Goal: Task Accomplishment & Management: Use online tool/utility

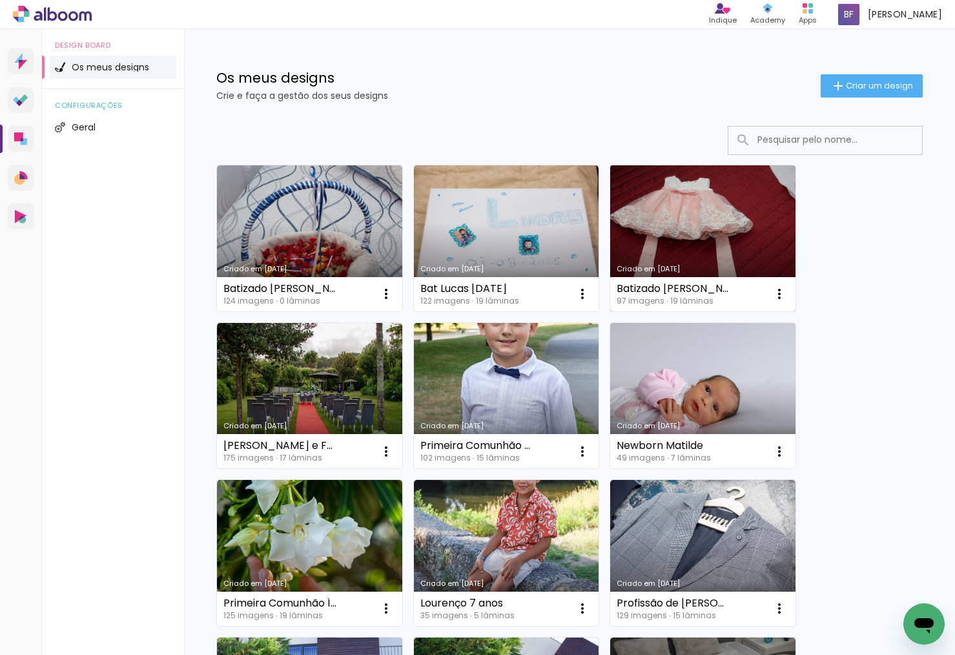
scroll to position [1, 0]
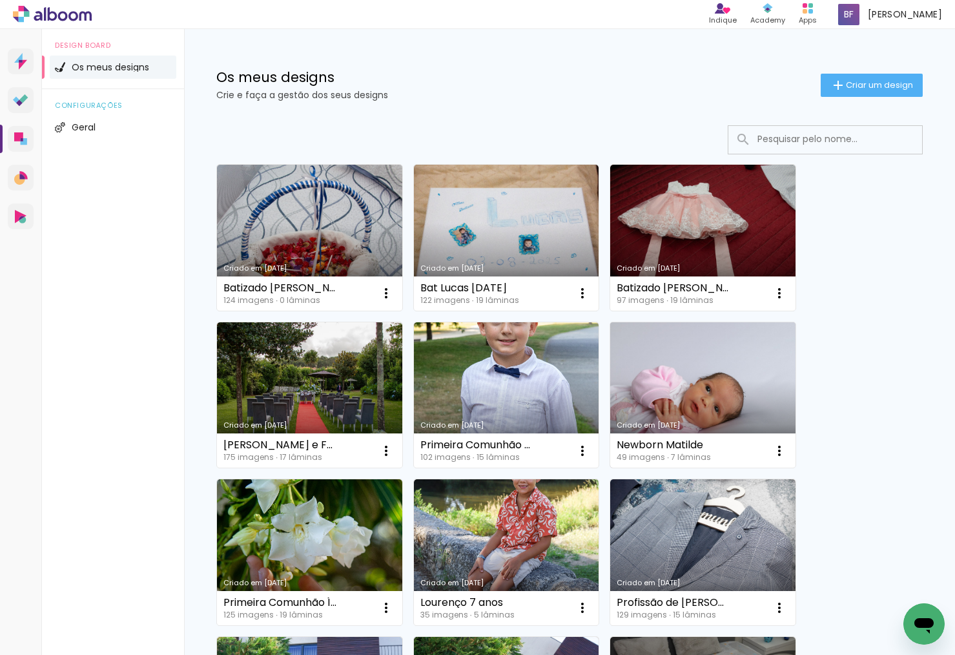
click at [694, 372] on link "Criado em [DATE]" at bounding box center [702, 395] width 185 height 146
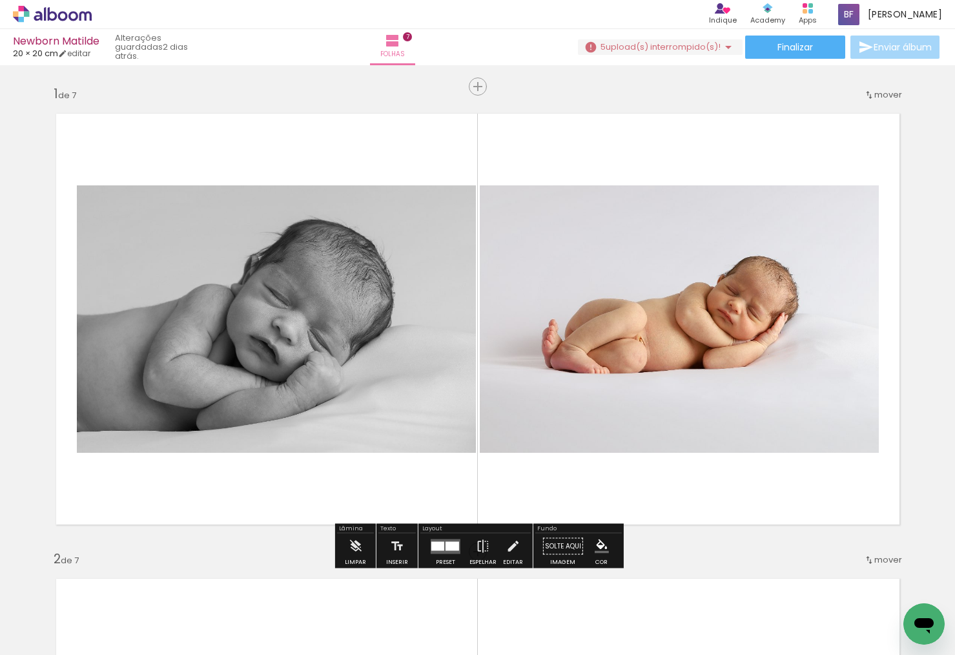
click at [48, 638] on span "Adicionar Fotos" at bounding box center [45, 638] width 39 height 14
click at [0, 0] on input "file" at bounding box center [0, 0] width 0 height 0
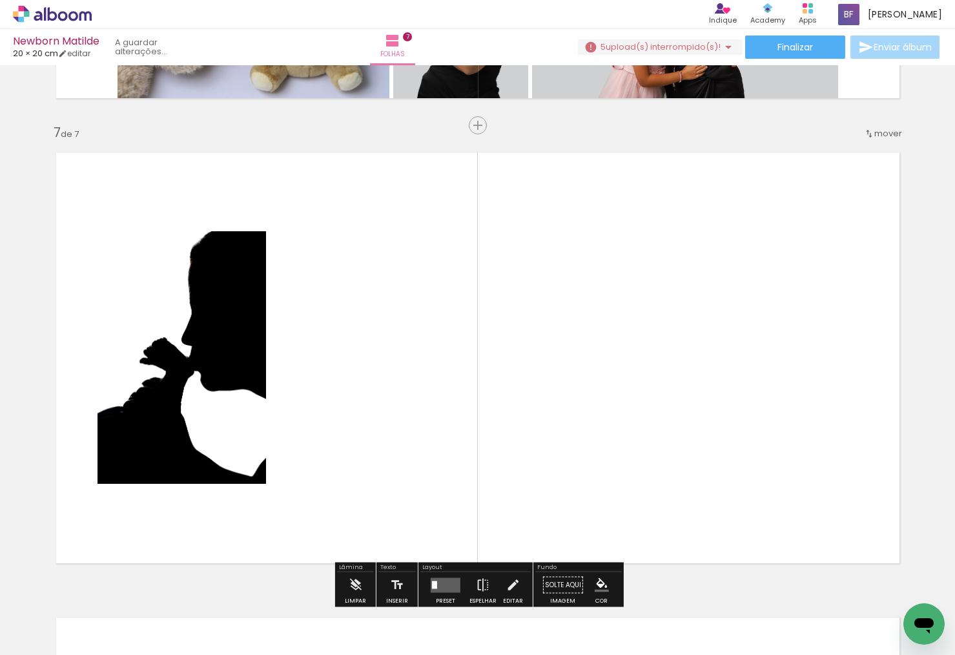
scroll to position [2789, 0]
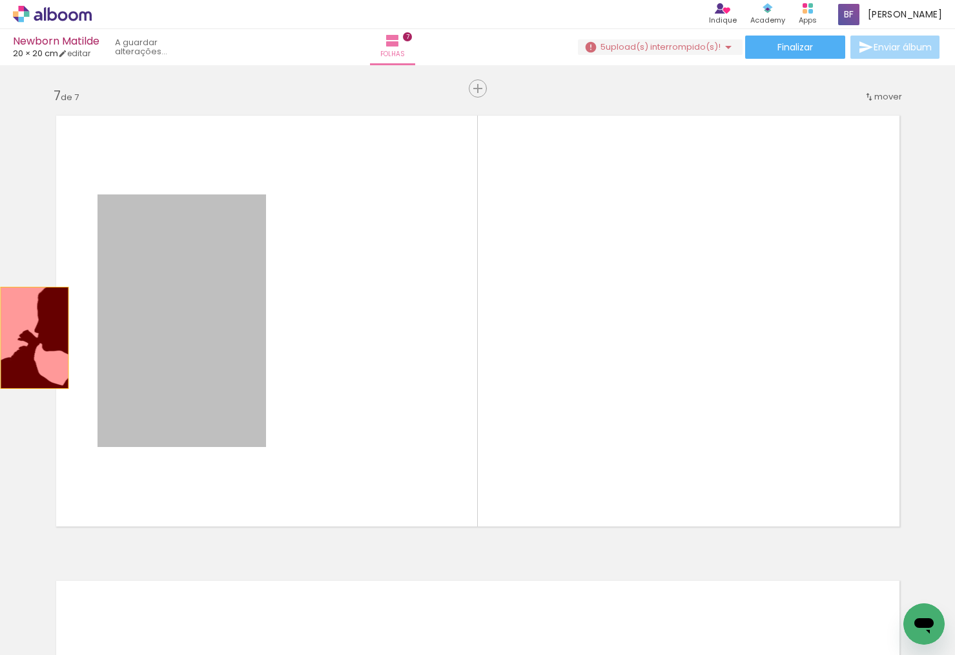
drag, startPoint x: 192, startPoint y: 335, endPoint x: 34, endPoint y: 338, distance: 157.6
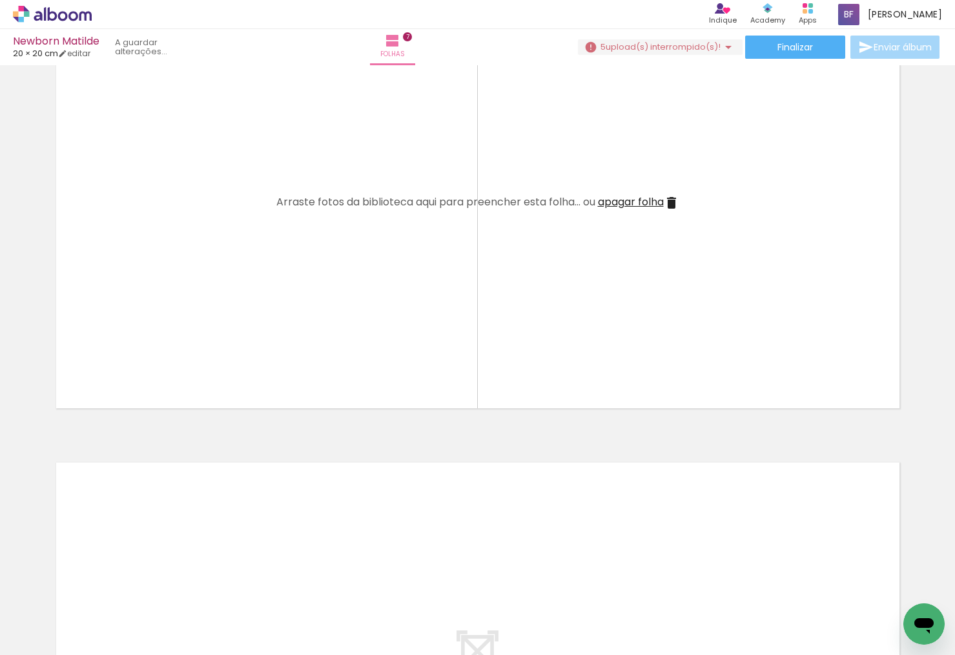
scroll to position [2914, 0]
click at [43, 635] on span "Adicionar Fotos" at bounding box center [45, 638] width 39 height 14
click at [0, 0] on input "file" at bounding box center [0, 0] width 0 height 0
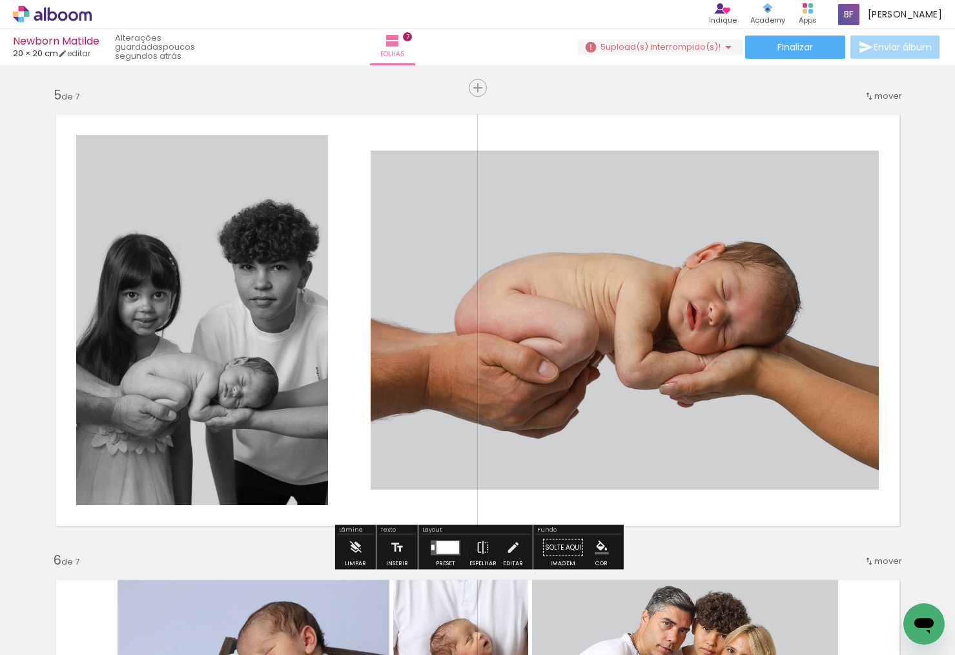
scroll to position [0, 0]
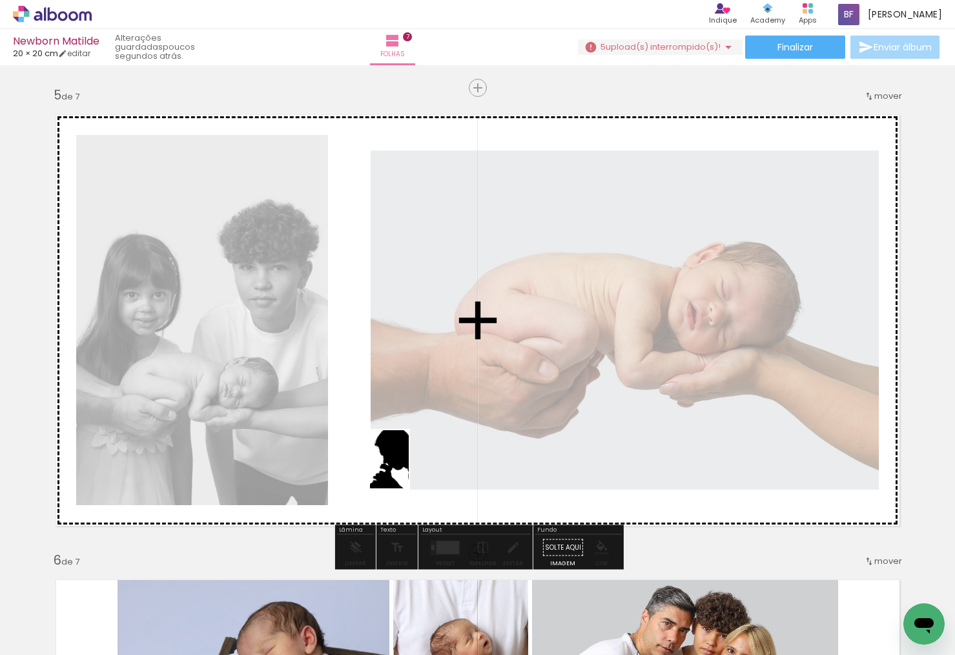
drag, startPoint x: 495, startPoint y: 625, endPoint x: 407, endPoint y: 466, distance: 181.9
click at [407, 466] on quentale-workspace at bounding box center [477, 327] width 955 height 655
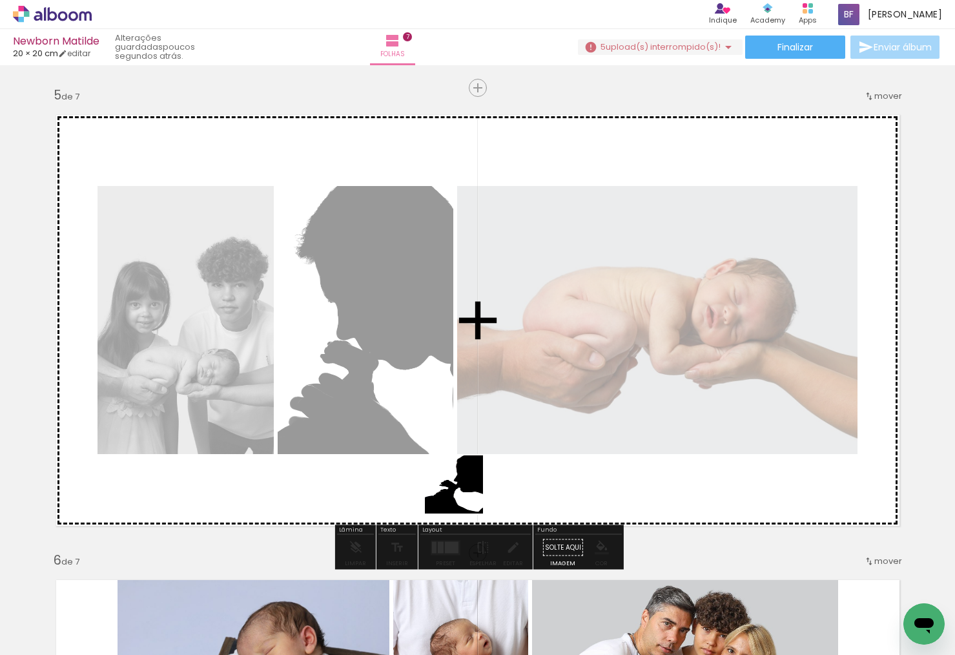
drag, startPoint x: 570, startPoint y: 622, endPoint x: 422, endPoint y: 449, distance: 227.3
click at [420, 449] on quentale-workspace at bounding box center [477, 327] width 955 height 655
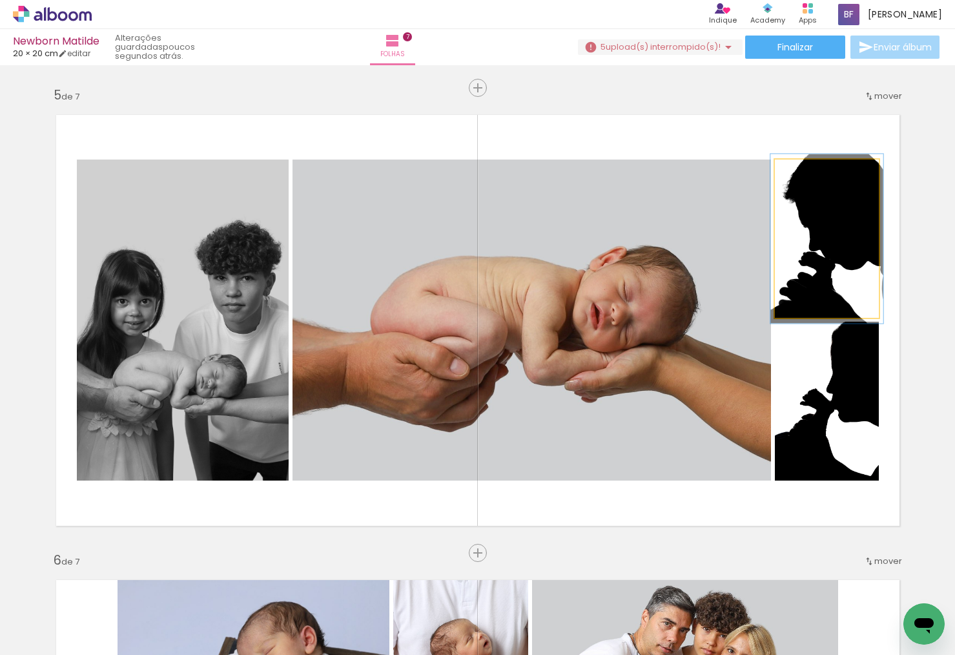
type paper-slider "107"
click at [810, 173] on div at bounding box center [808, 173] width 12 height 12
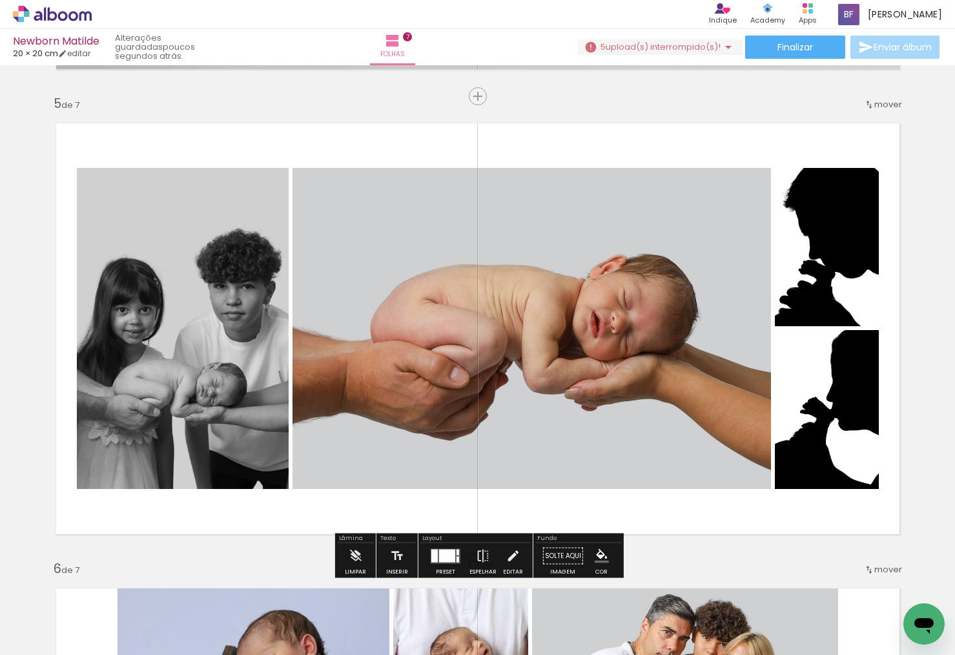
scroll to position [1848, 0]
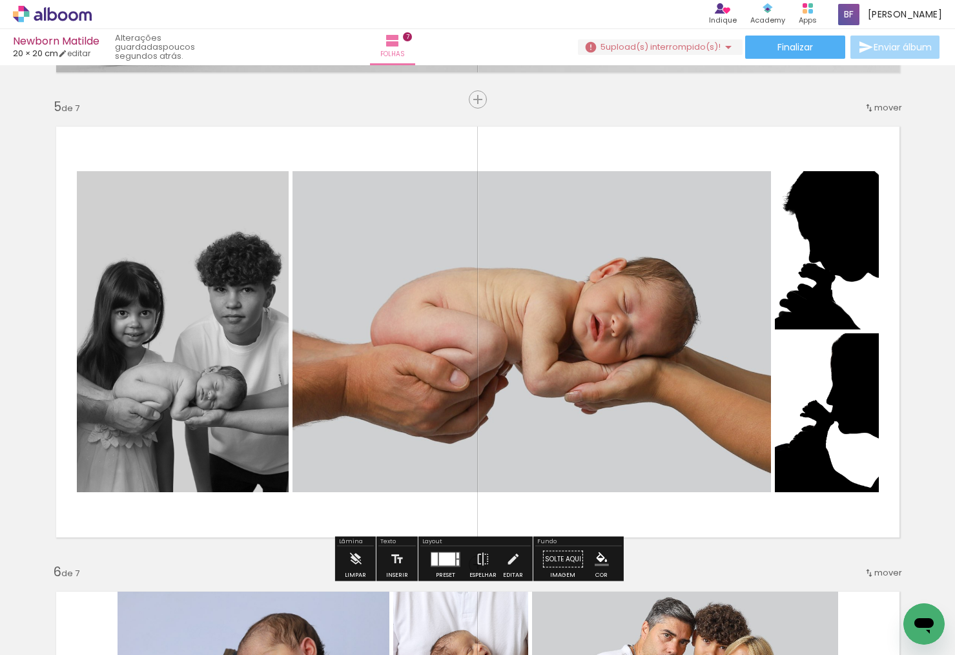
click at [544, 298] on quentale-photo at bounding box center [532, 331] width 479 height 321
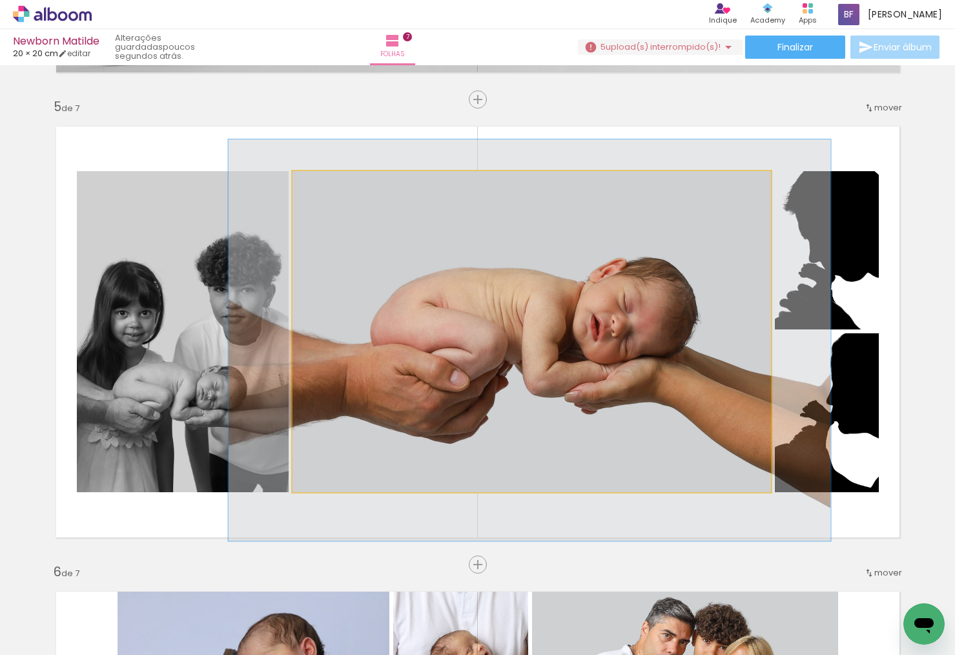
click at [463, 267] on quentale-photo at bounding box center [532, 331] width 479 height 321
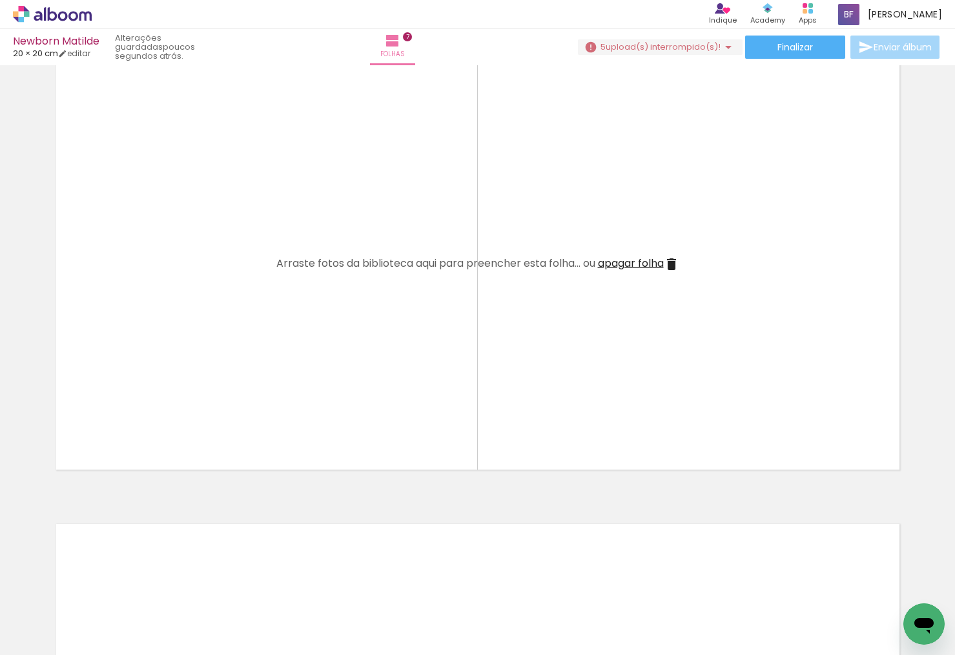
scroll to position [0, 2644]
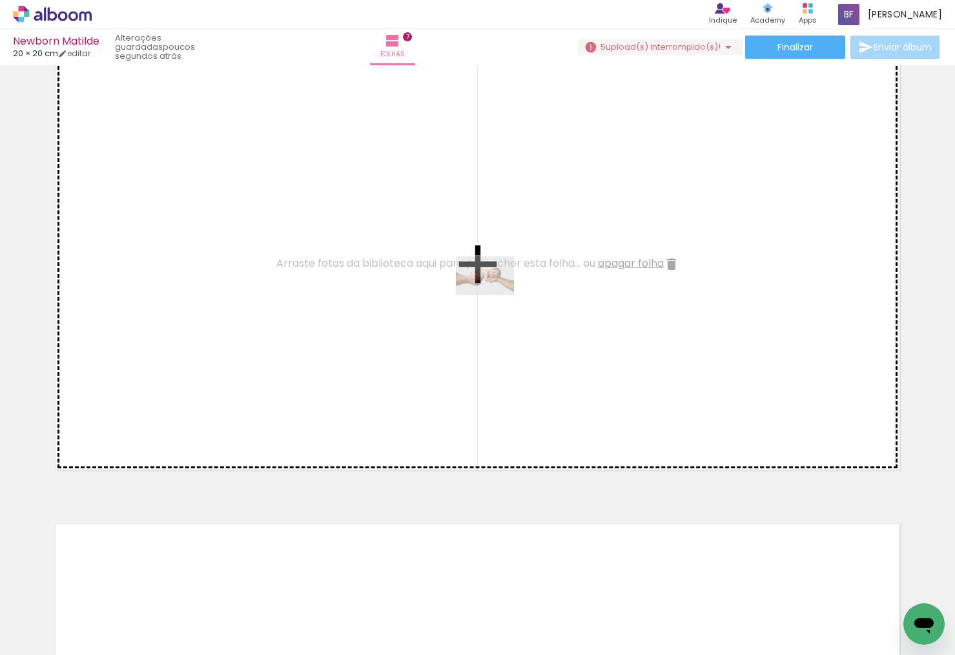
drag, startPoint x: 388, startPoint y: 612, endPoint x: 463, endPoint y: 476, distance: 155.3
click at [495, 295] on quentale-workspace at bounding box center [477, 327] width 955 height 655
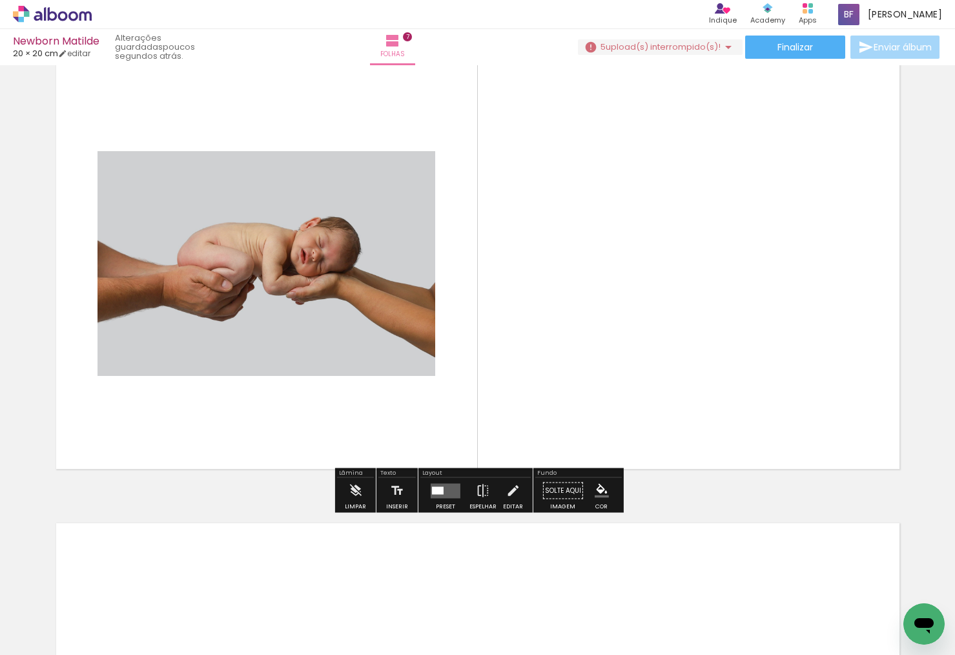
scroll to position [0, 2643]
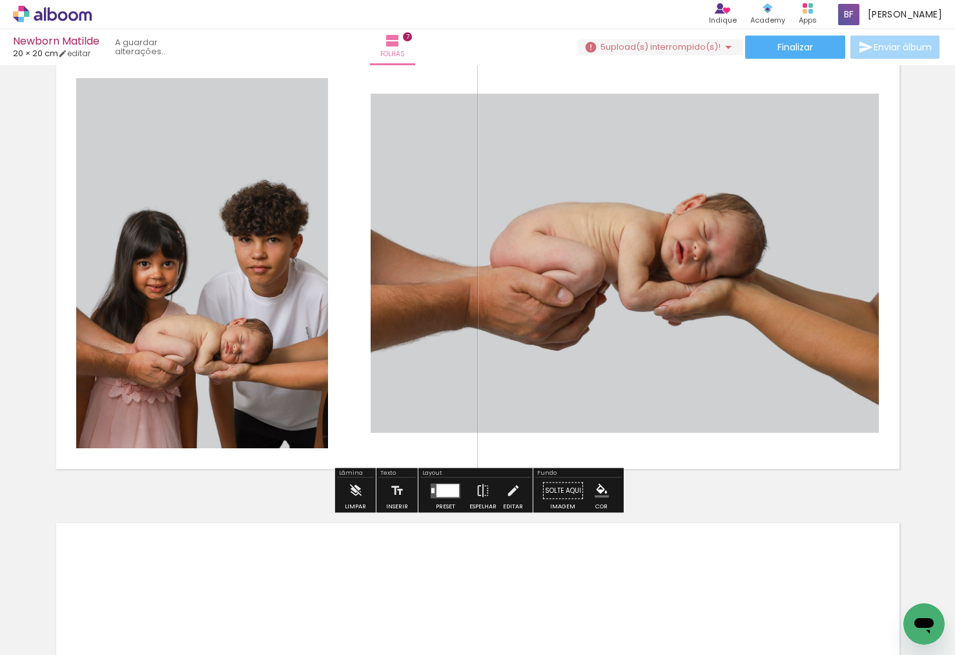
drag, startPoint x: 460, startPoint y: 605, endPoint x: 505, endPoint y: 374, distance: 235.5
click at [505, 374] on quentale-workspace at bounding box center [477, 327] width 955 height 655
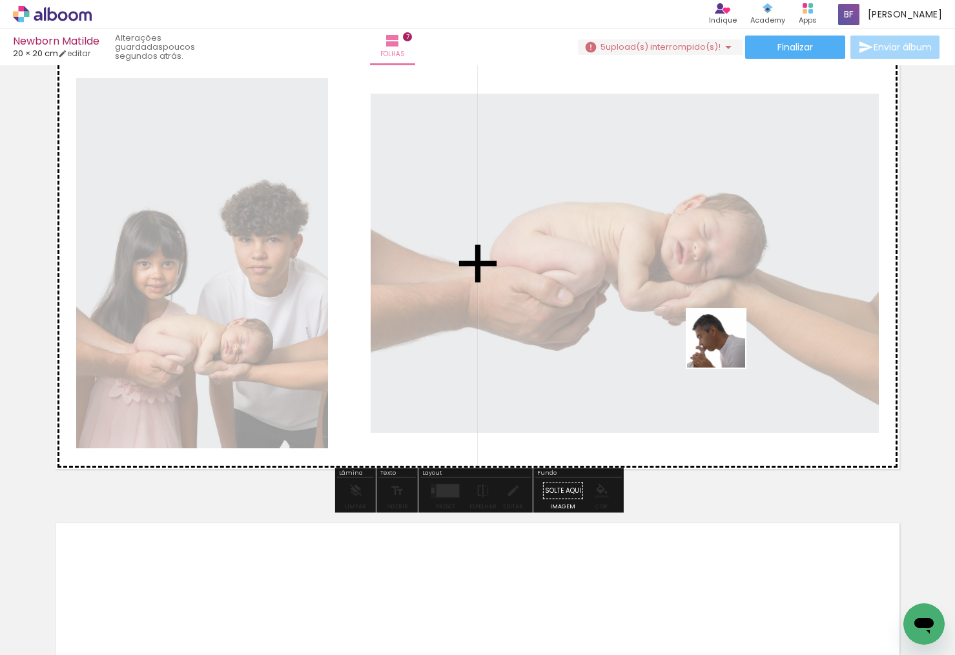
click at [726, 348] on quentale-workspace at bounding box center [477, 327] width 955 height 655
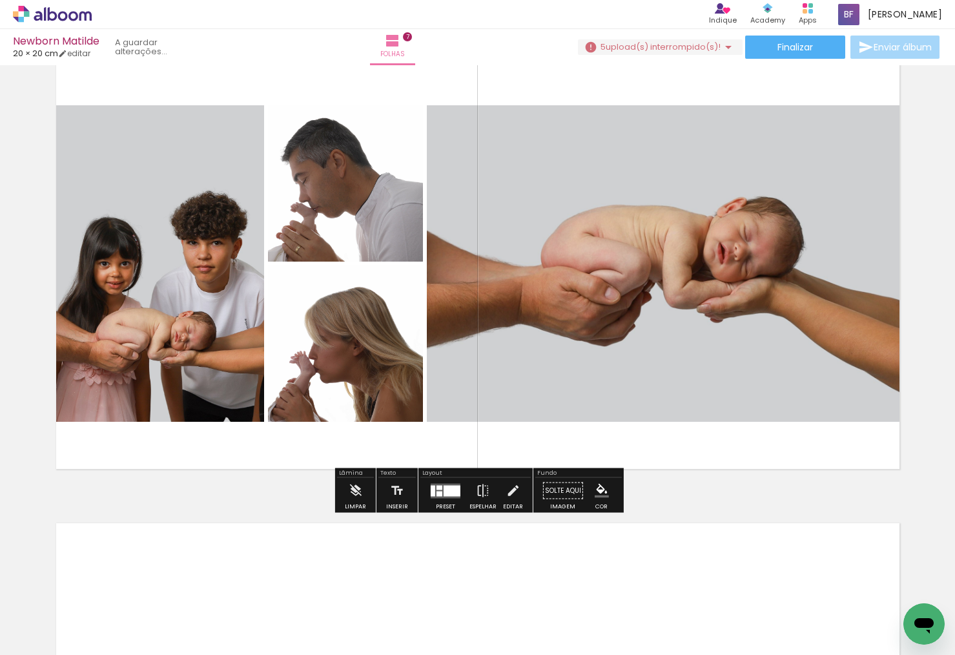
drag, startPoint x: 907, startPoint y: 599, endPoint x: 704, endPoint y: 387, distance: 293.8
click at [704, 387] on quentale-workspace at bounding box center [477, 327] width 955 height 655
click at [448, 490] on div at bounding box center [452, 490] width 17 height 11
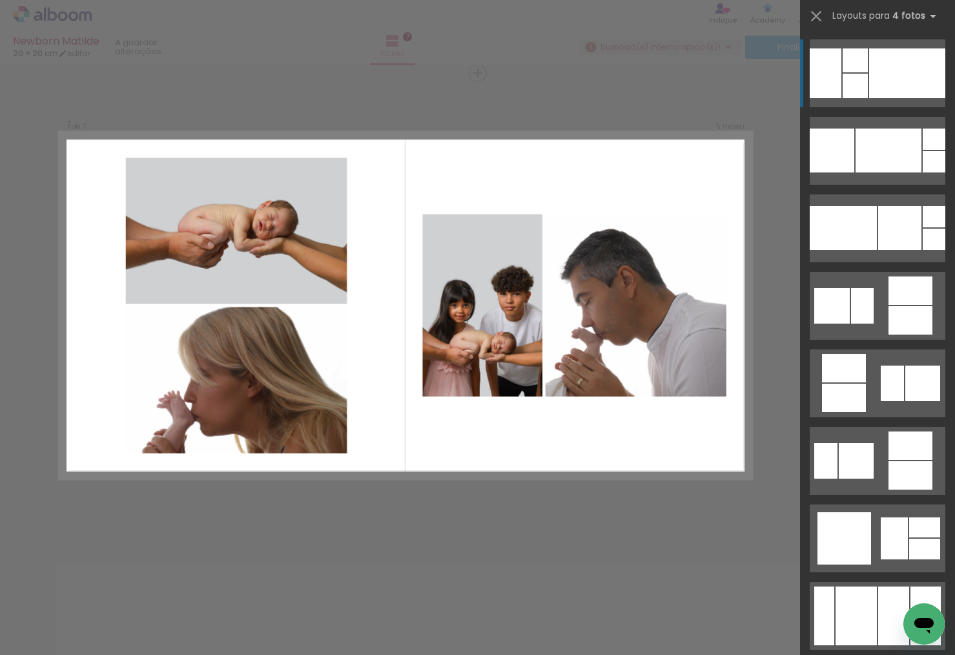
scroll to position [2790, 0]
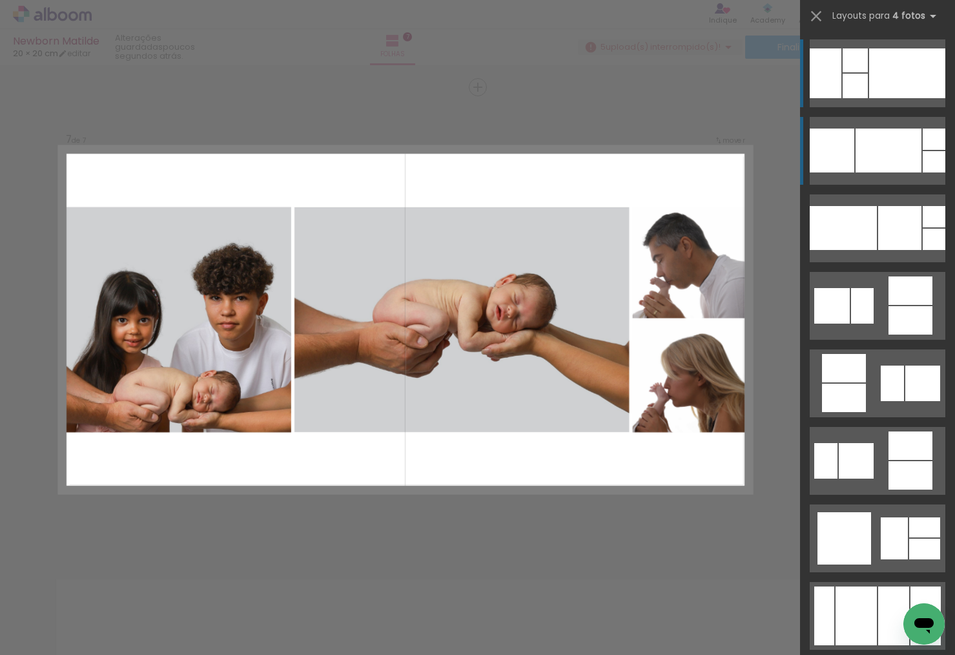
click at [868, 146] on div at bounding box center [889, 151] width 66 height 44
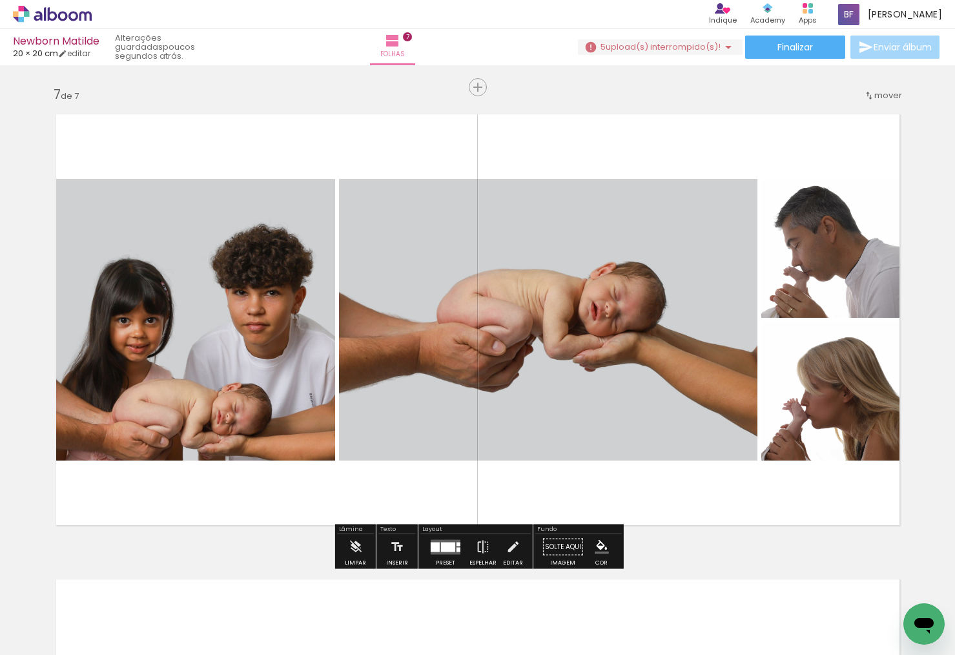
click at [0, 0] on slot "P&B" at bounding box center [0, 0] width 0 height 0
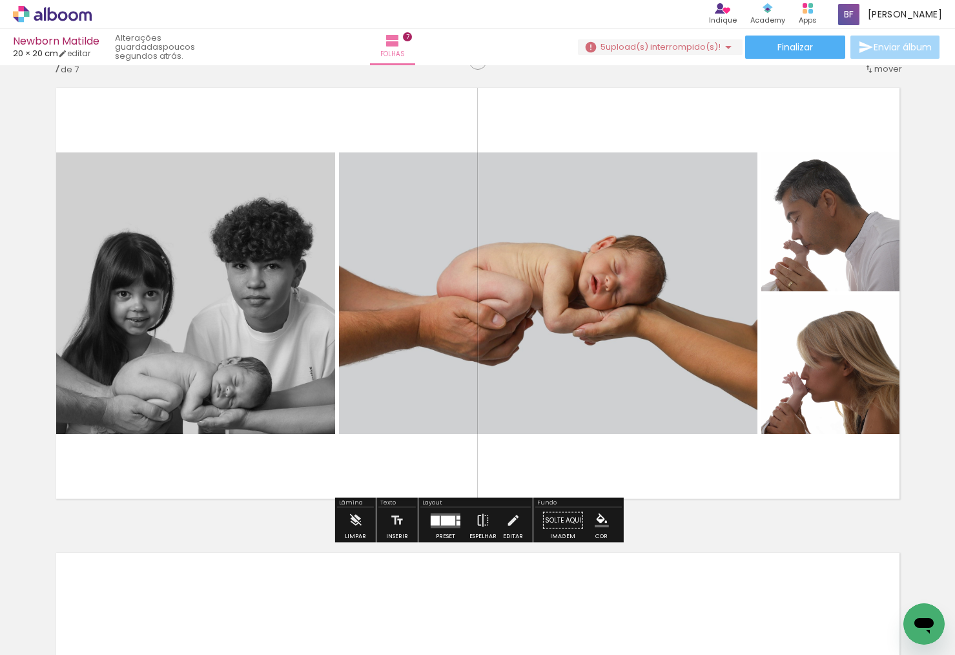
scroll to position [2818, 0]
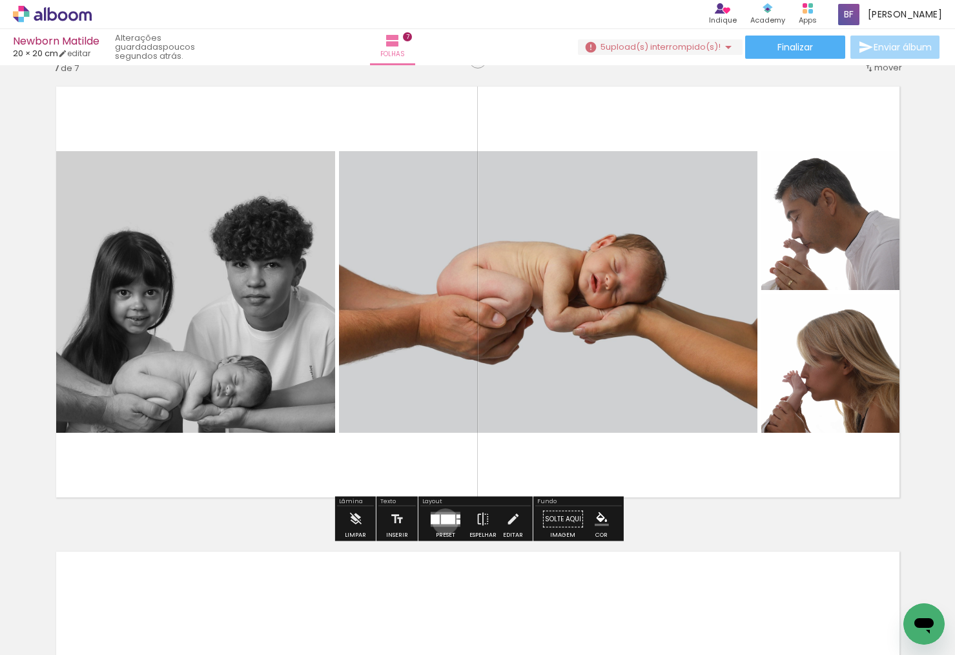
click at [443, 521] on div at bounding box center [448, 519] width 14 height 10
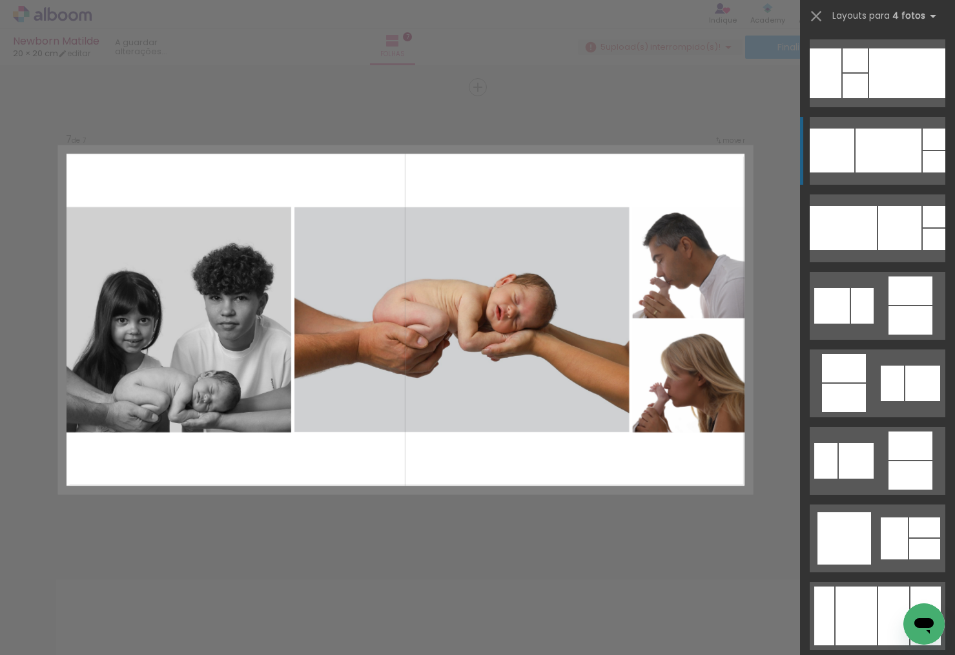
scroll to position [0, 0]
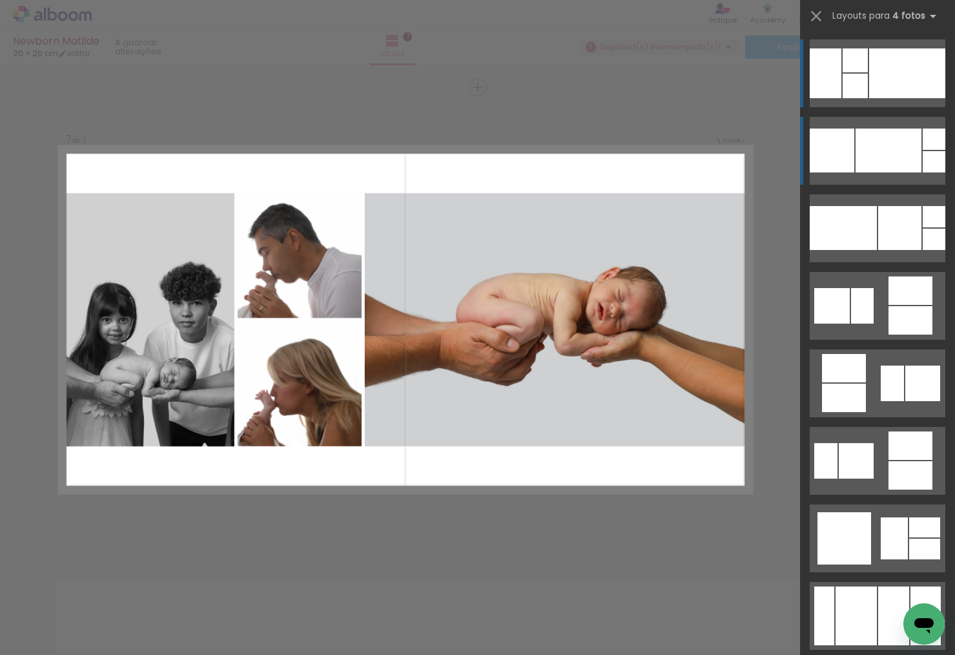
click at [886, 70] on div at bounding box center [908, 73] width 76 height 50
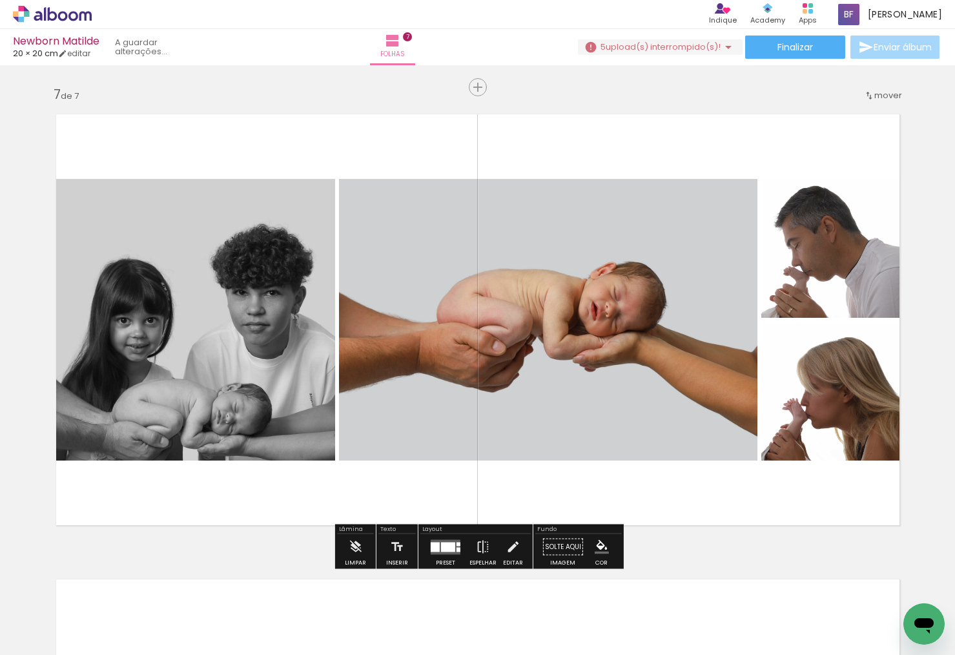
click at [444, 550] on div at bounding box center [448, 547] width 14 height 10
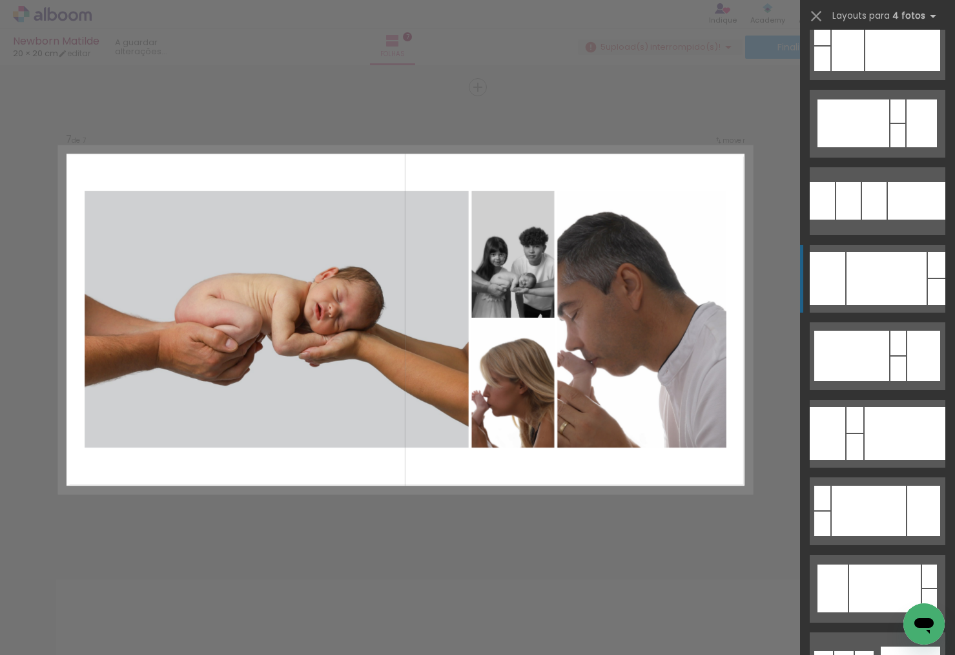
scroll to position [3673, 0]
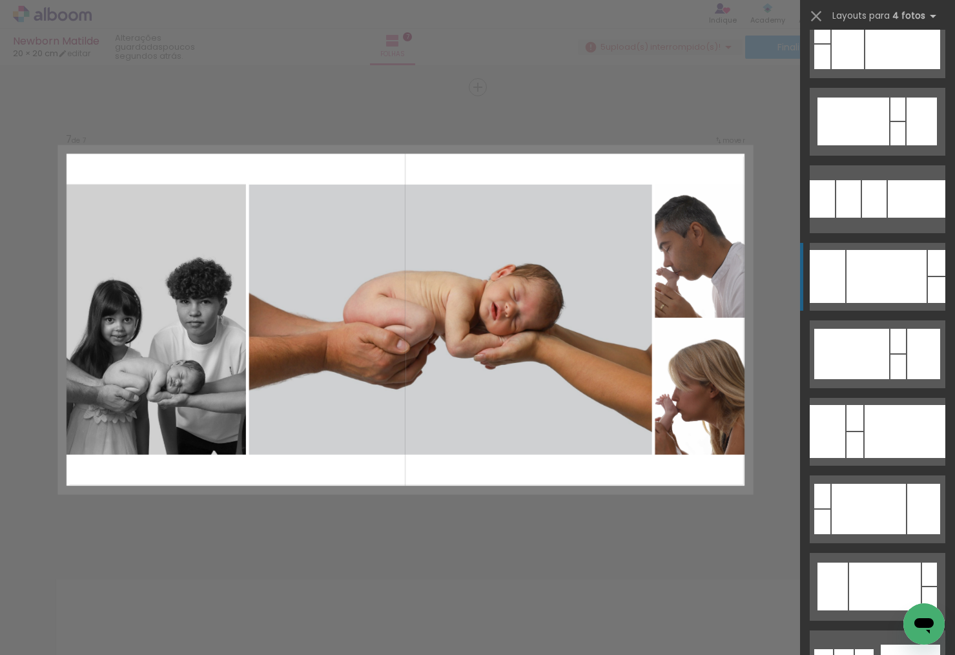
click at [879, 277] on div at bounding box center [887, 276] width 80 height 53
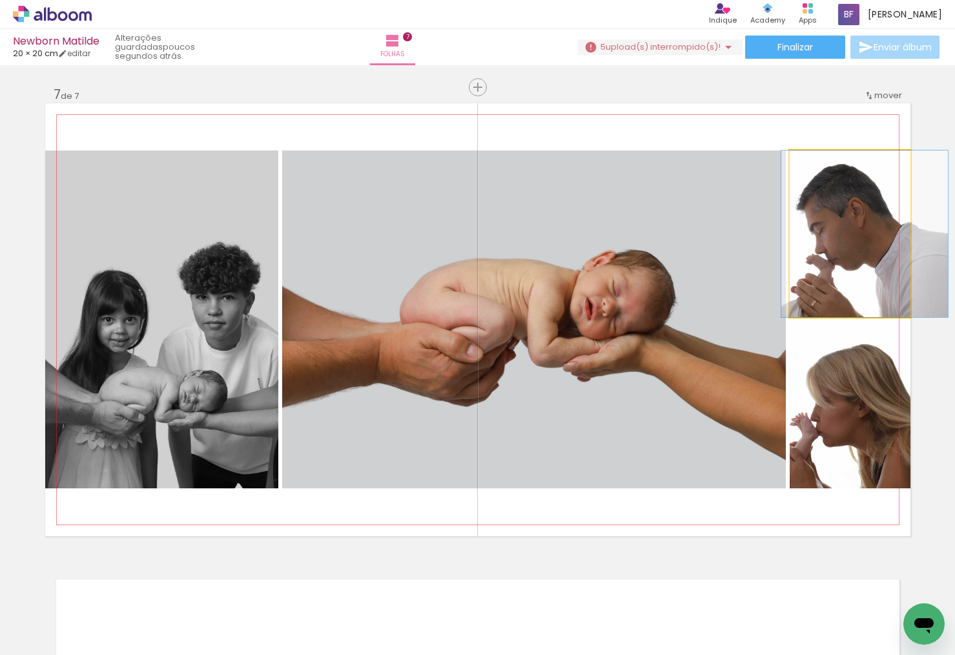
drag, startPoint x: 820, startPoint y: 247, endPoint x: 835, endPoint y: 247, distance: 14.9
click at [835, 247] on div at bounding box center [865, 234] width 167 height 167
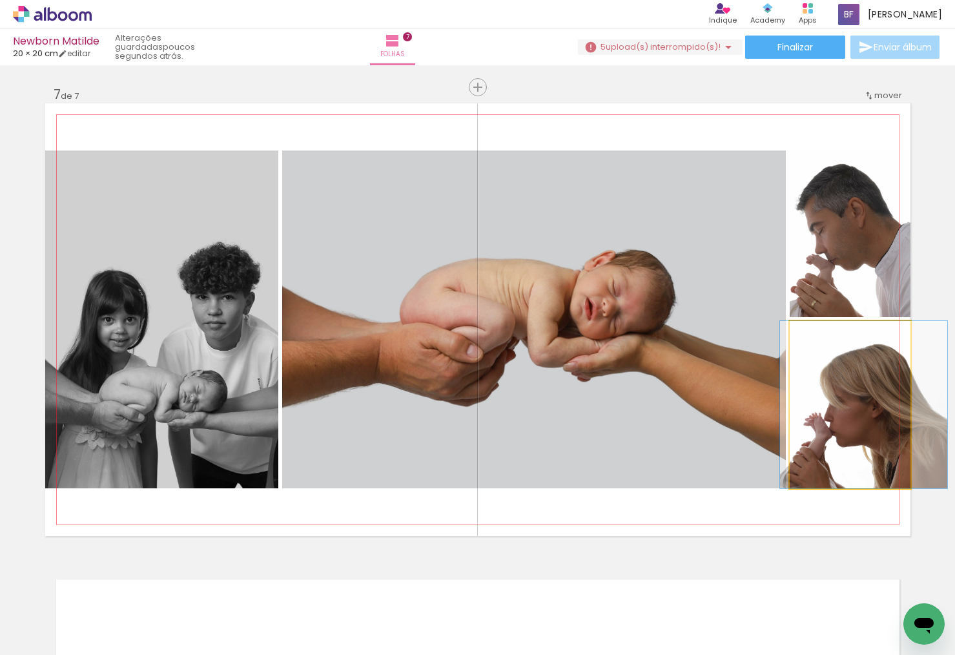
drag, startPoint x: 835, startPoint y: 414, endPoint x: 849, endPoint y: 413, distance: 13.6
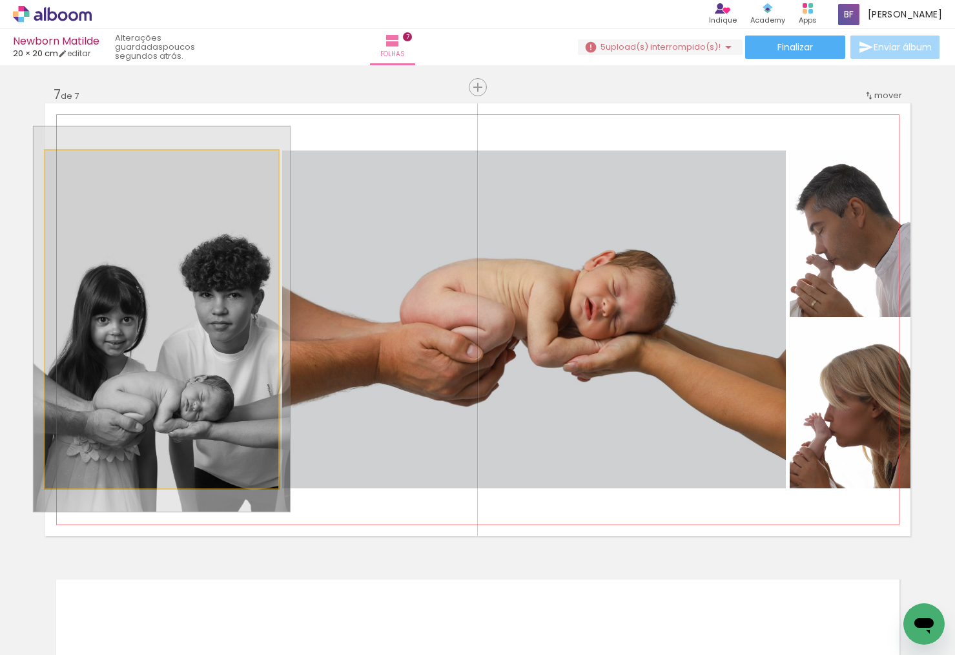
type paper-slider "109"
click at [81, 165] on div at bounding box center [80, 164] width 12 height 12
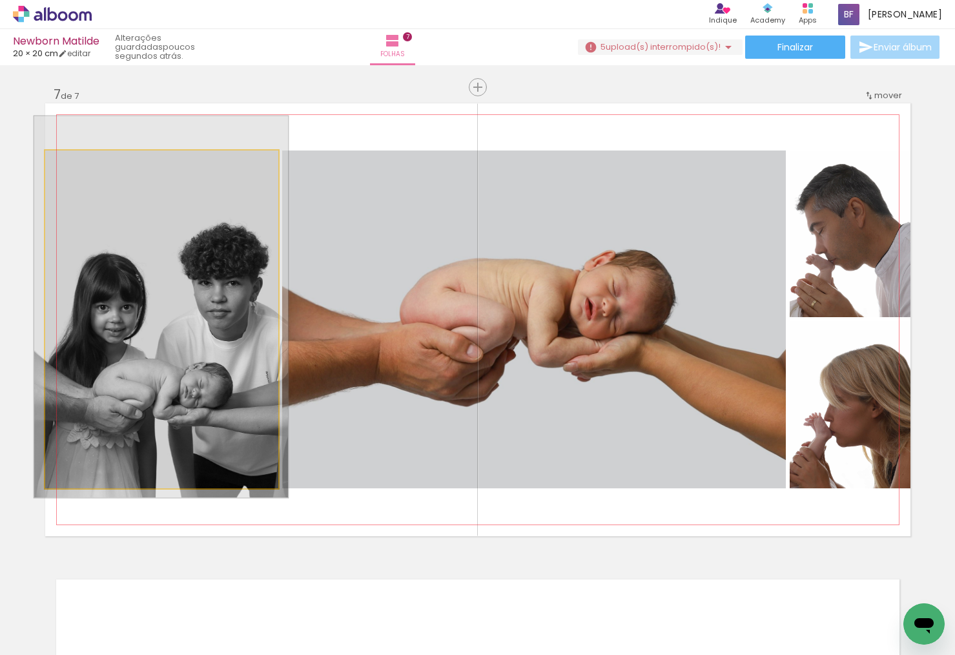
drag, startPoint x: 152, startPoint y: 290, endPoint x: 151, endPoint y: 282, distance: 8.4
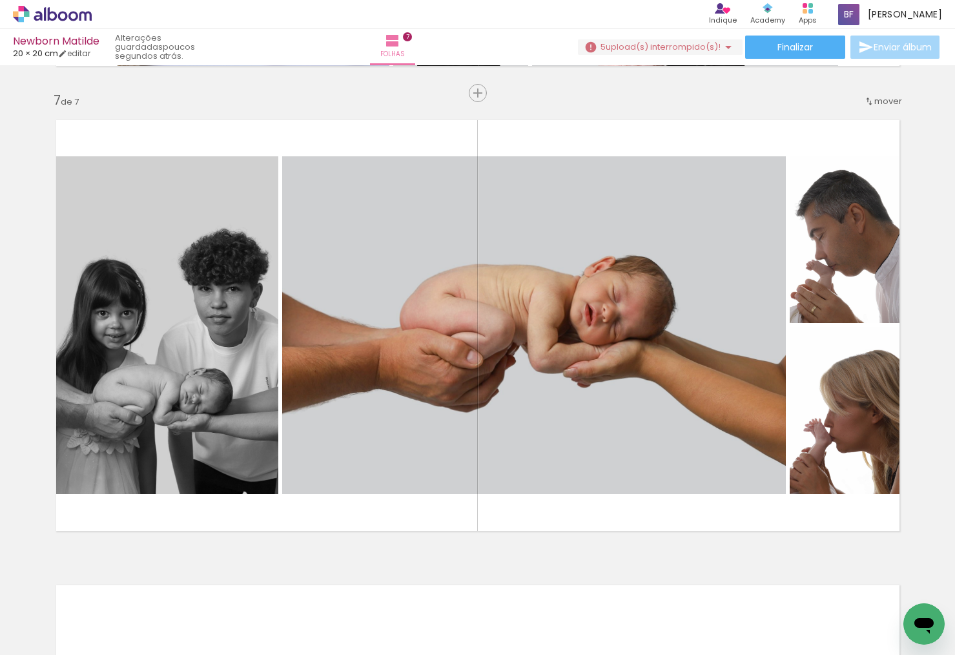
scroll to position [2806, 0]
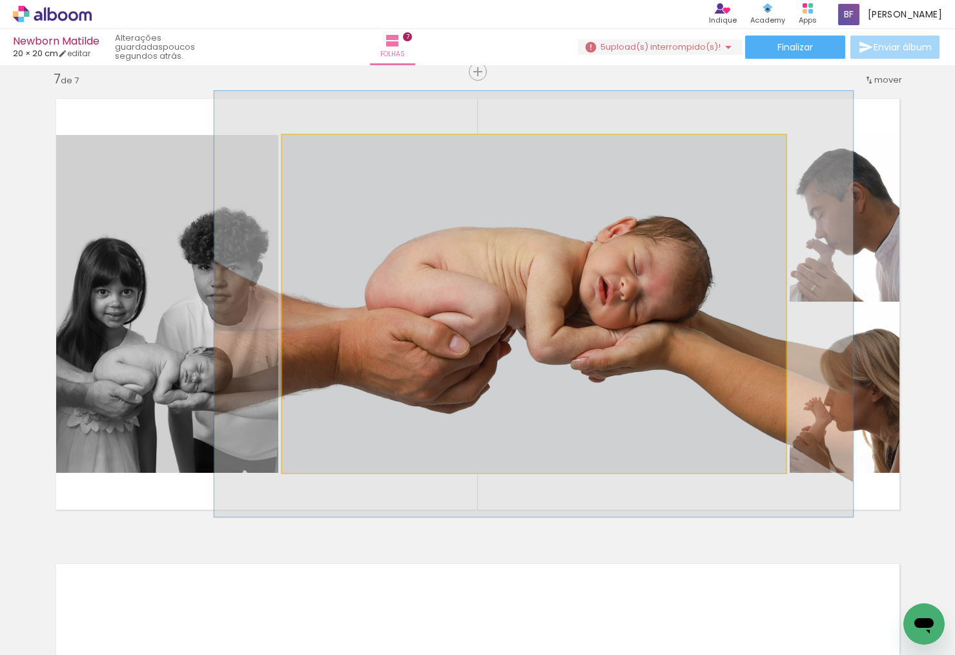
type paper-slider "126"
drag, startPoint x: 315, startPoint y: 152, endPoint x: 328, endPoint y: 151, distance: 12.3
click at [327, 150] on div at bounding box center [323, 148] width 21 height 21
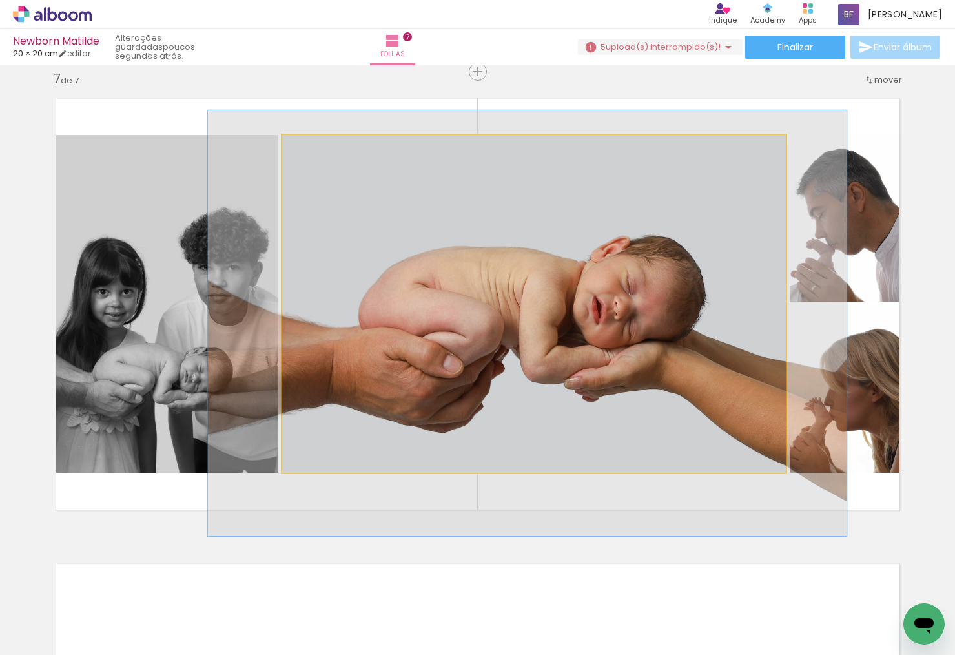
drag, startPoint x: 459, startPoint y: 269, endPoint x: 454, endPoint y: 284, distance: 15.7
click at [454, 284] on div at bounding box center [526, 323] width 639 height 426
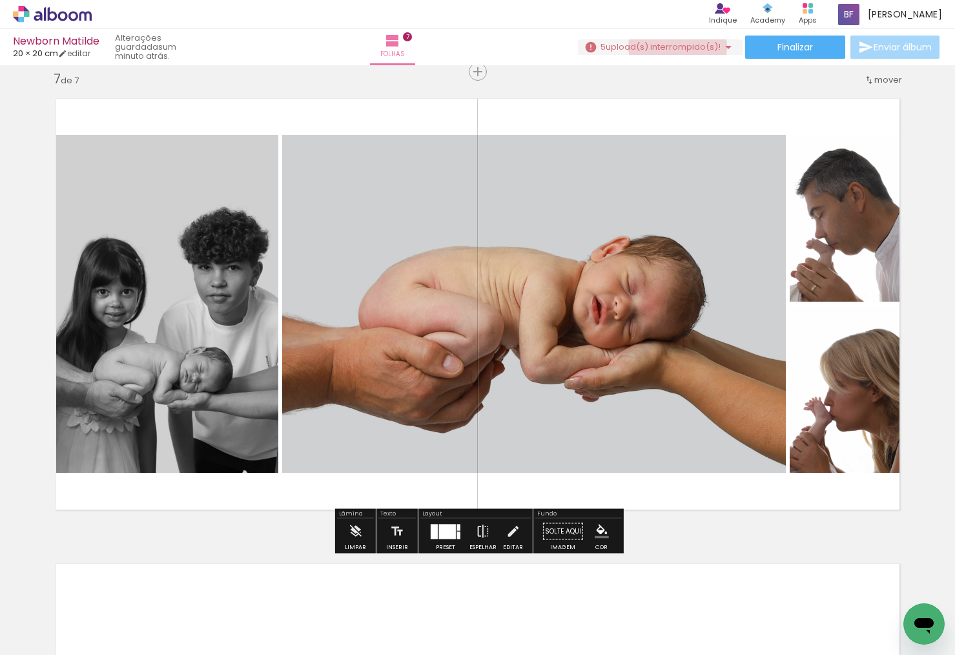
click at [673, 47] on span "upload(s) interrompido(s)!" at bounding box center [663, 47] width 115 height 12
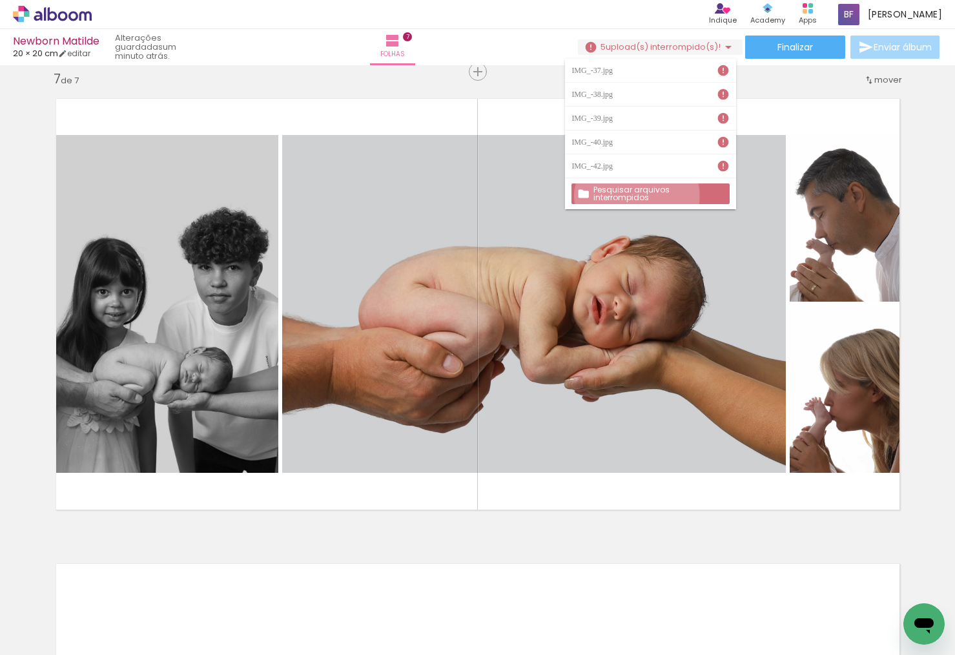
click at [0, 0] on slot "Pesquisar arquivos interrompidos" at bounding box center [0, 0] width 0 height 0
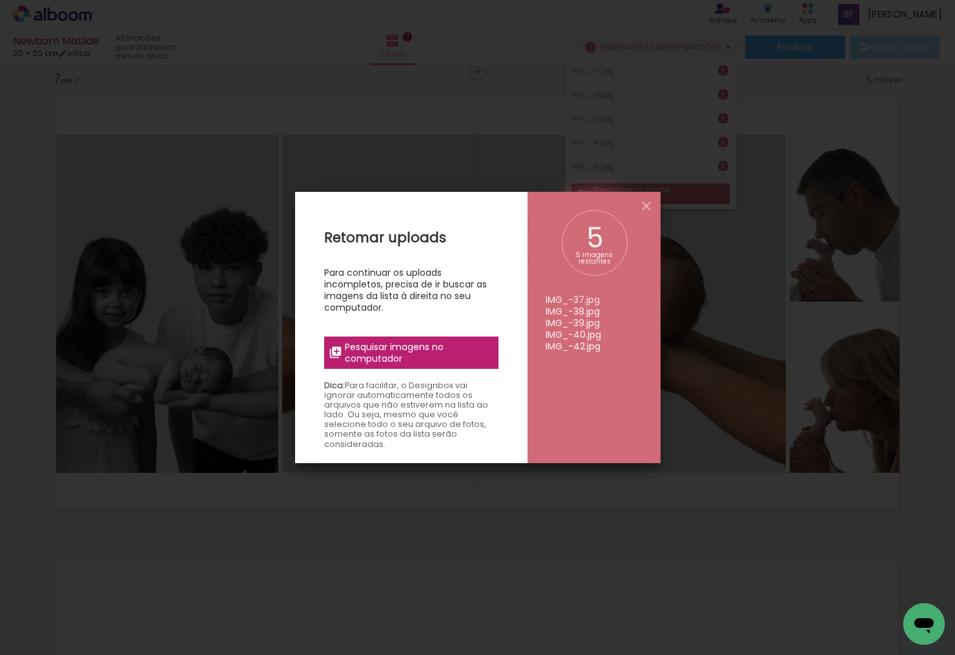
click at [415, 346] on span "Pesquisar imagens no computador" at bounding box center [417, 352] width 145 height 23
click at [0, 0] on input "file" at bounding box center [0, 0] width 0 height 0
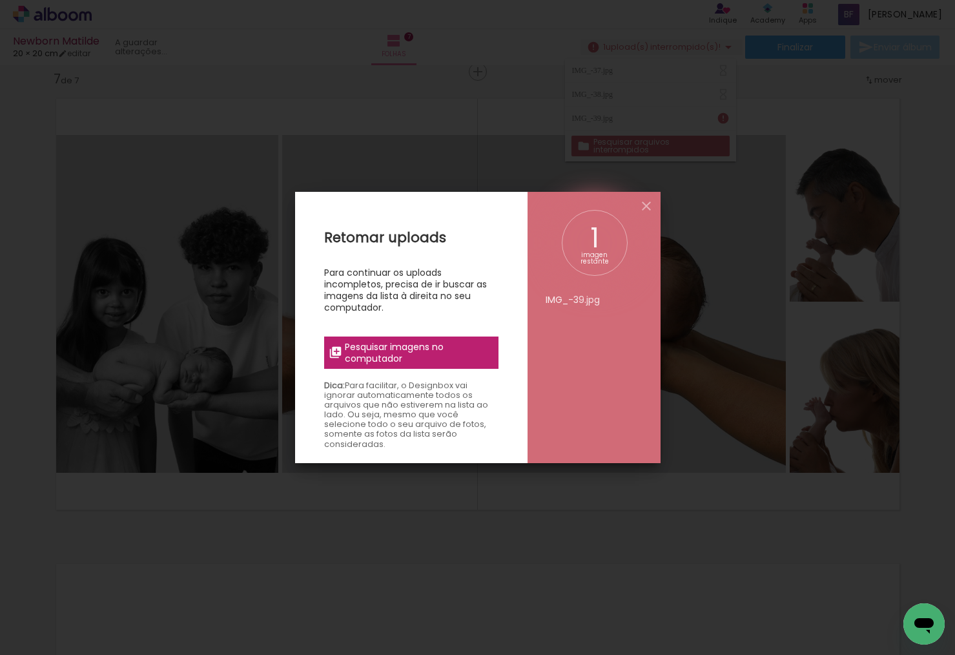
scroll to position [0, 0]
click at [401, 355] on span "Pesquisar imagens no computador" at bounding box center [417, 352] width 145 height 23
click at [0, 0] on input "file" at bounding box center [0, 0] width 0 height 0
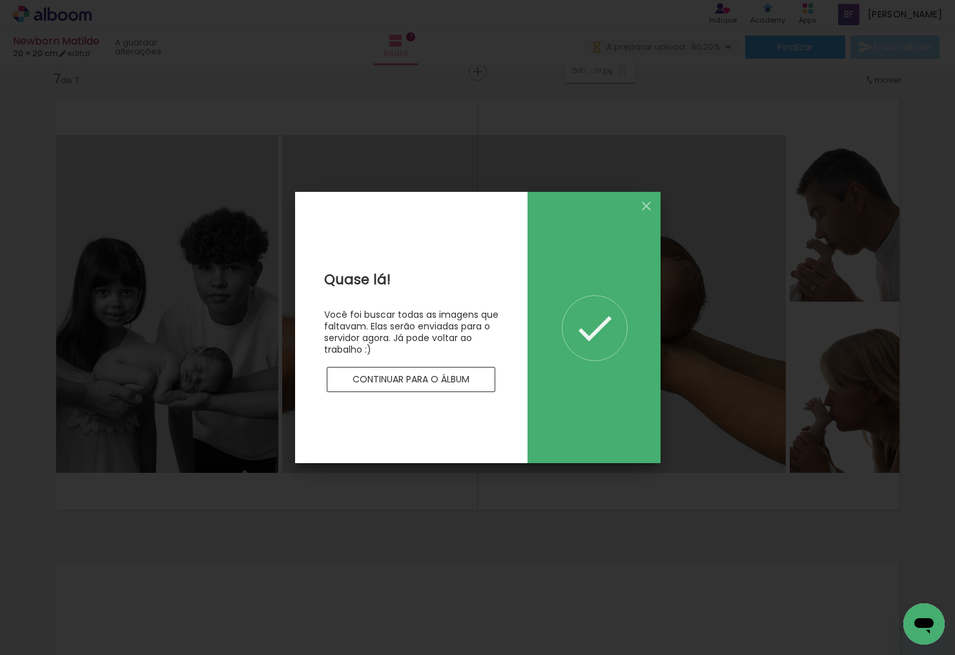
click at [0, 0] on slot "Continuar para o álbum" at bounding box center [0, 0] width 0 height 0
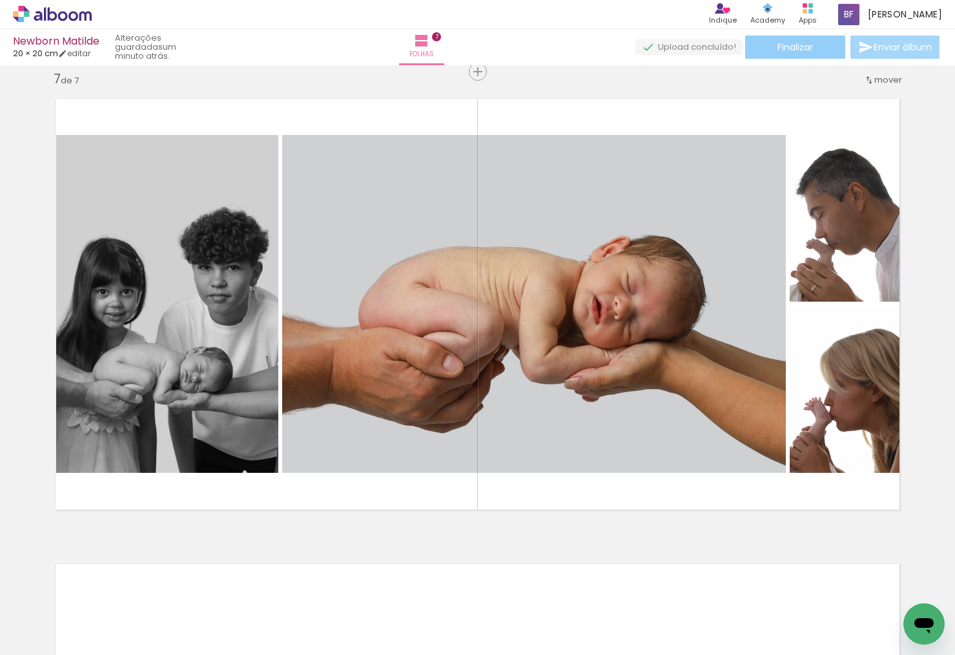
click at [806, 49] on span "Finalizar" at bounding box center [796, 47] width 36 height 9
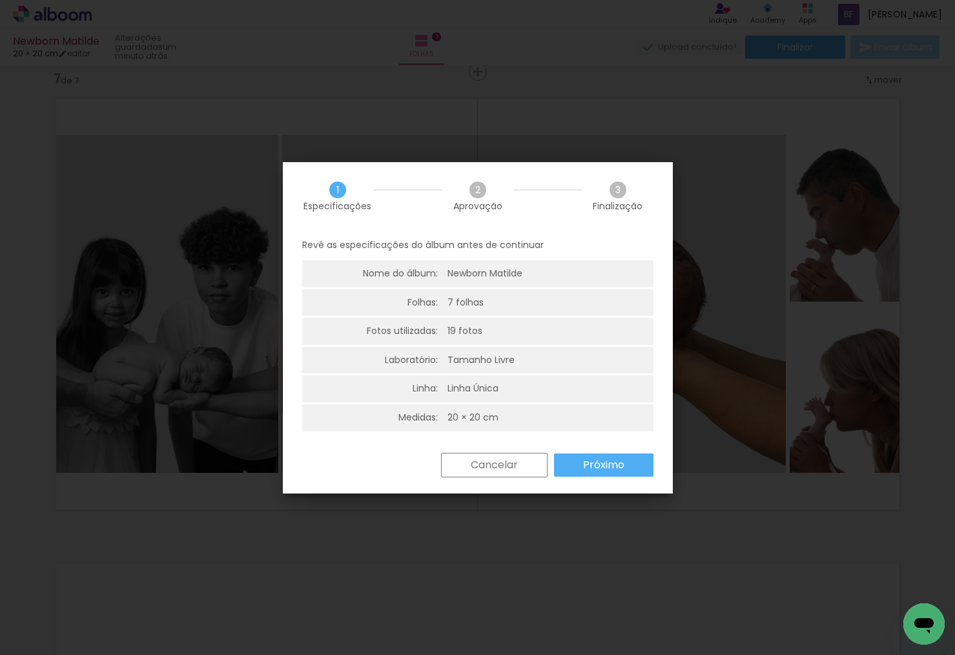
click at [0, 0] on slot "Próximo" at bounding box center [0, 0] width 0 height 0
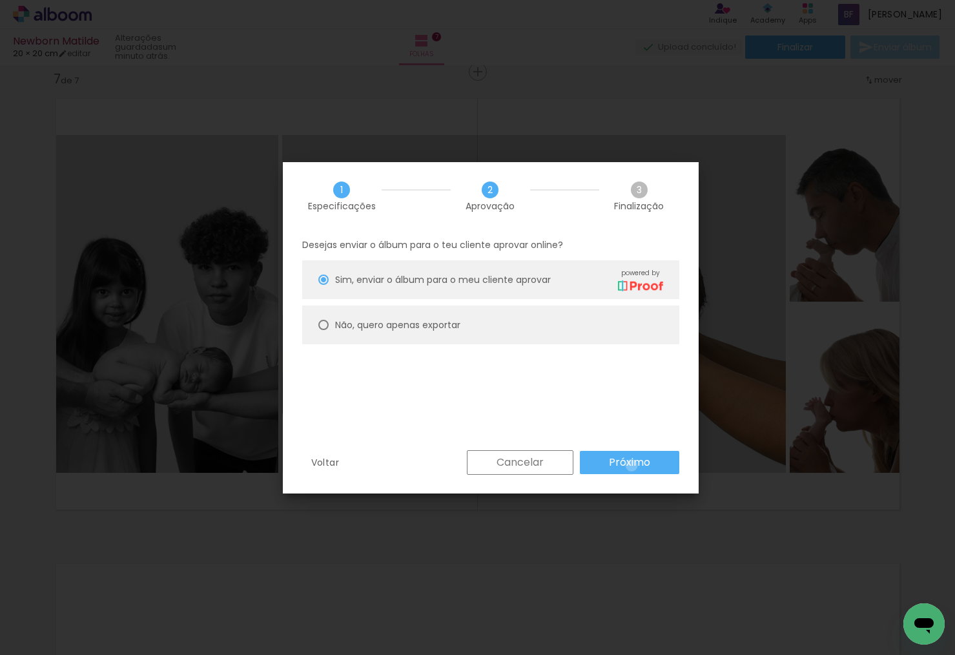
click at [0, 0] on slot "Próximo" at bounding box center [0, 0] width 0 height 0
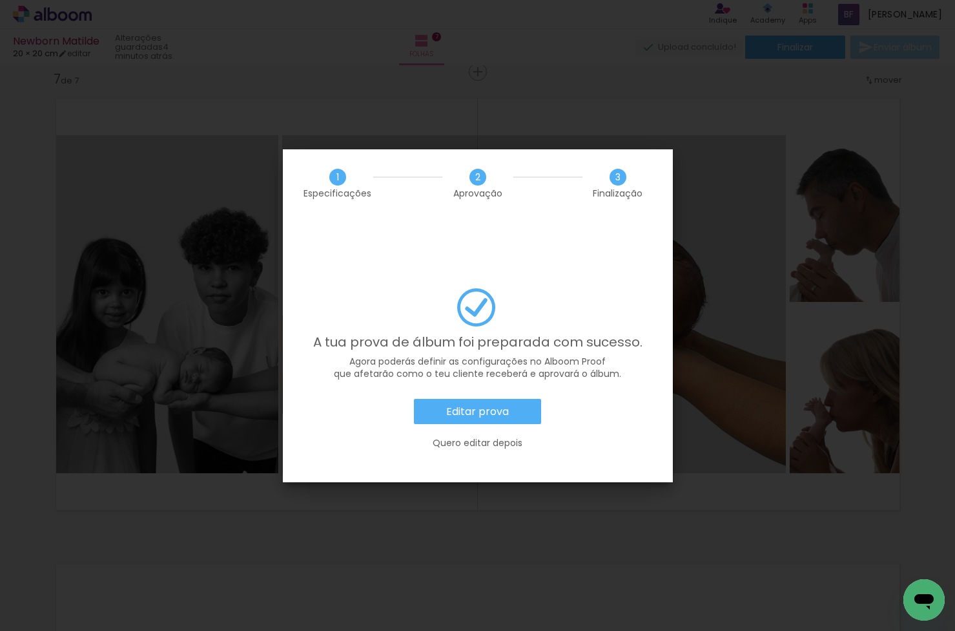
click at [0, 0] on slot "Editar prova" at bounding box center [0, 0] width 0 height 0
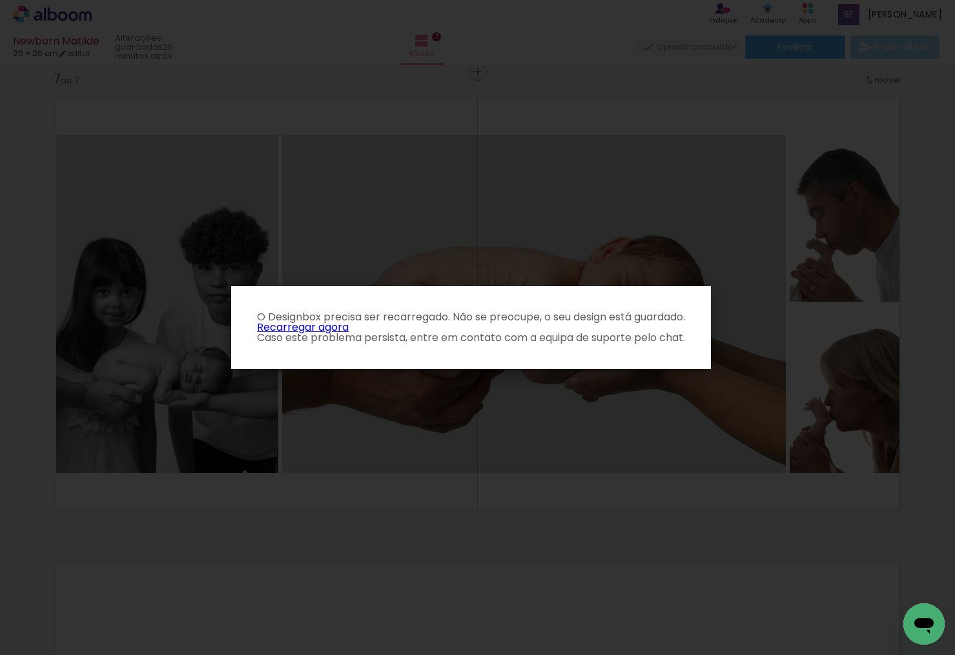
click at [329, 328] on link "Recarregar agora" at bounding box center [303, 327] width 92 height 15
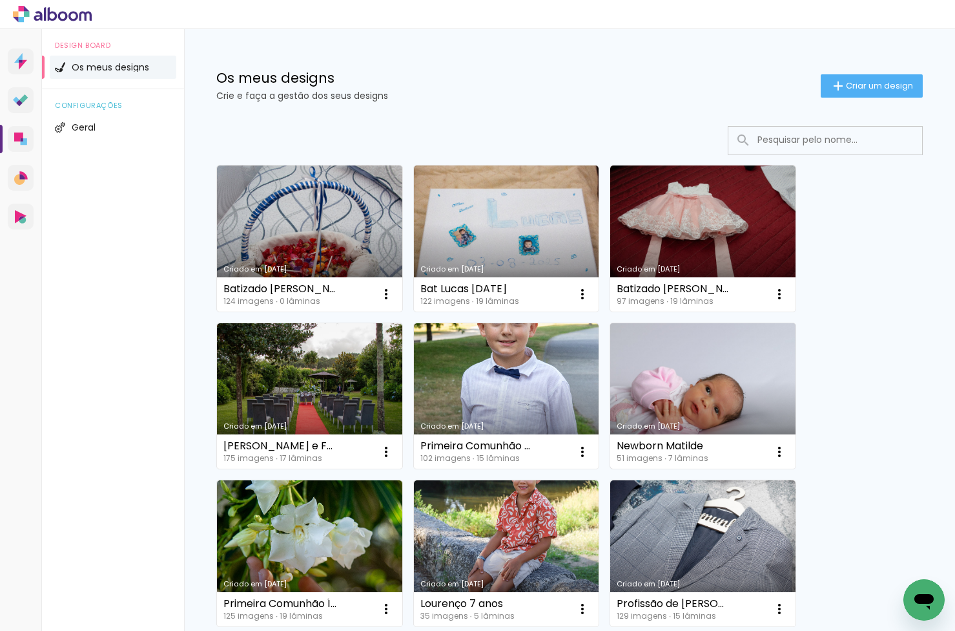
click at [709, 391] on link "Criado em [DATE]" at bounding box center [702, 396] width 185 height 146
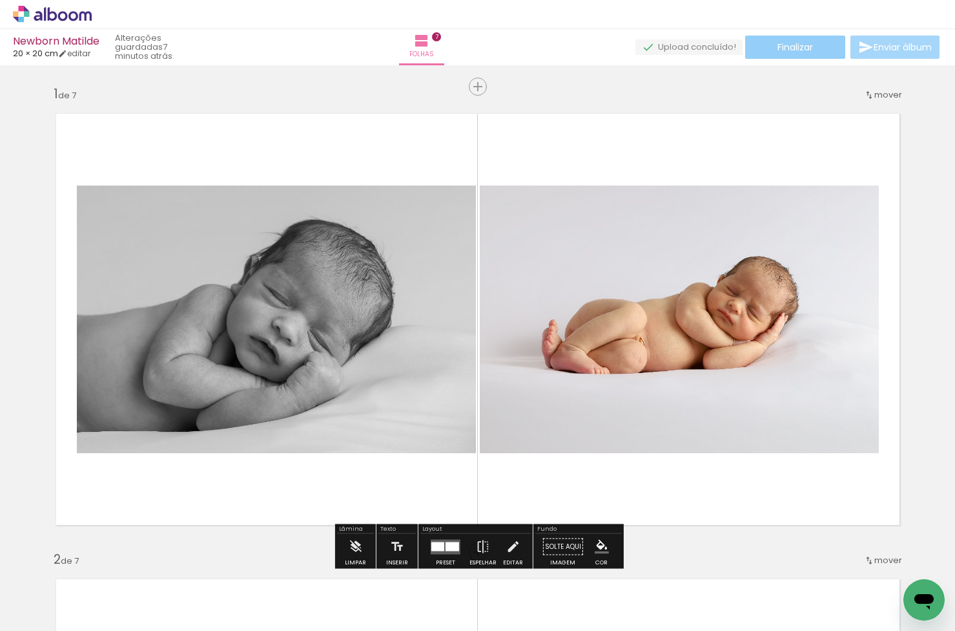
click at [790, 45] on span "Finalizar" at bounding box center [796, 47] width 36 height 9
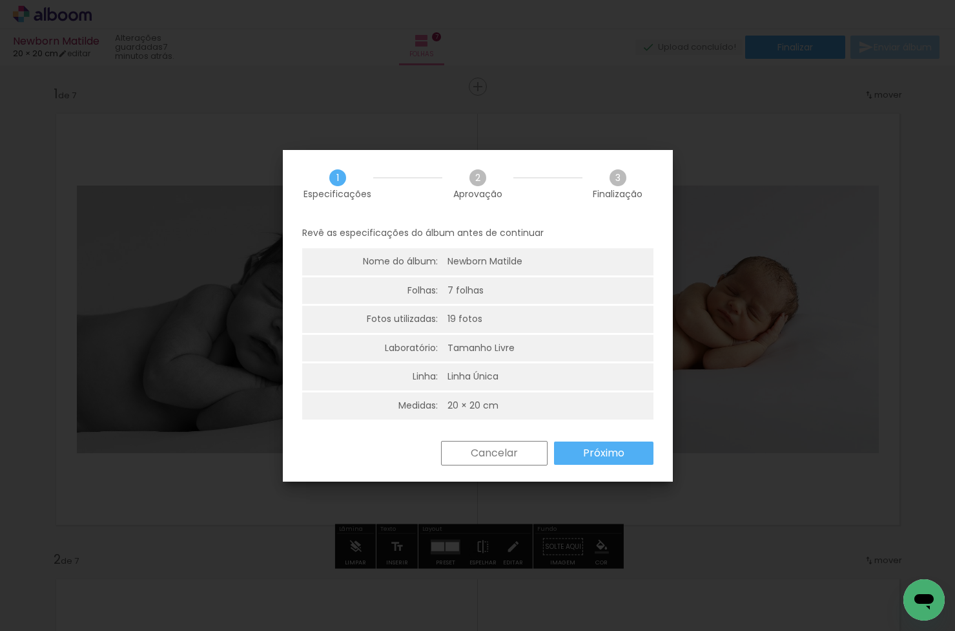
click at [0, 0] on slot "Próximo" at bounding box center [0, 0] width 0 height 0
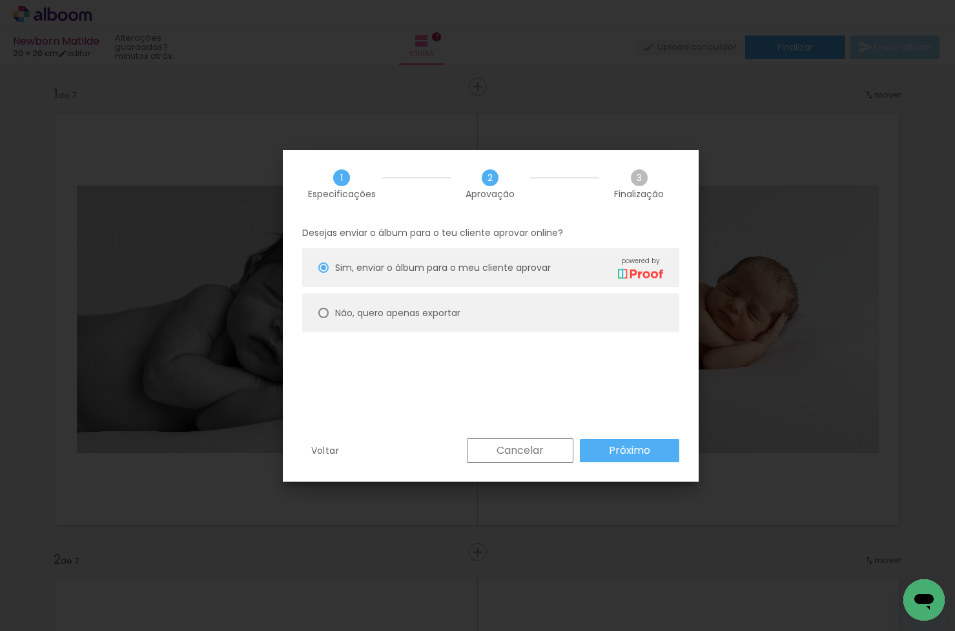
click at [0, 0] on slot "Próximo" at bounding box center [0, 0] width 0 height 0
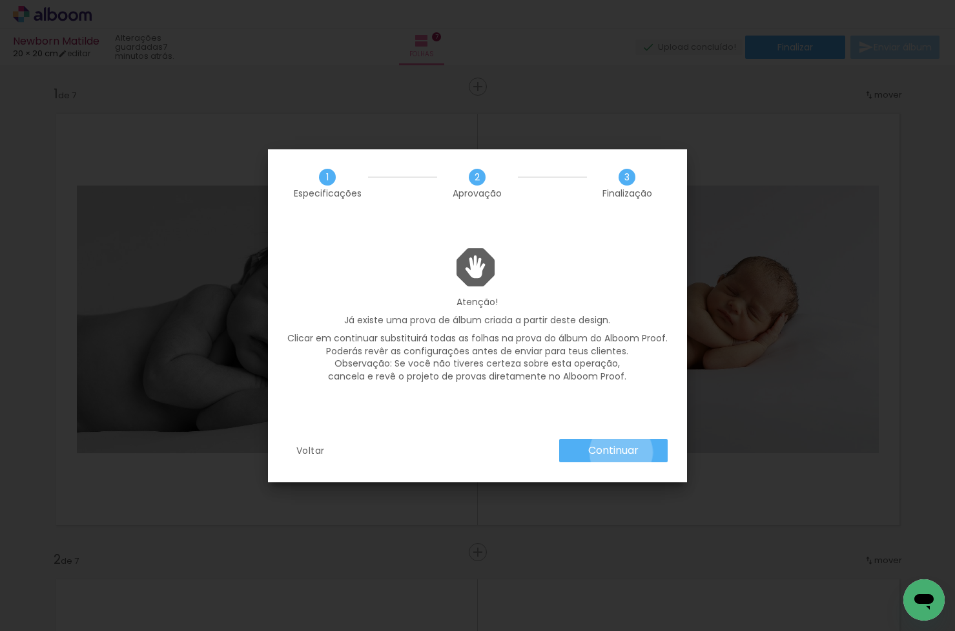
click at [0, 0] on slot "Continuar" at bounding box center [0, 0] width 0 height 0
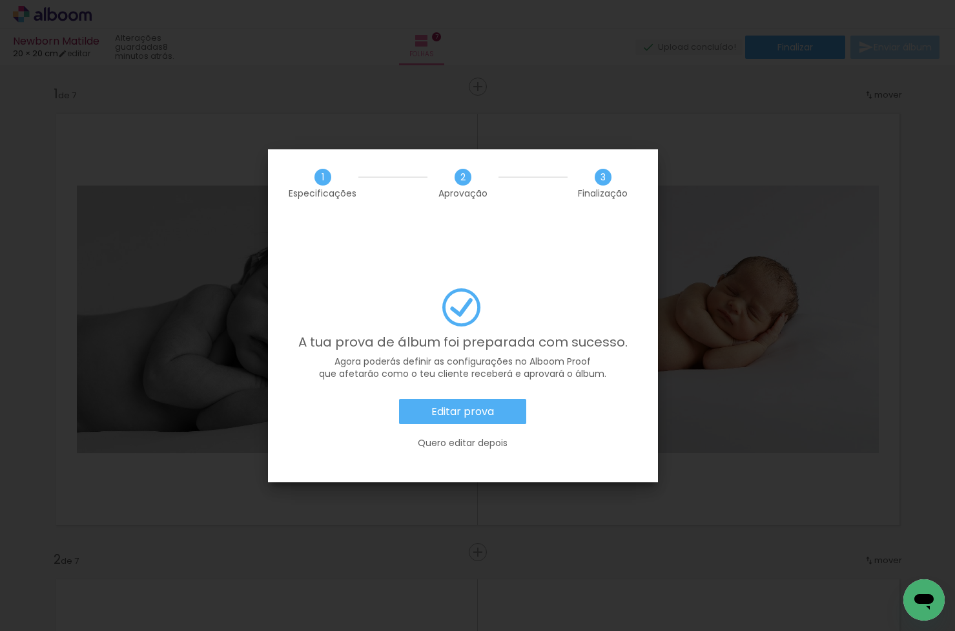
click at [0, 0] on slot "Editar prova" at bounding box center [0, 0] width 0 height 0
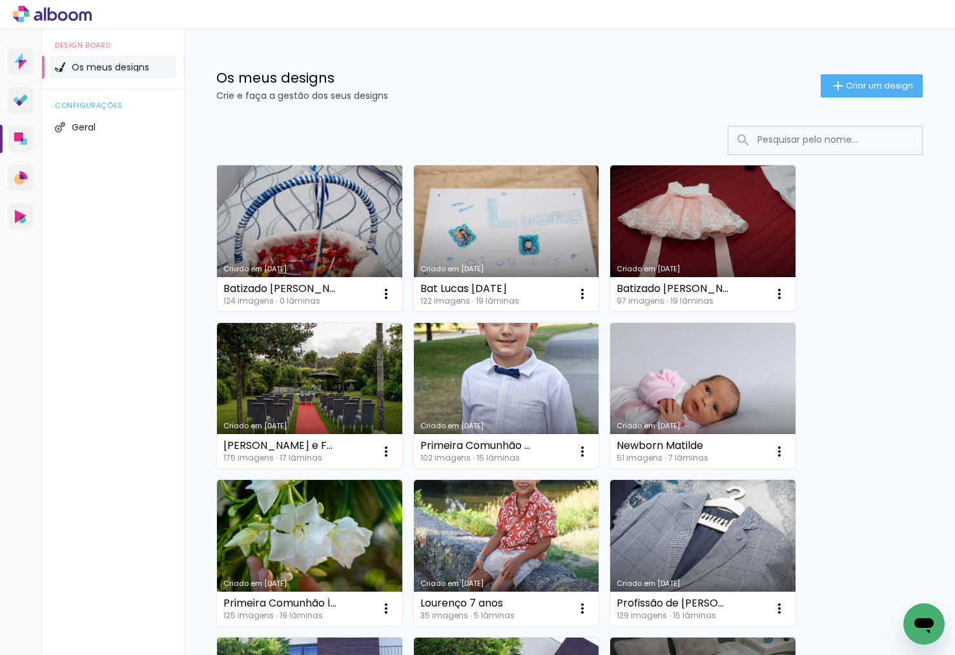
click at [336, 211] on link "Criado em [DATE]" at bounding box center [309, 238] width 185 height 146
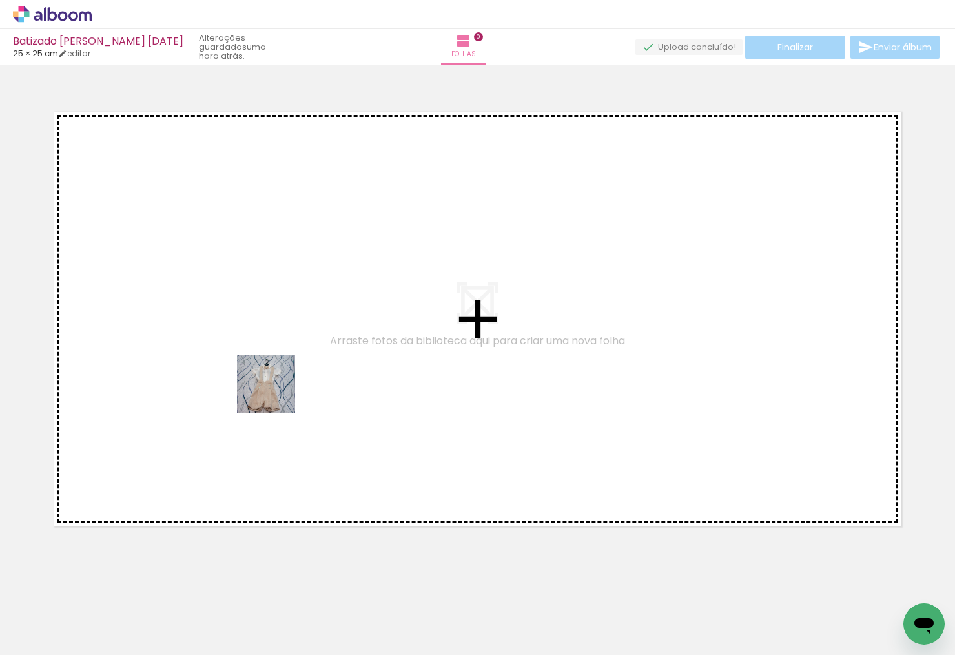
drag, startPoint x: 196, startPoint y: 619, endPoint x: 276, endPoint y: 391, distance: 241.9
click at [276, 391] on quentale-workspace at bounding box center [477, 327] width 955 height 655
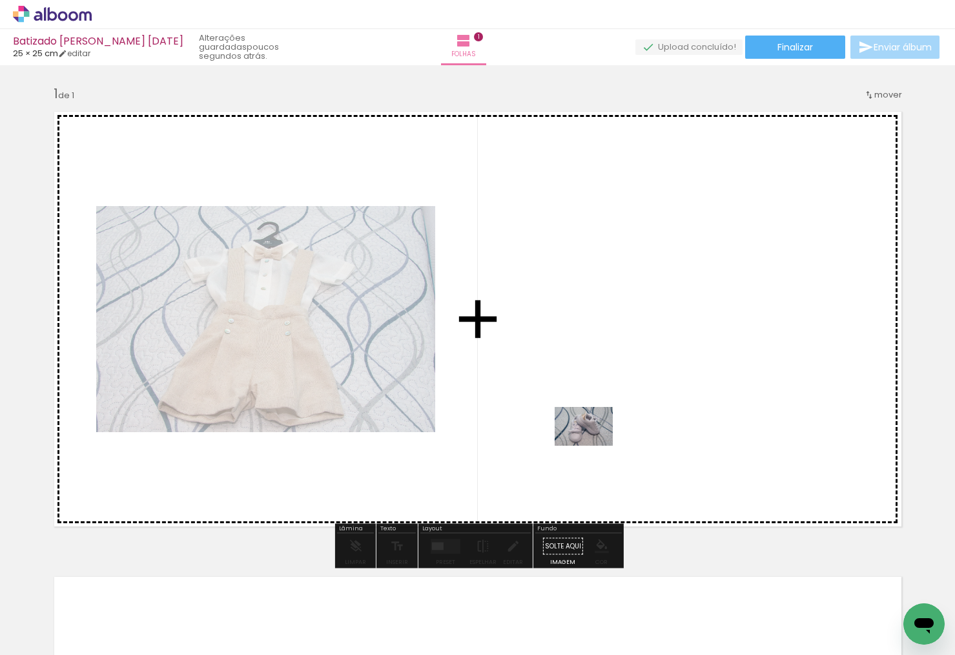
click at [594, 444] on quentale-workspace at bounding box center [477, 327] width 955 height 655
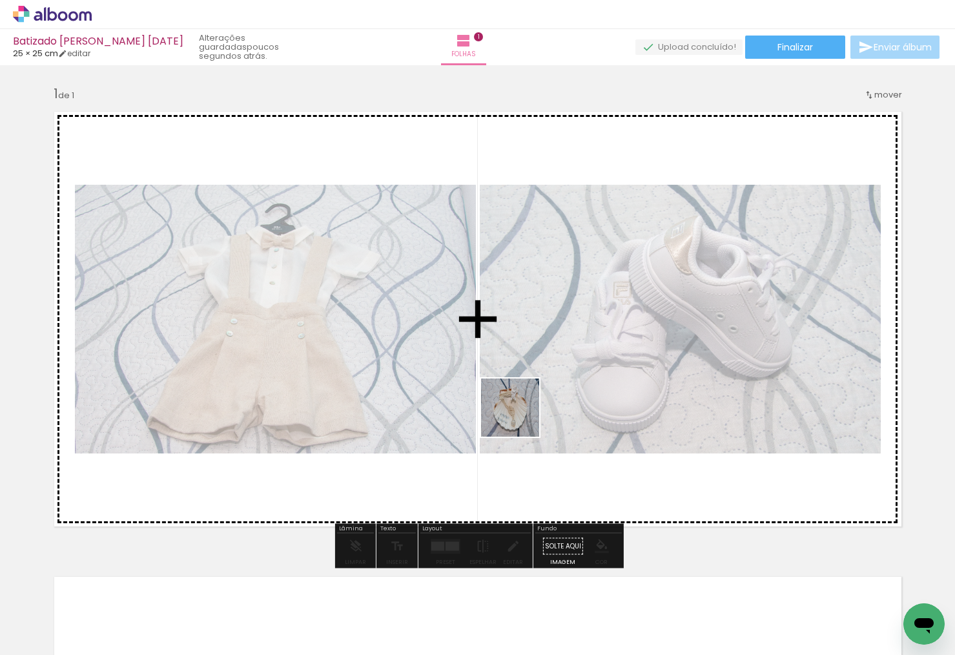
drag, startPoint x: 403, startPoint y: 572, endPoint x: 525, endPoint y: 402, distance: 209.7
click at [525, 402] on quentale-workspace at bounding box center [477, 327] width 955 height 655
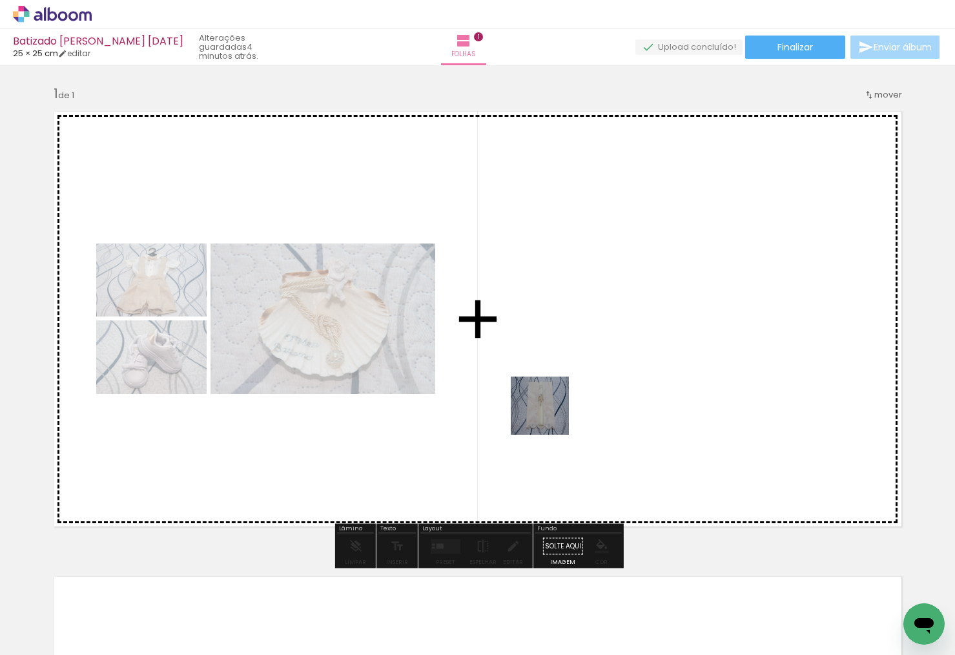
drag, startPoint x: 435, startPoint y: 605, endPoint x: 528, endPoint y: 484, distance: 152.5
click at [557, 402] on quentale-workspace at bounding box center [477, 327] width 955 height 655
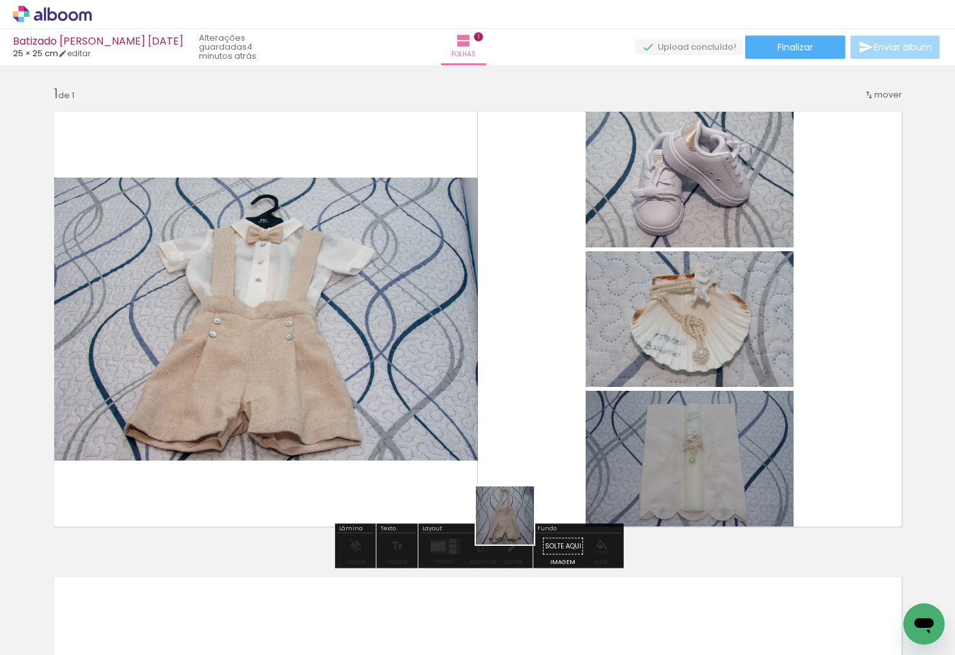
drag, startPoint x: 495, startPoint y: 612, endPoint x: 545, endPoint y: 468, distance: 152.4
click at [536, 420] on quentale-workspace at bounding box center [477, 327] width 955 height 655
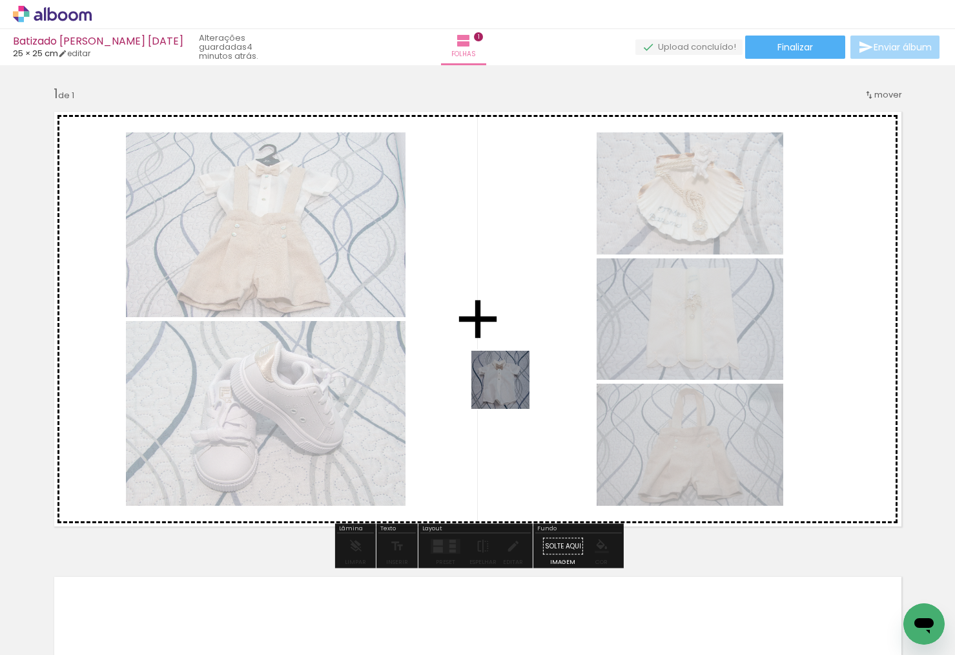
drag, startPoint x: 554, startPoint y: 520, endPoint x: 596, endPoint y: 521, distance: 42.0
click at [510, 385] on quentale-workspace at bounding box center [477, 327] width 955 height 655
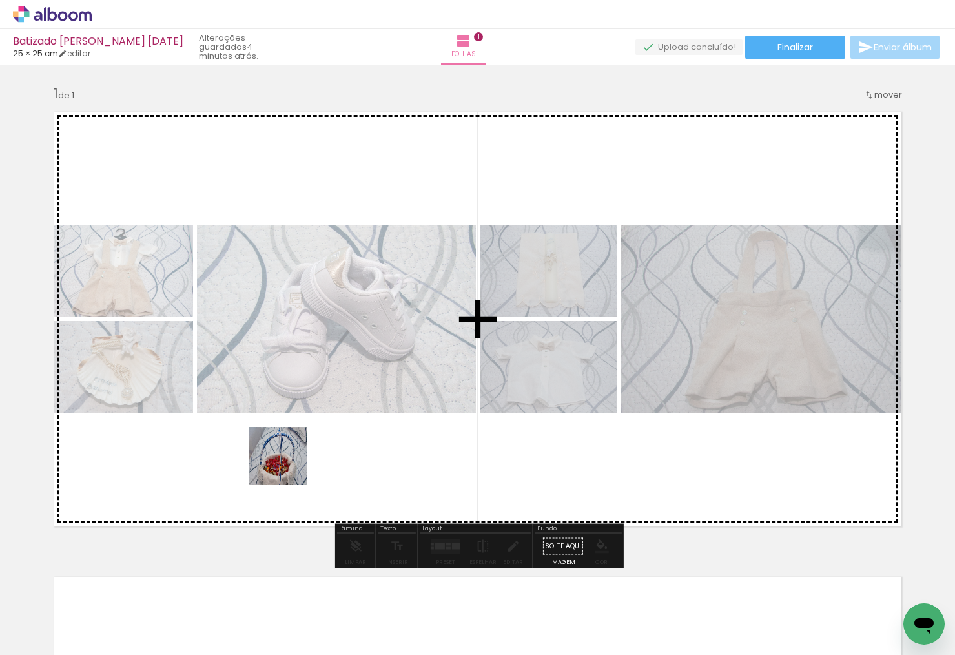
drag, startPoint x: 288, startPoint y: 466, endPoint x: 337, endPoint y: 417, distance: 68.5
click at [337, 417] on quentale-workspace at bounding box center [477, 327] width 955 height 655
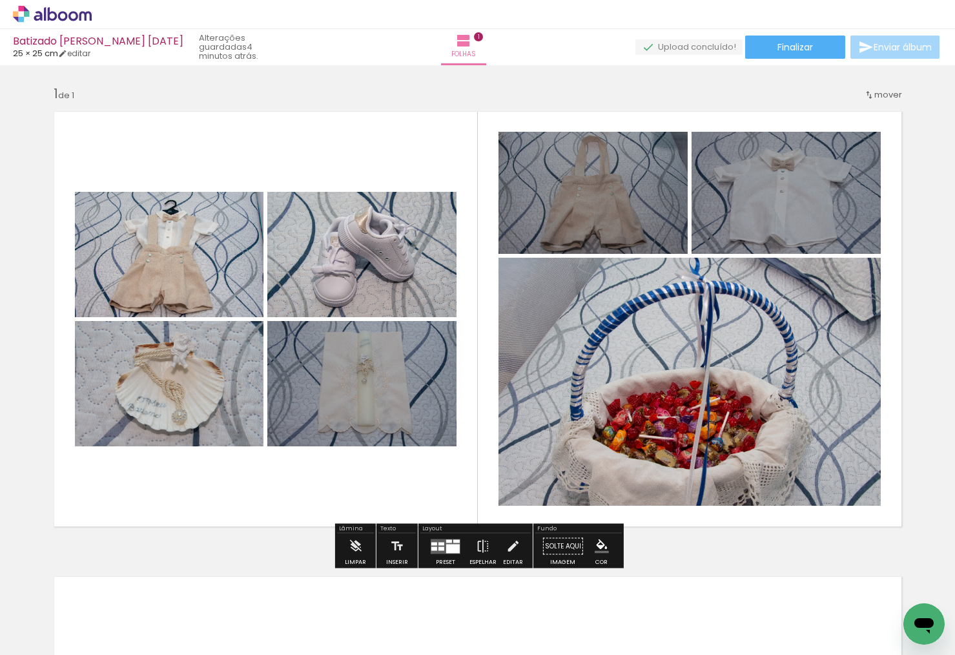
click at [446, 548] on div at bounding box center [453, 548] width 14 height 9
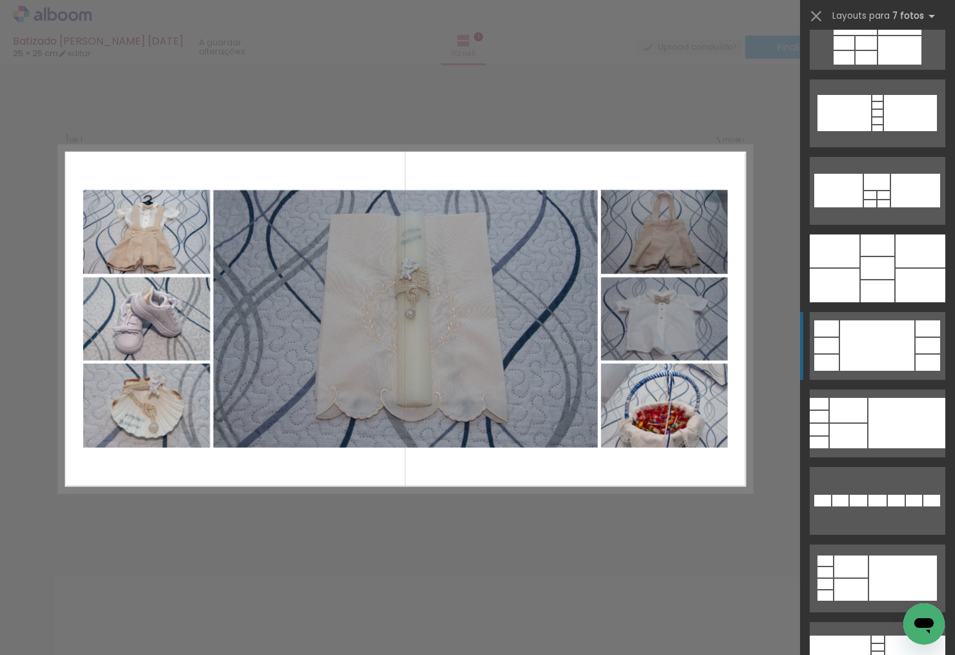
scroll to position [1062, 0]
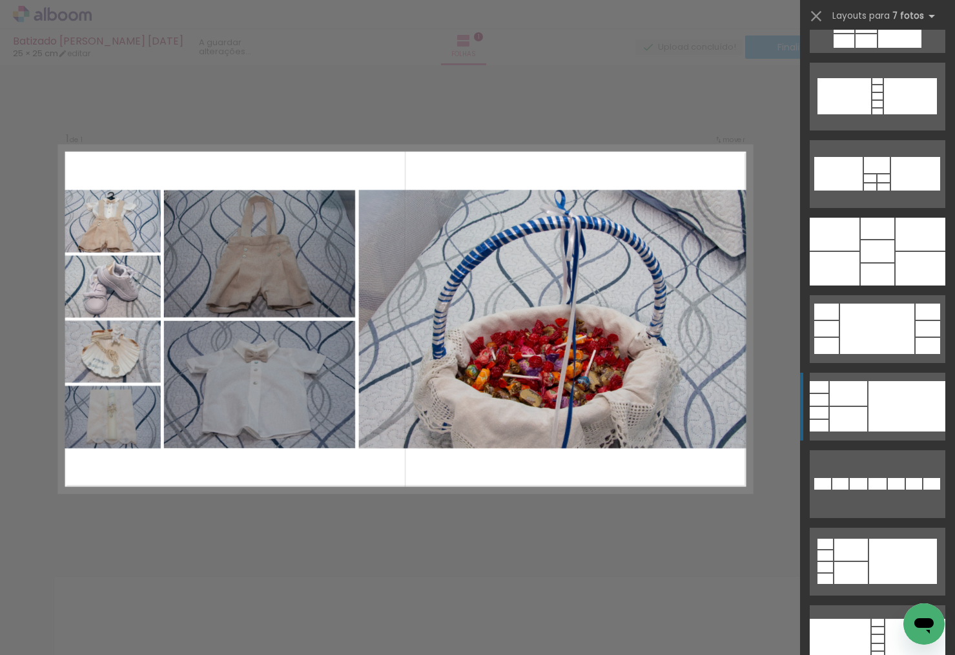
click at [879, 401] on div at bounding box center [907, 406] width 77 height 50
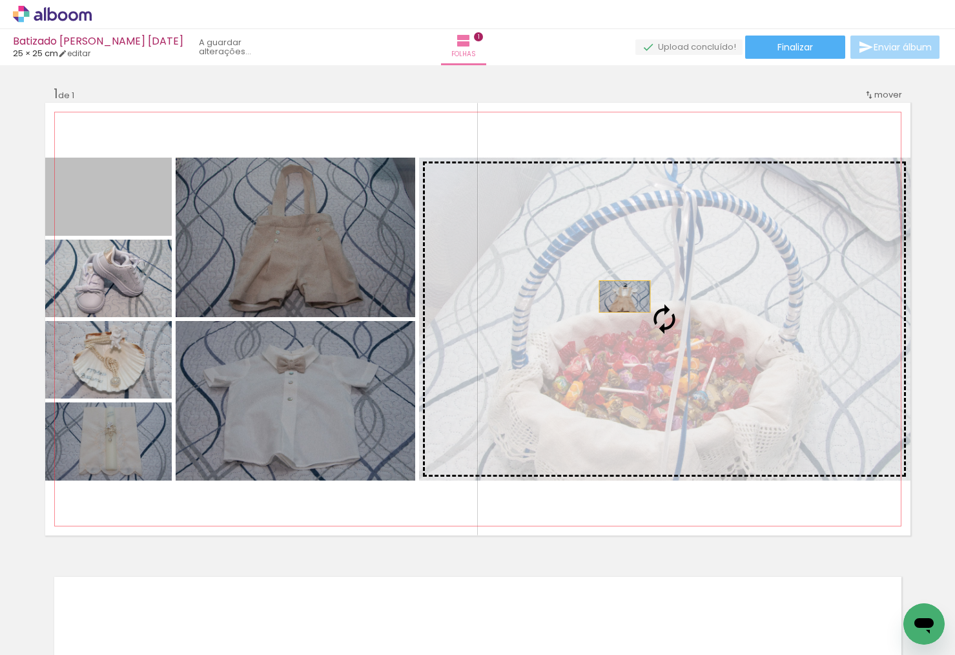
drag, startPoint x: 137, startPoint y: 211, endPoint x: 624, endPoint y: 297, distance: 494.5
click at [0, 0] on slot at bounding box center [0, 0] width 0 height 0
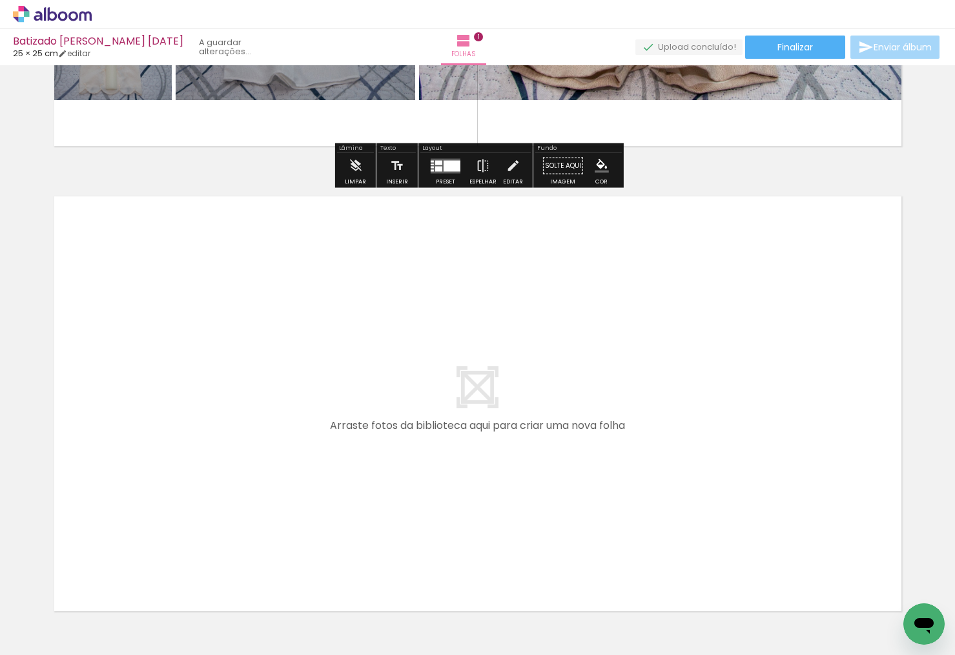
scroll to position [0, 0]
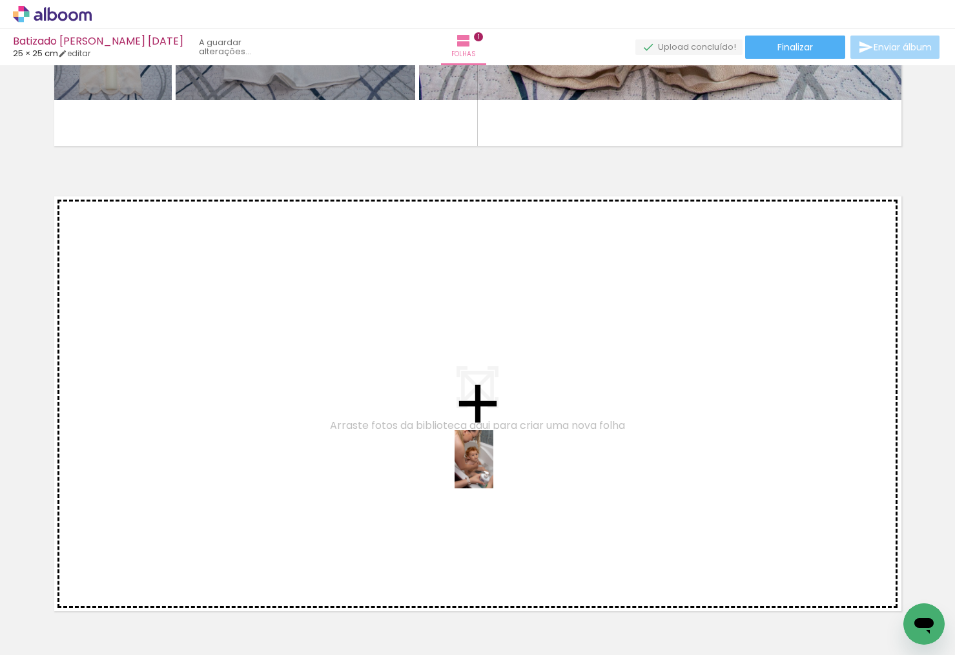
click at [493, 469] on quentale-workspace at bounding box center [477, 327] width 955 height 655
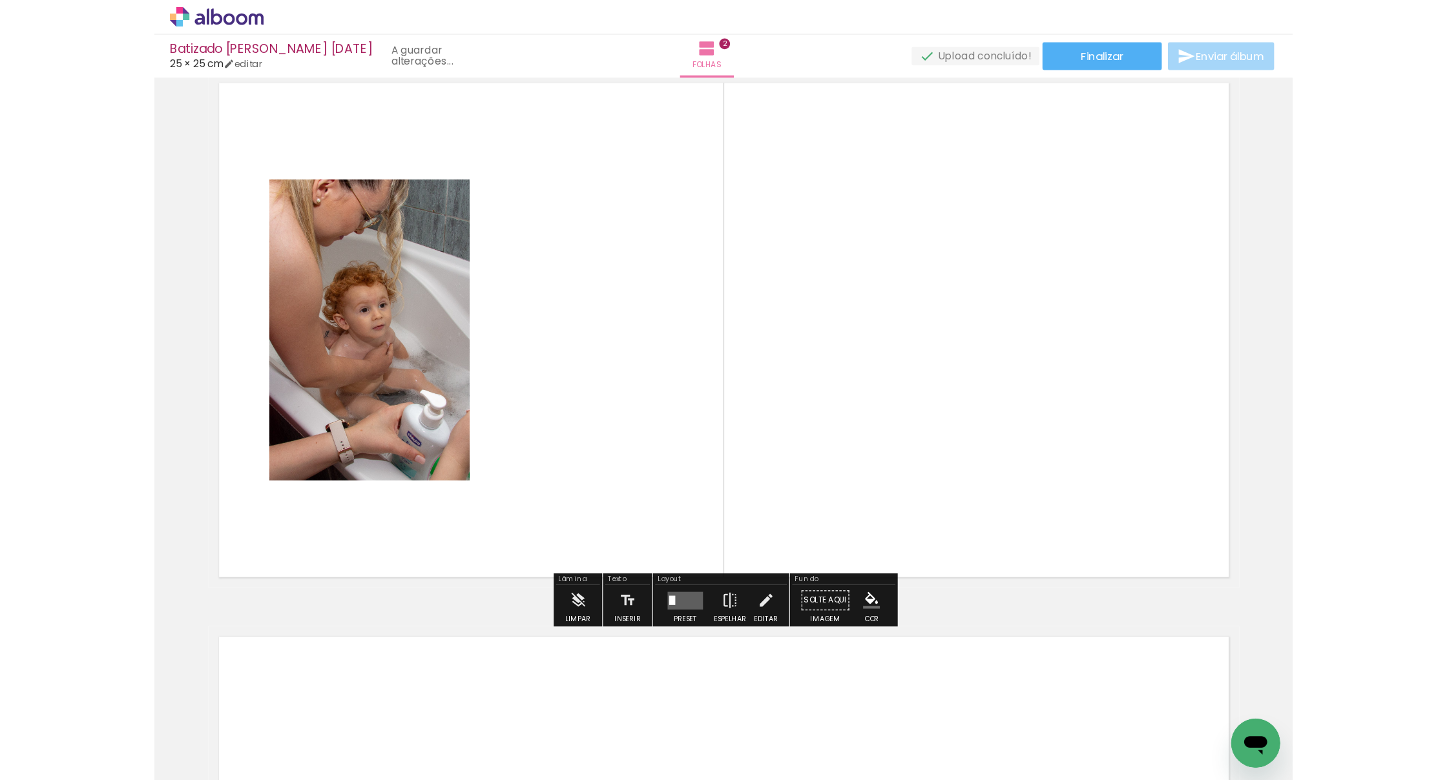
scroll to position [530, 0]
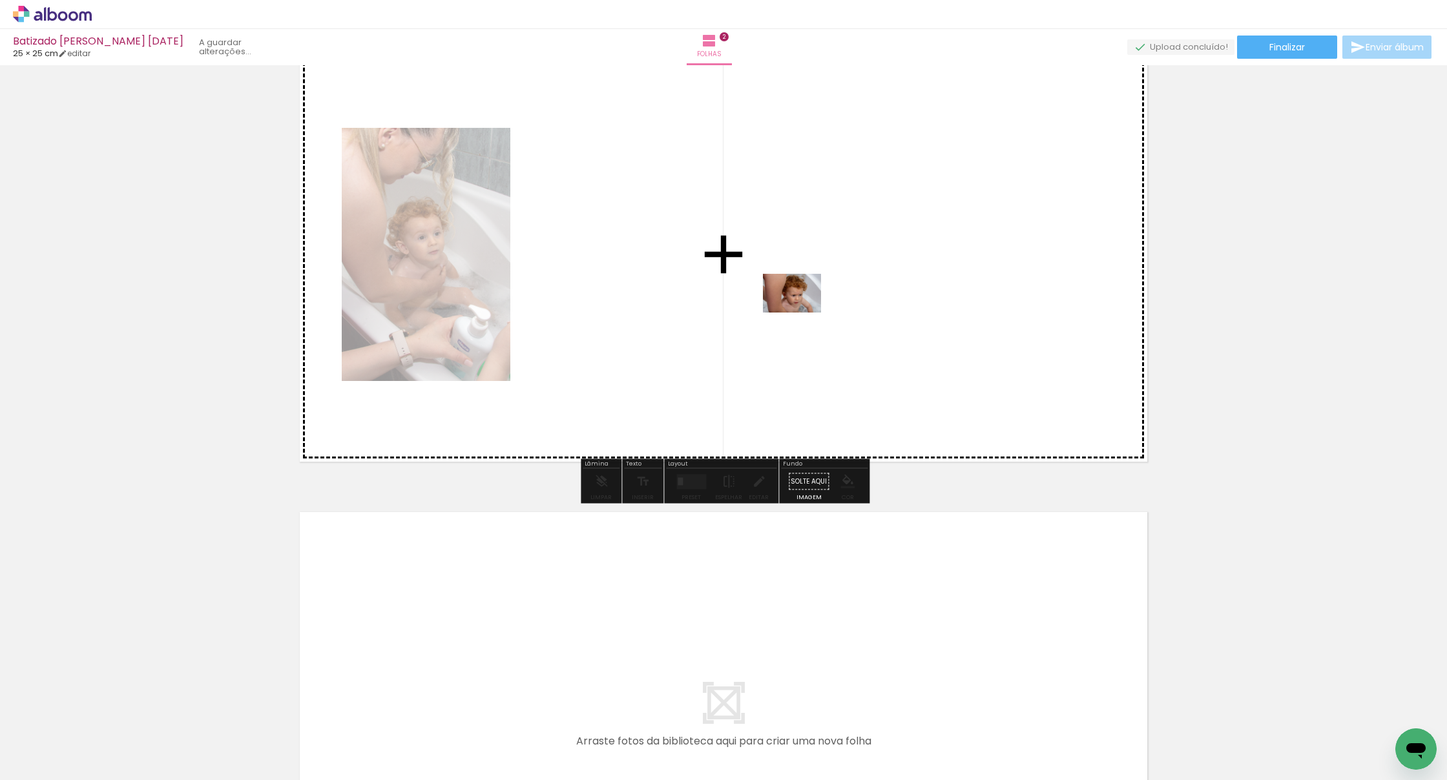
click at [801, 284] on quentale-workspace at bounding box center [723, 390] width 1447 height 780
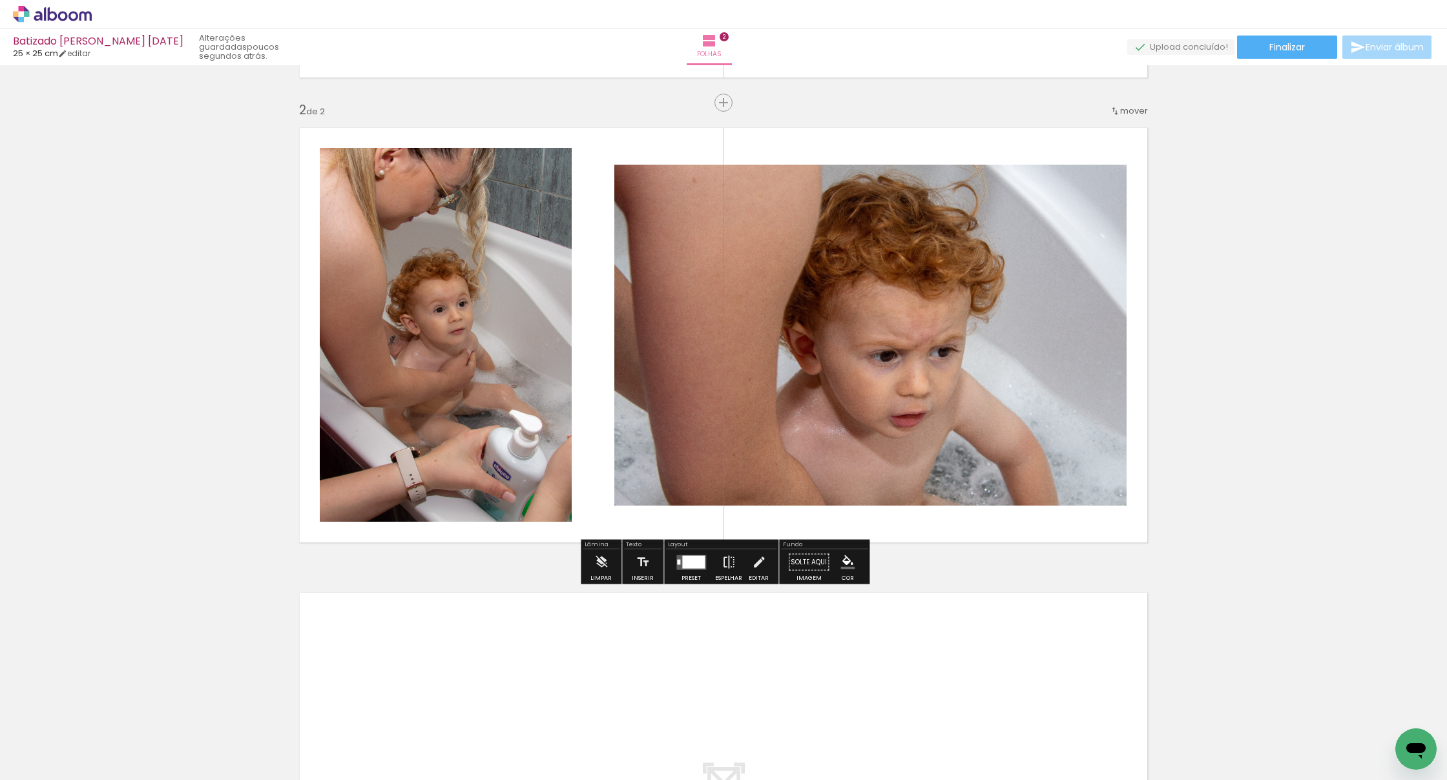
scroll to position [437, 0]
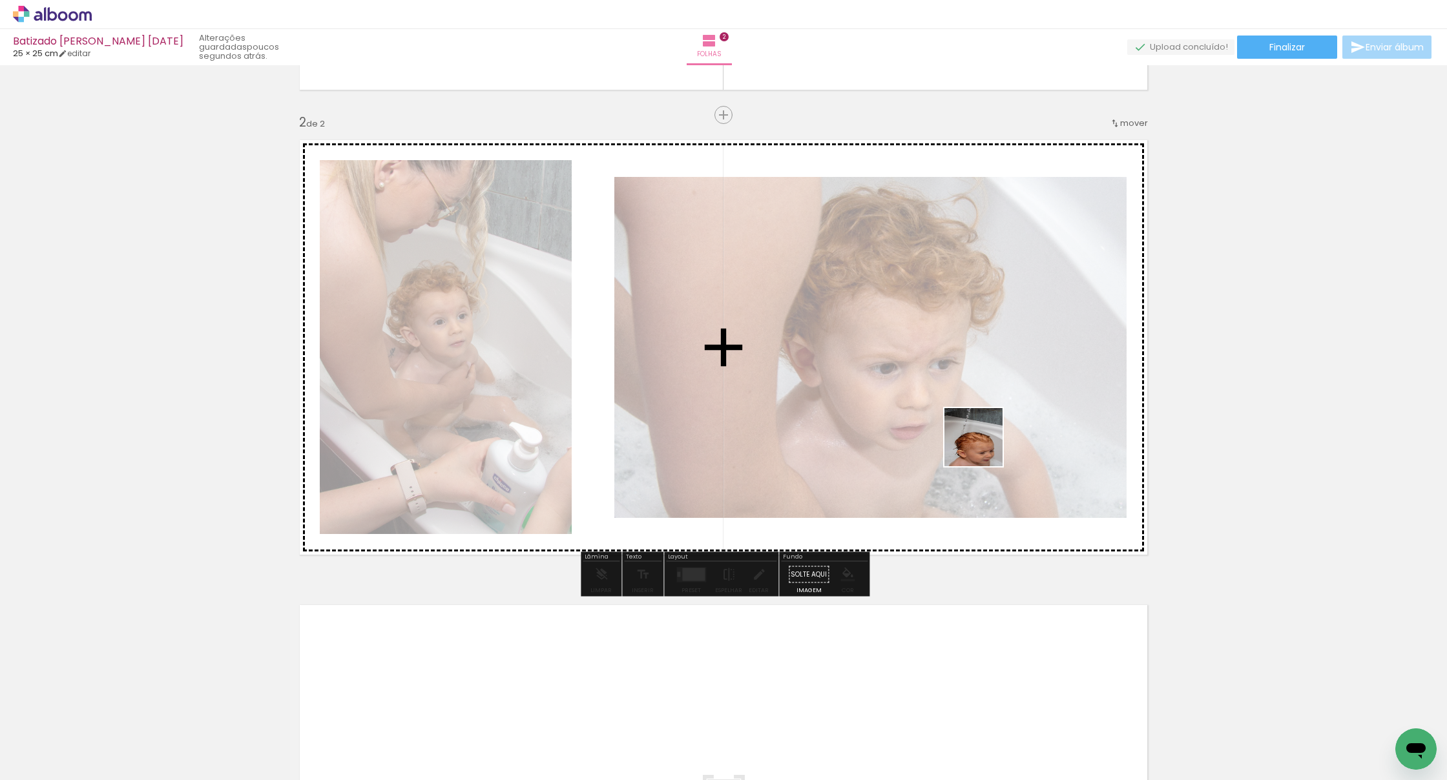
drag, startPoint x: 859, startPoint y: 745, endPoint x: 995, endPoint y: 414, distance: 357.5
click at [955, 414] on quentale-workspace at bounding box center [723, 390] width 1447 height 780
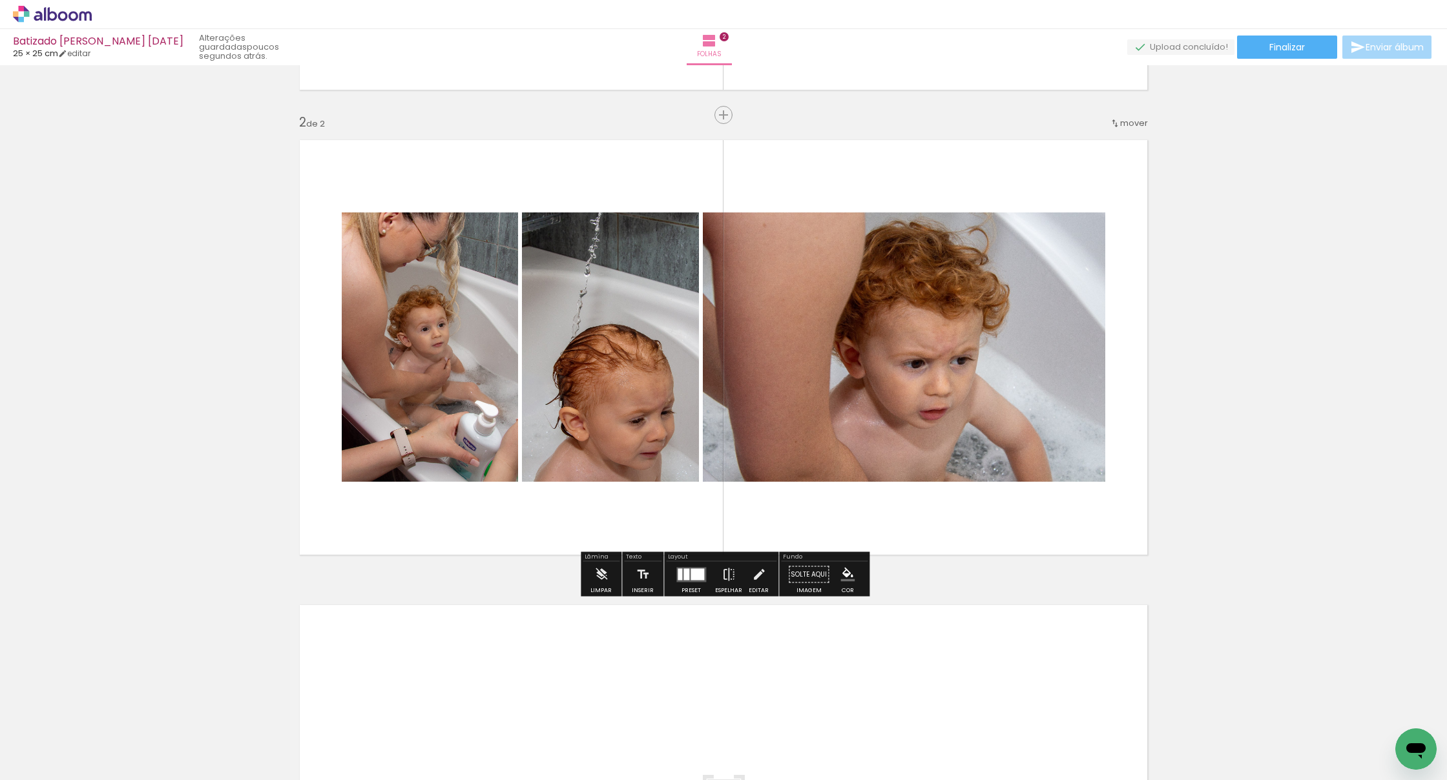
click at [693, 575] on div at bounding box center [698, 574] width 14 height 12
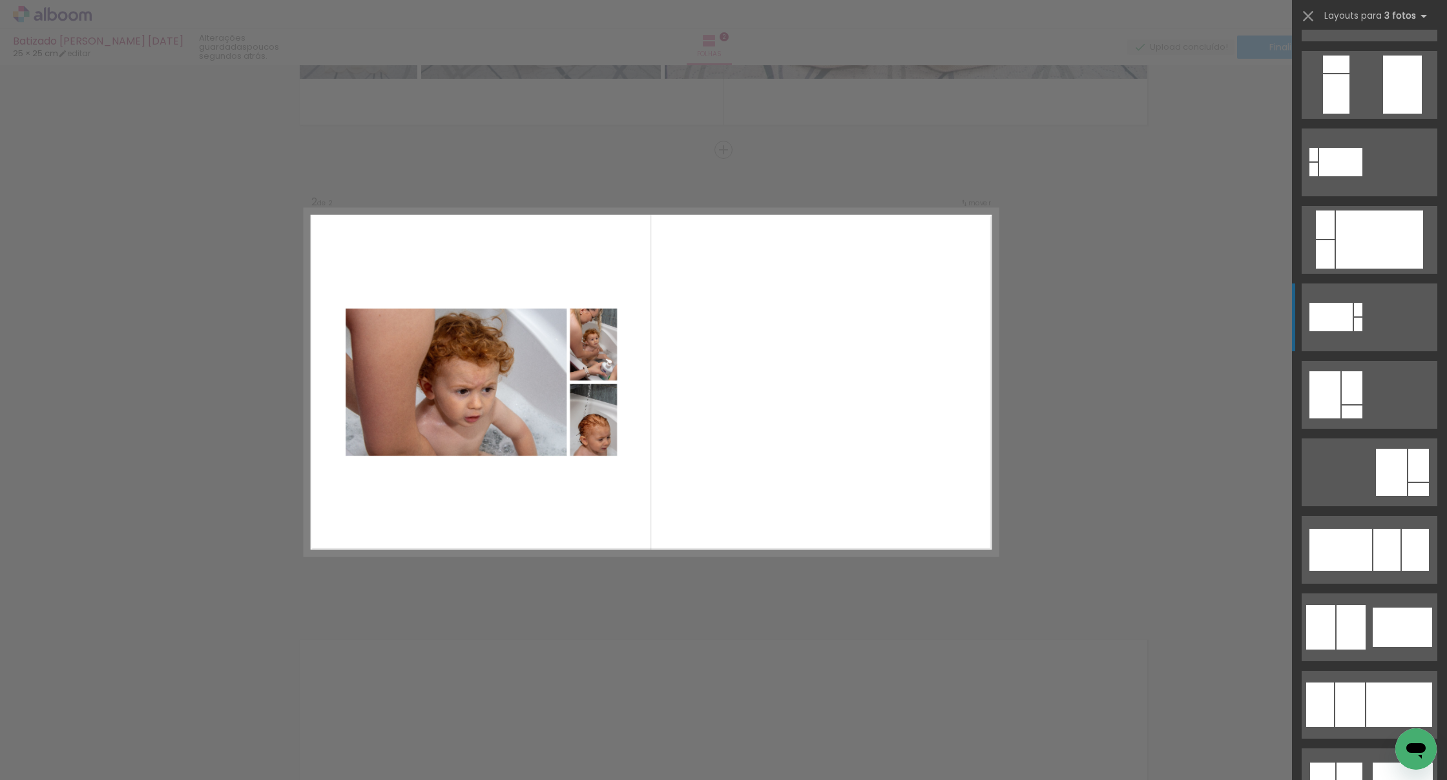
scroll to position [462, 0]
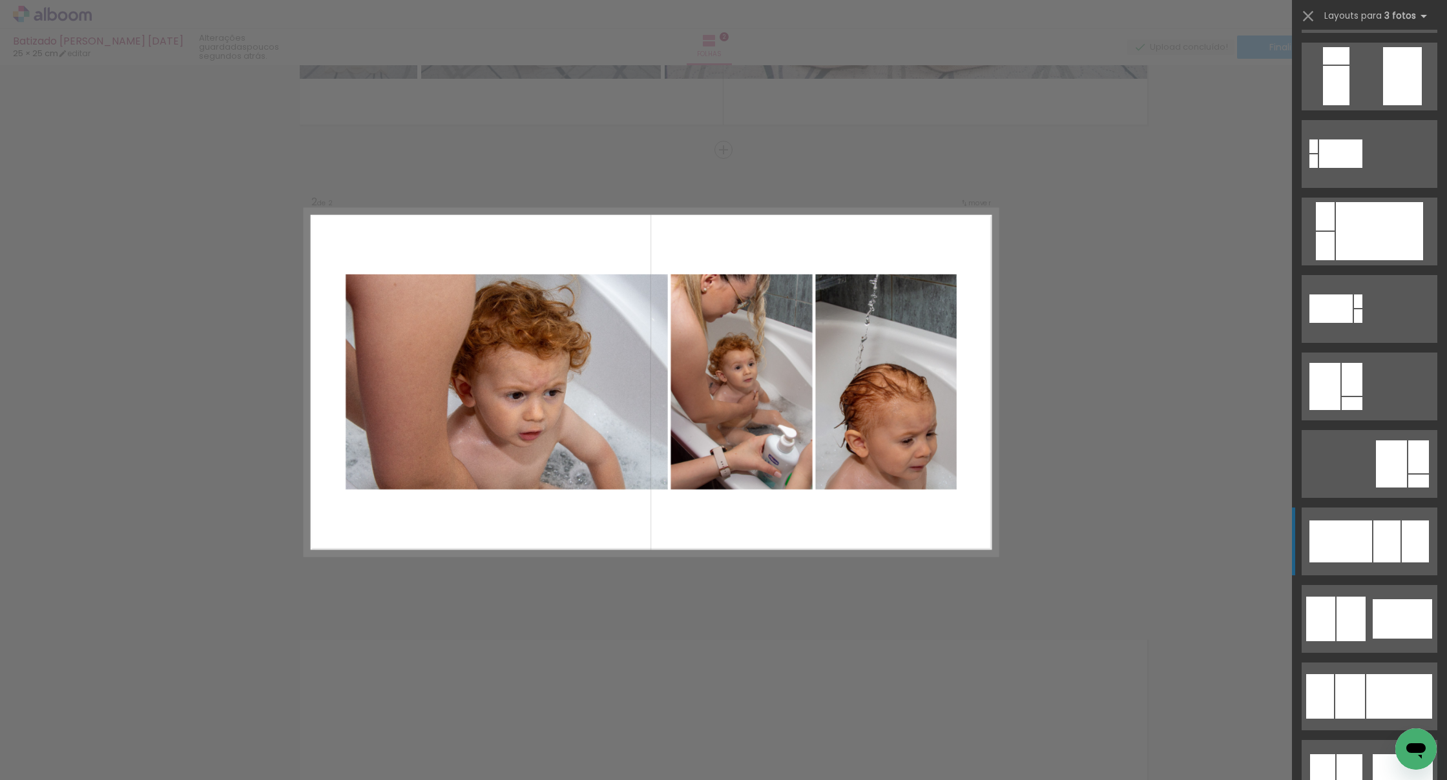
click at [955, 537] on div at bounding box center [1386, 542] width 27 height 42
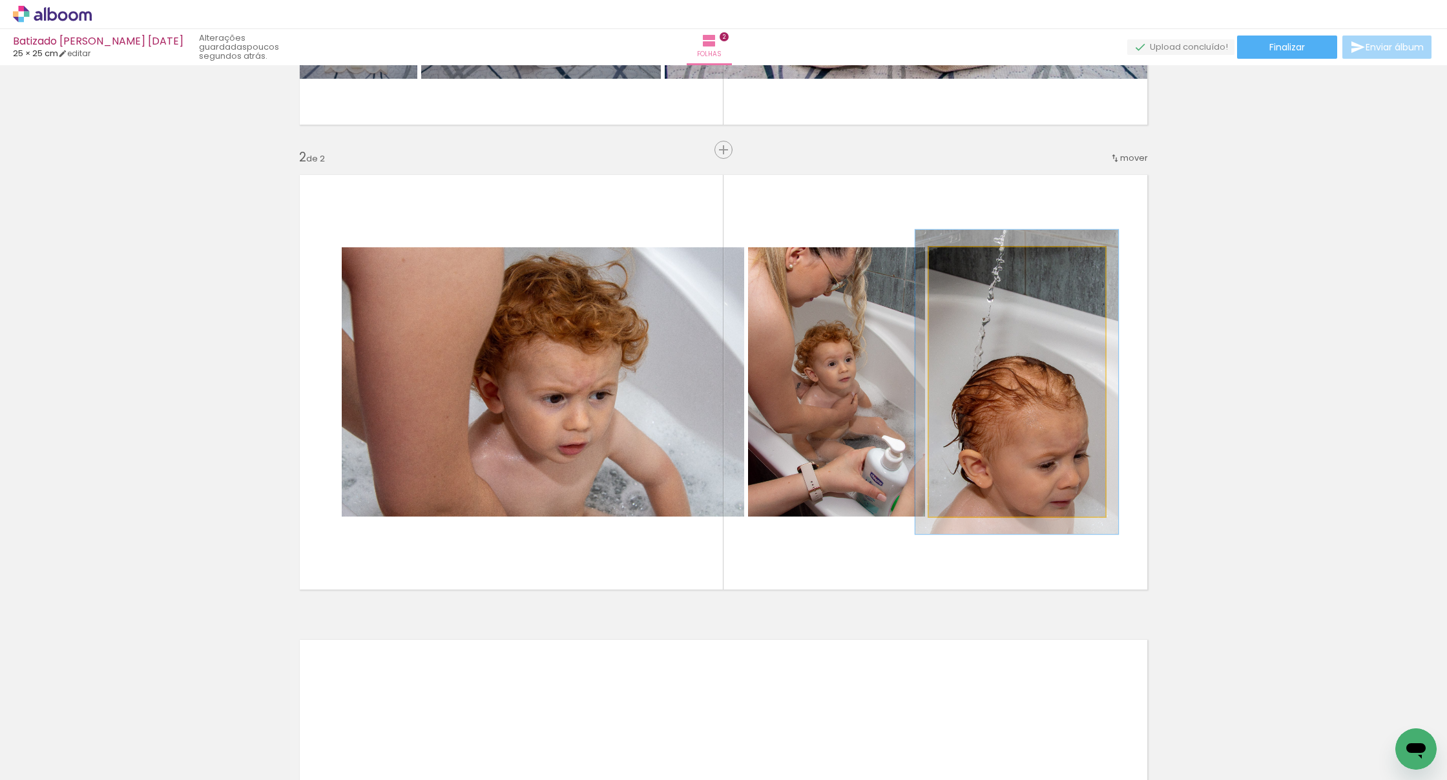
type paper-slider "113"
drag, startPoint x: 963, startPoint y: 262, endPoint x: 968, endPoint y: 289, distance: 27.5
click at [955, 261] on div at bounding box center [965, 261] width 21 height 21
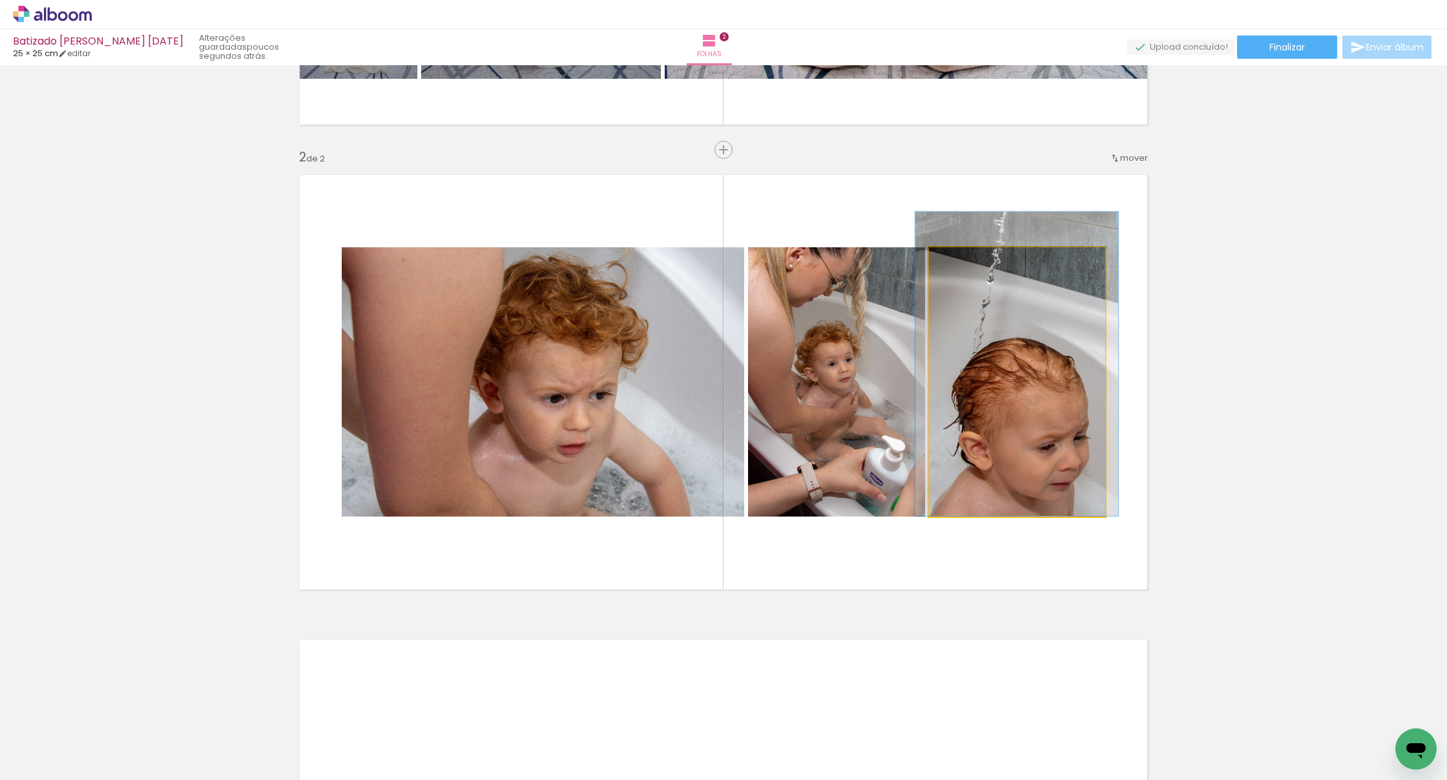
drag, startPoint x: 989, startPoint y: 360, endPoint x: 986, endPoint y: 306, distance: 55.0
click at [955, 306] on div at bounding box center [1016, 364] width 203 height 304
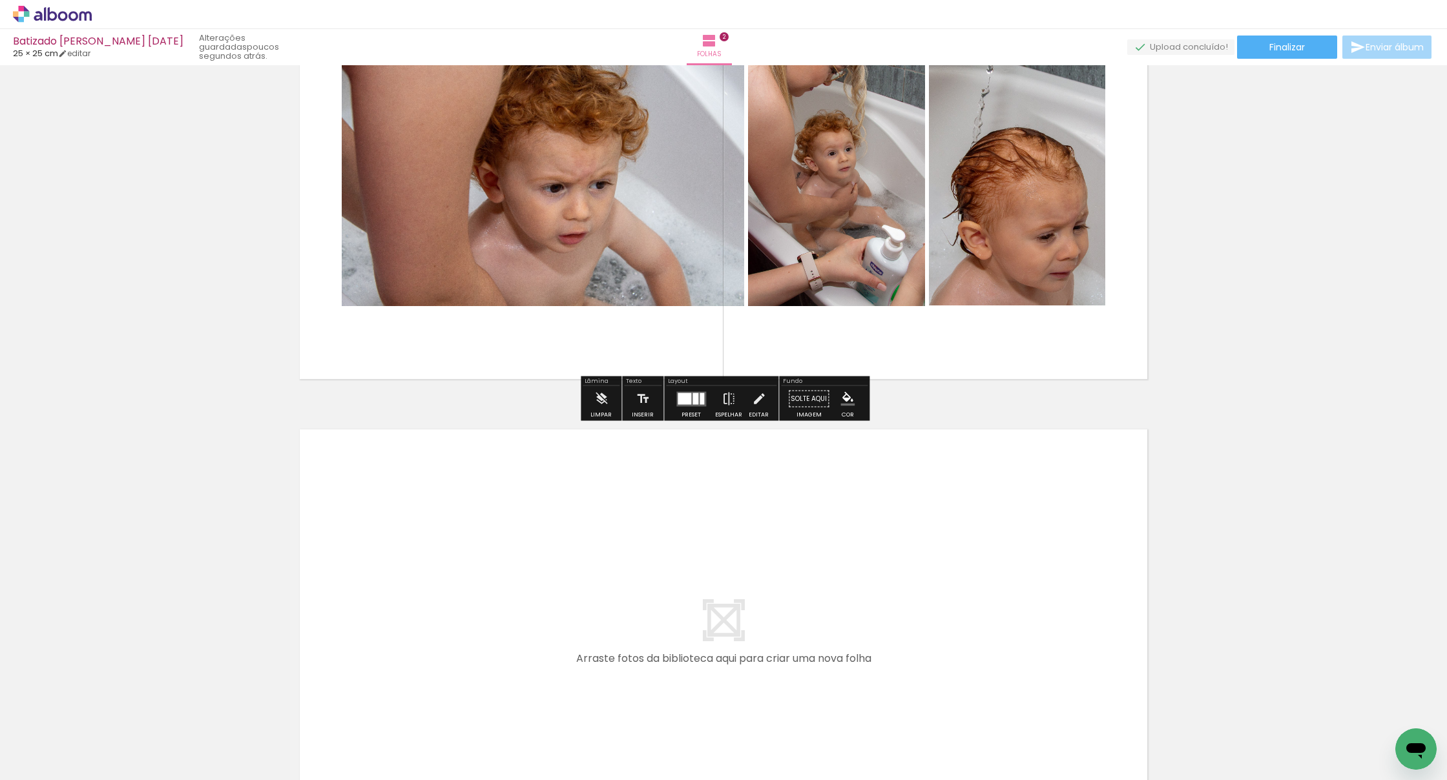
scroll to position [614, 0]
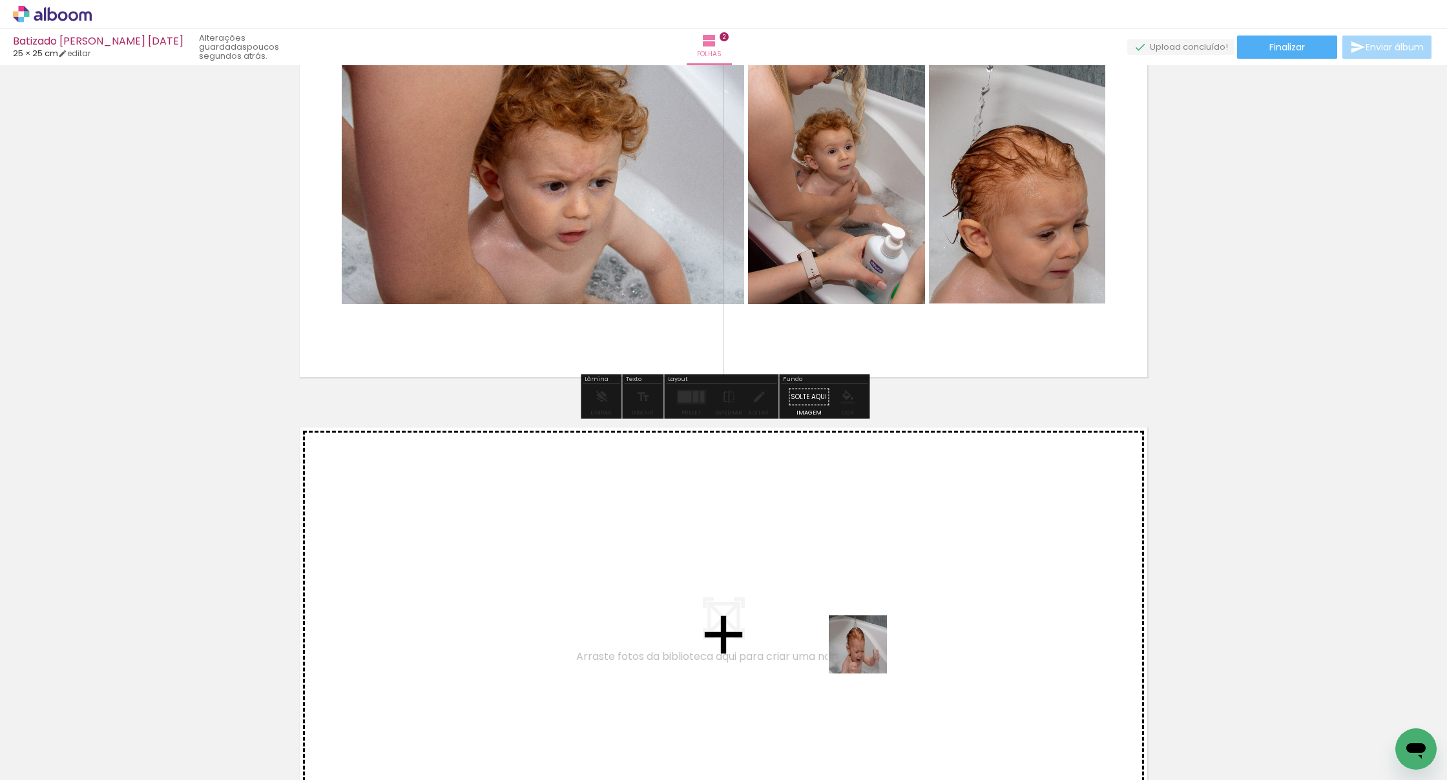
drag, startPoint x: 917, startPoint y: 727, endPoint x: 823, endPoint y: 599, distance: 158.5
click at [823, 599] on quentale-workspace at bounding box center [723, 390] width 1447 height 780
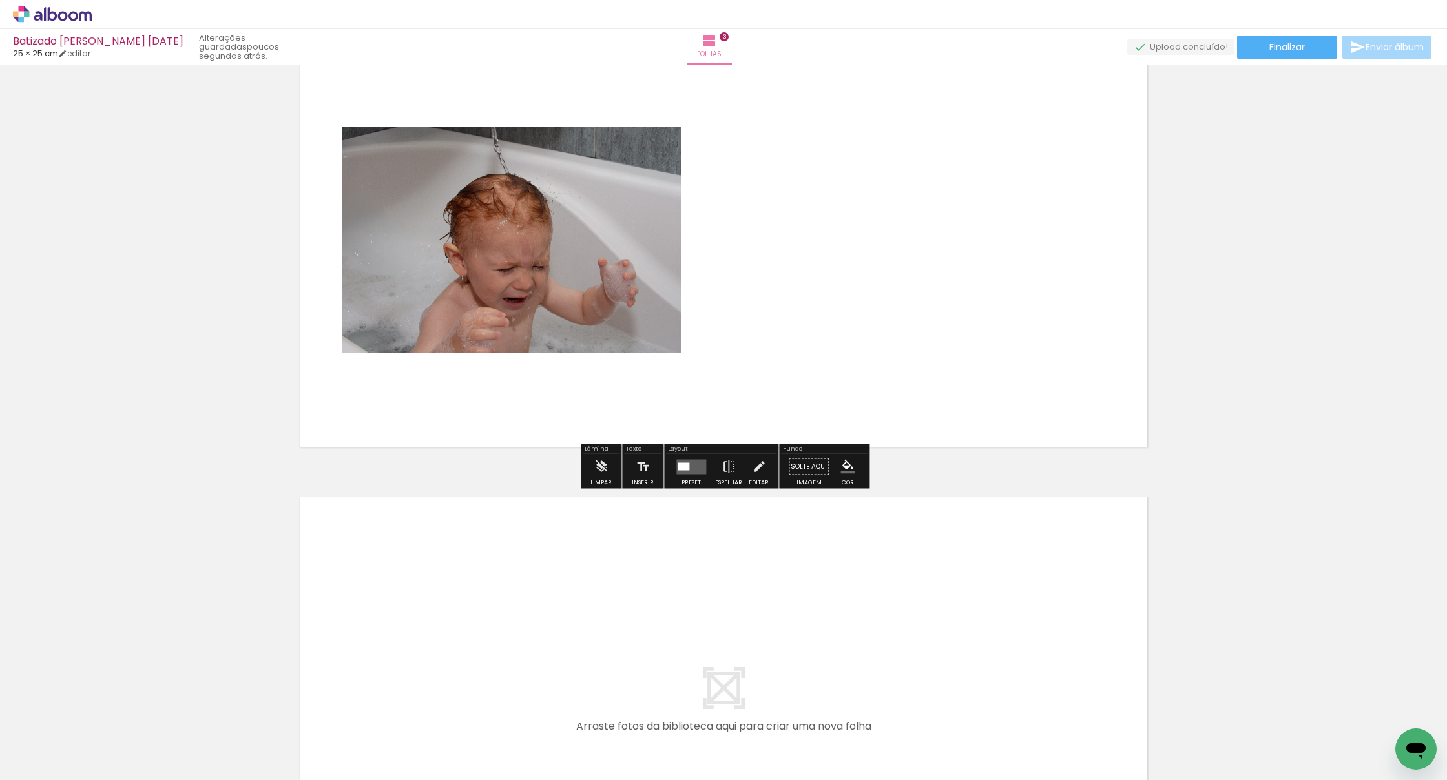
scroll to position [1010, 0]
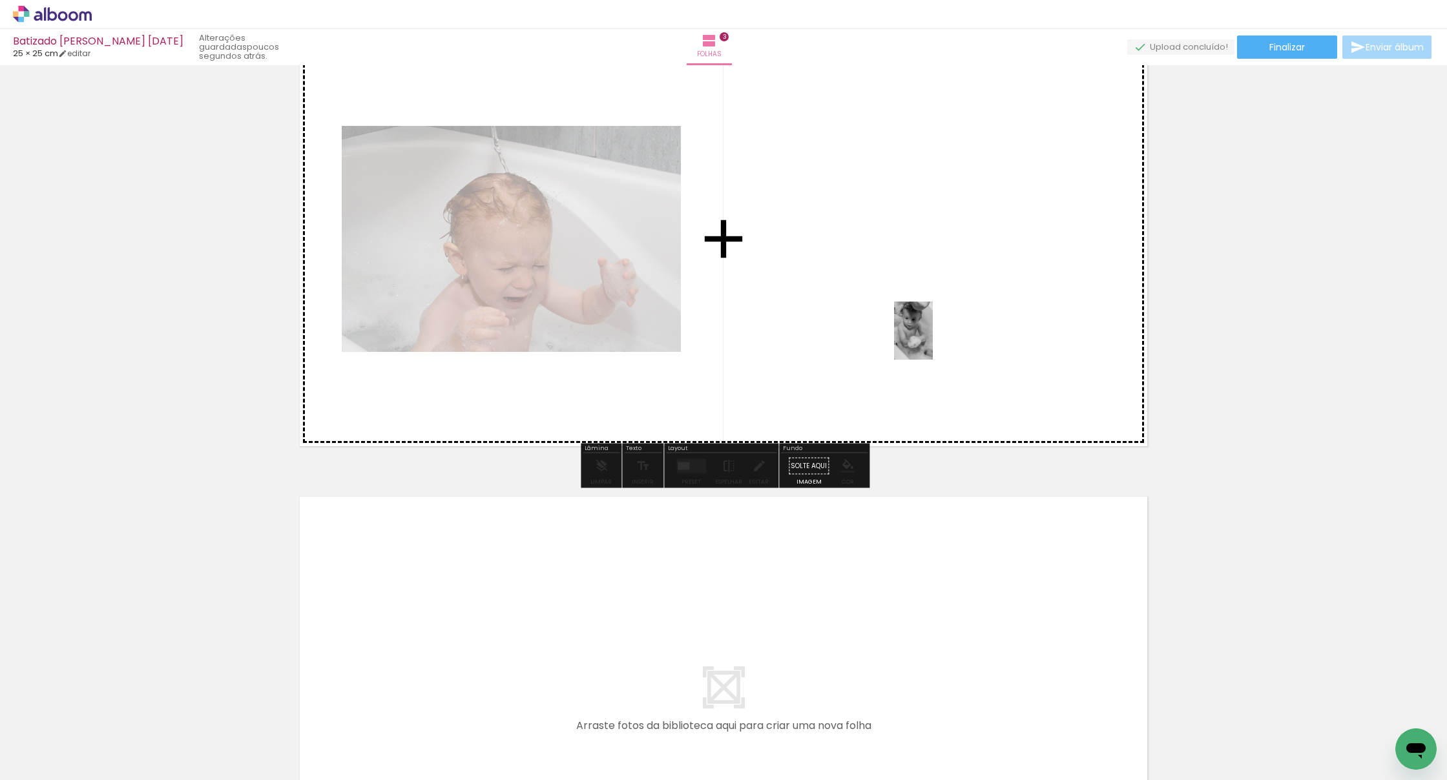
drag, startPoint x: 1004, startPoint y: 742, endPoint x: 933, endPoint y: 340, distance: 407.4
click at [933, 340] on quentale-workspace at bounding box center [723, 390] width 1447 height 780
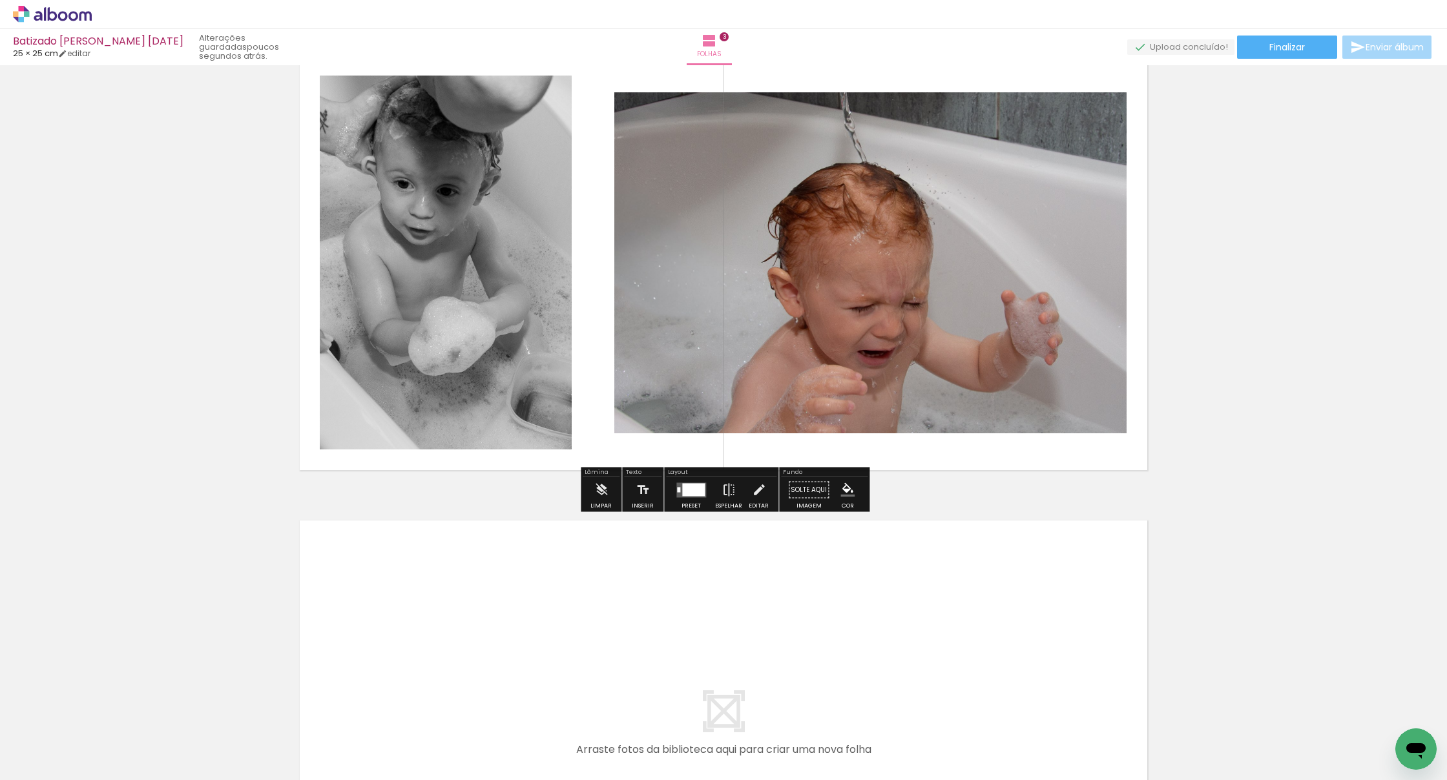
scroll to position [975, 0]
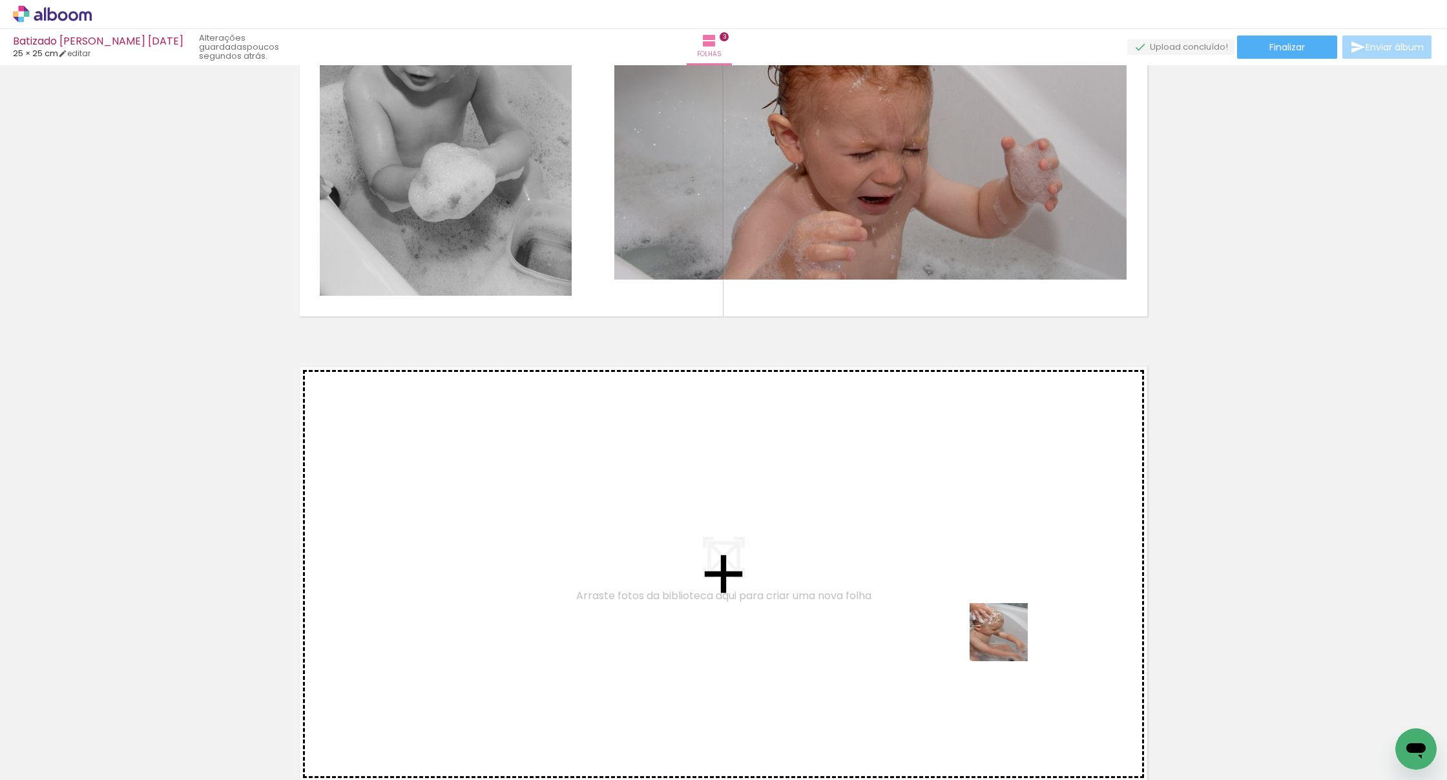
drag, startPoint x: 1074, startPoint y: 742, endPoint x: 895, endPoint y: 545, distance: 266.6
click at [895, 545] on quentale-workspace at bounding box center [723, 390] width 1447 height 780
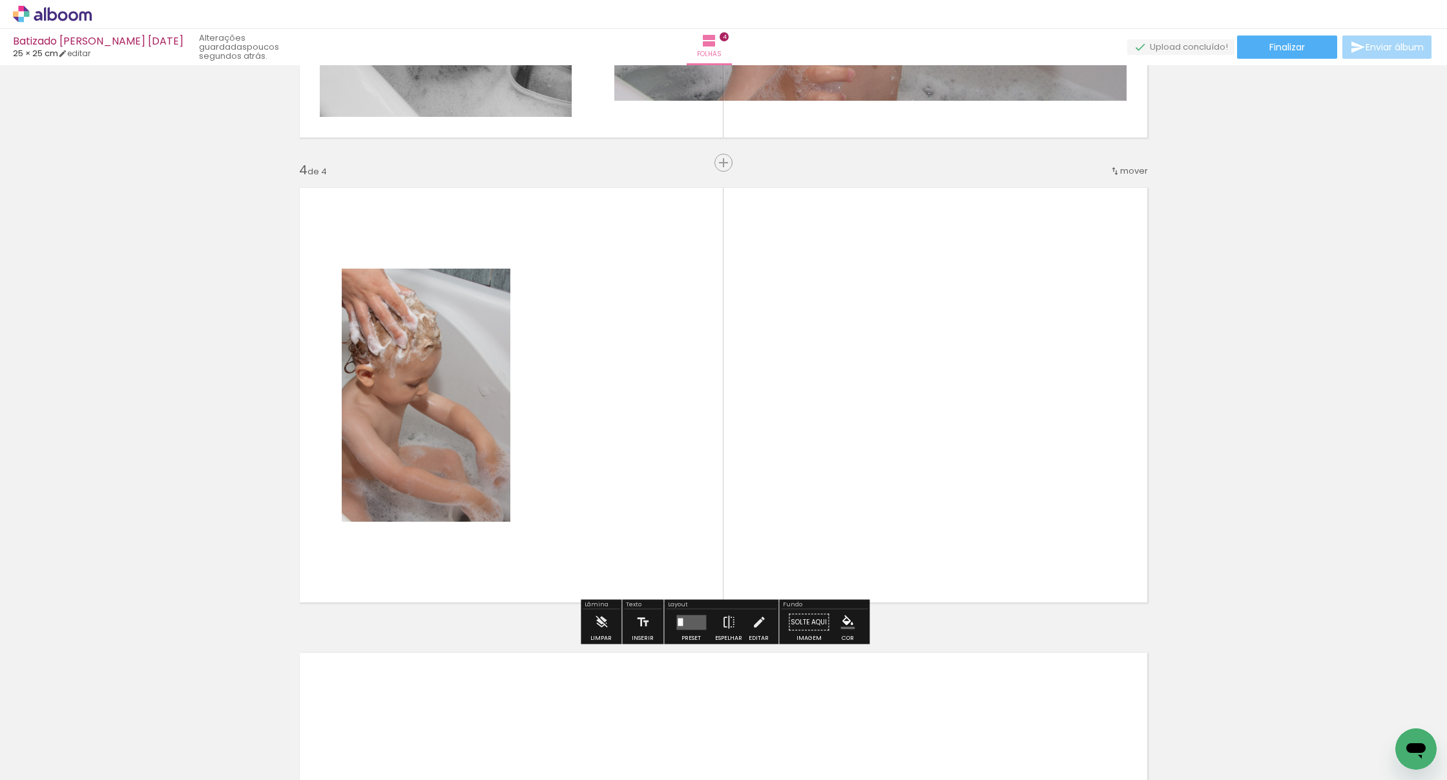
scroll to position [1332, 0]
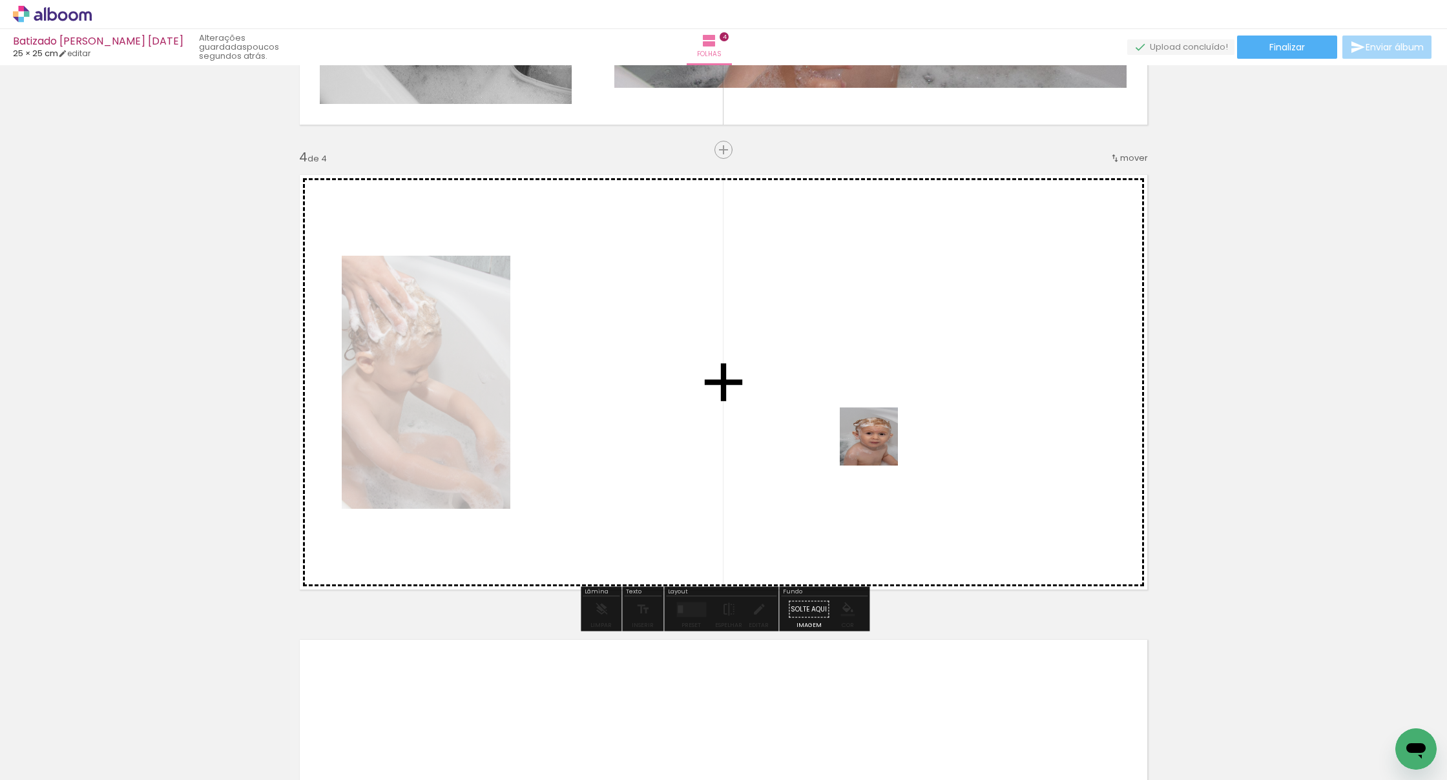
drag, startPoint x: 1147, startPoint y: 725, endPoint x: 877, endPoint y: 455, distance: 381.9
click at [873, 446] on quentale-workspace at bounding box center [723, 390] width 1447 height 780
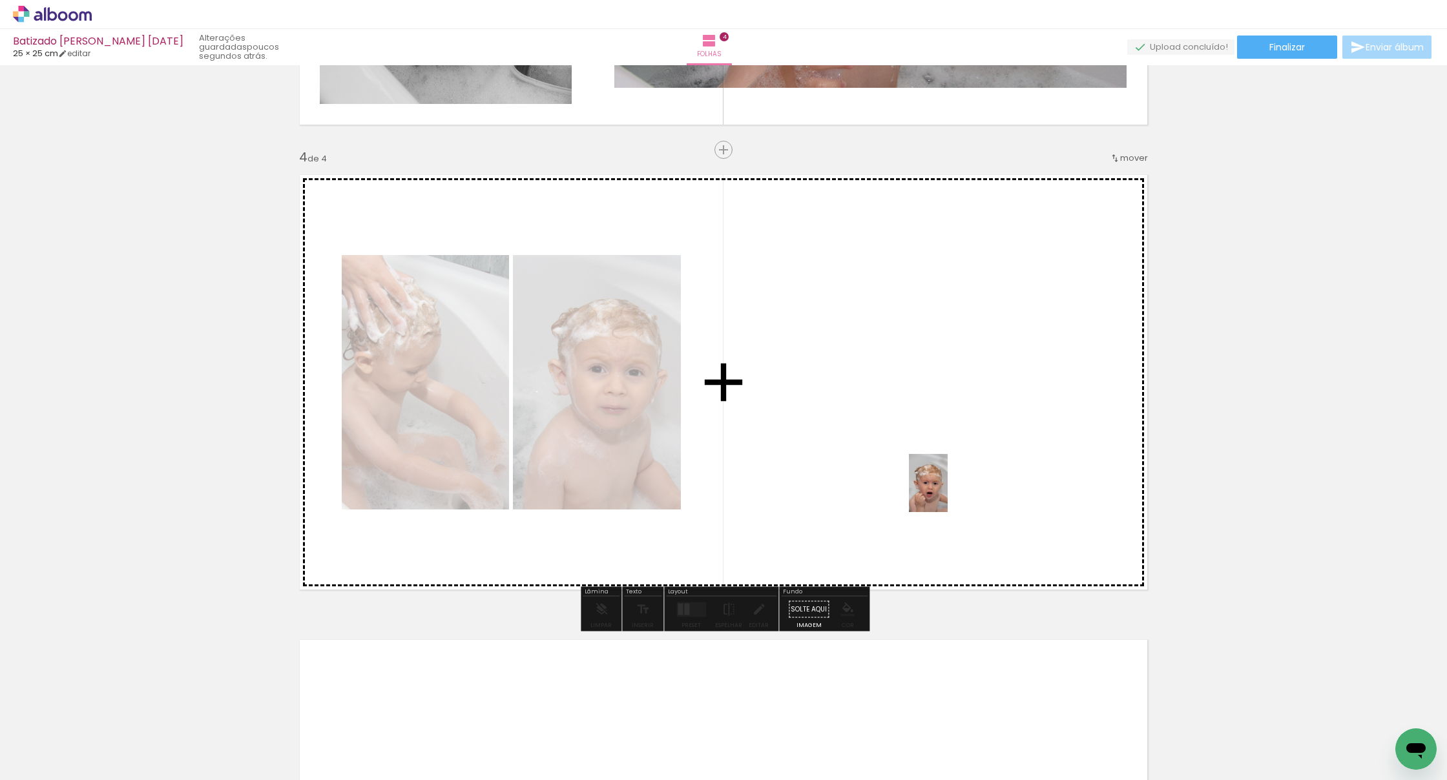
click at [948, 493] on quentale-workspace at bounding box center [723, 390] width 1447 height 780
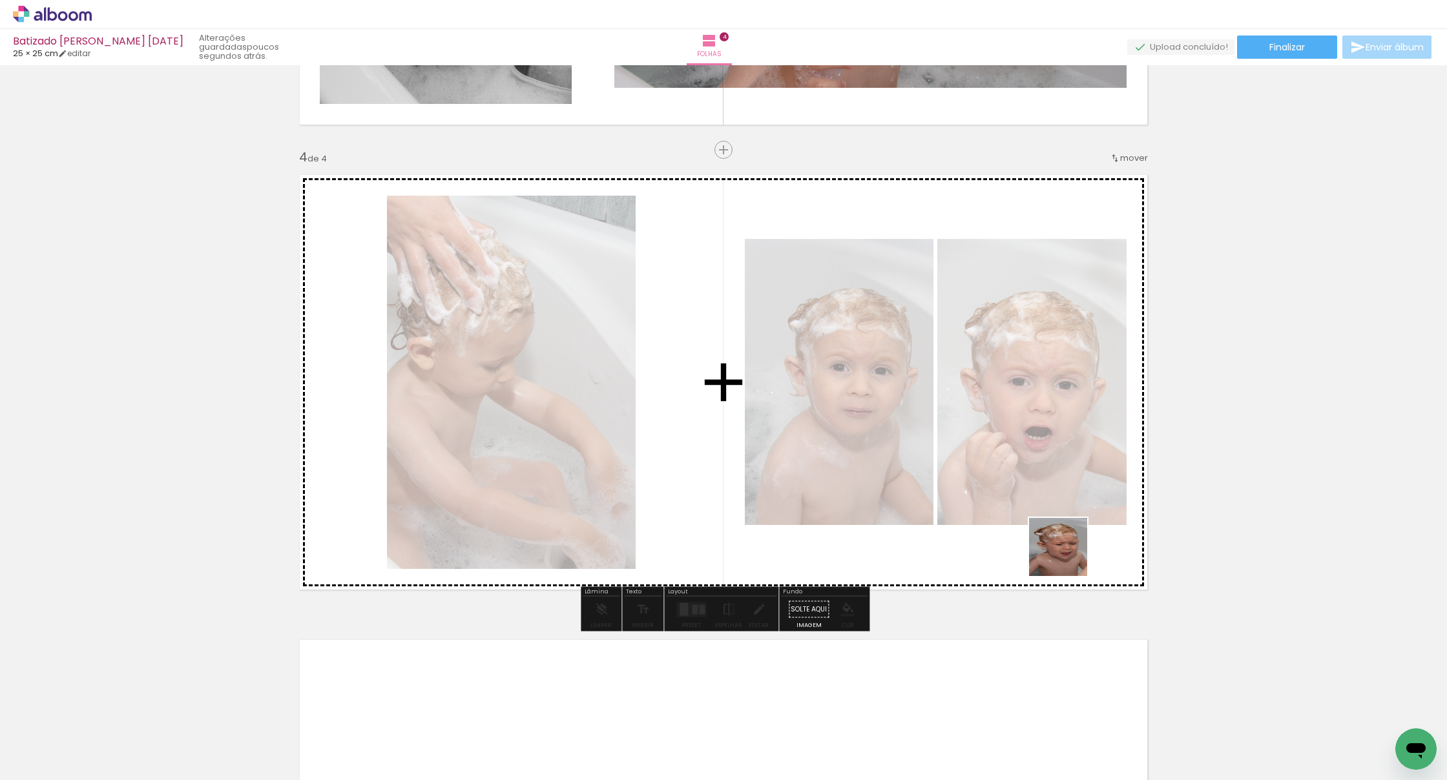
drag, startPoint x: 1127, startPoint y: 605, endPoint x: 1070, endPoint y: 556, distance: 75.1
click at [955, 557] on quentale-workspace at bounding box center [723, 390] width 1447 height 780
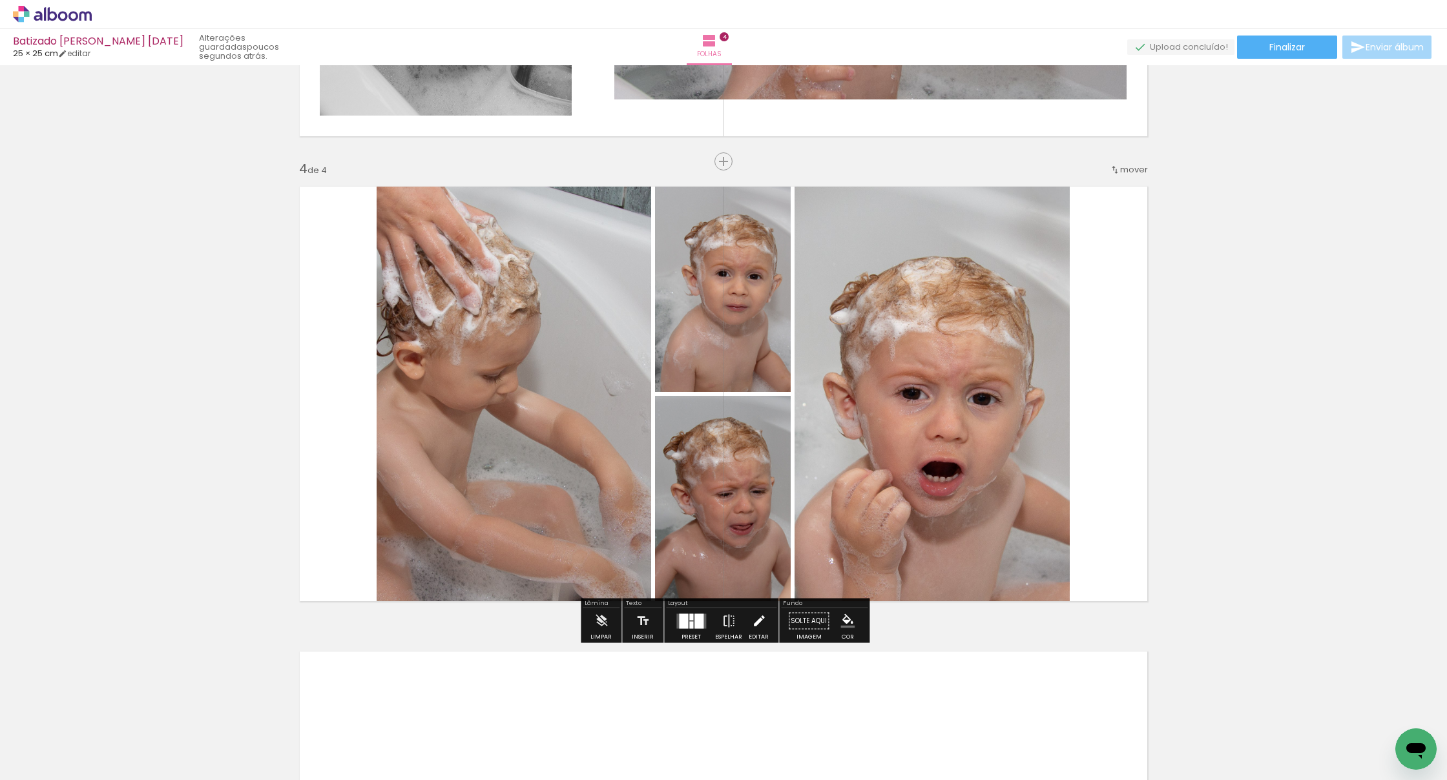
scroll to position [1328, 0]
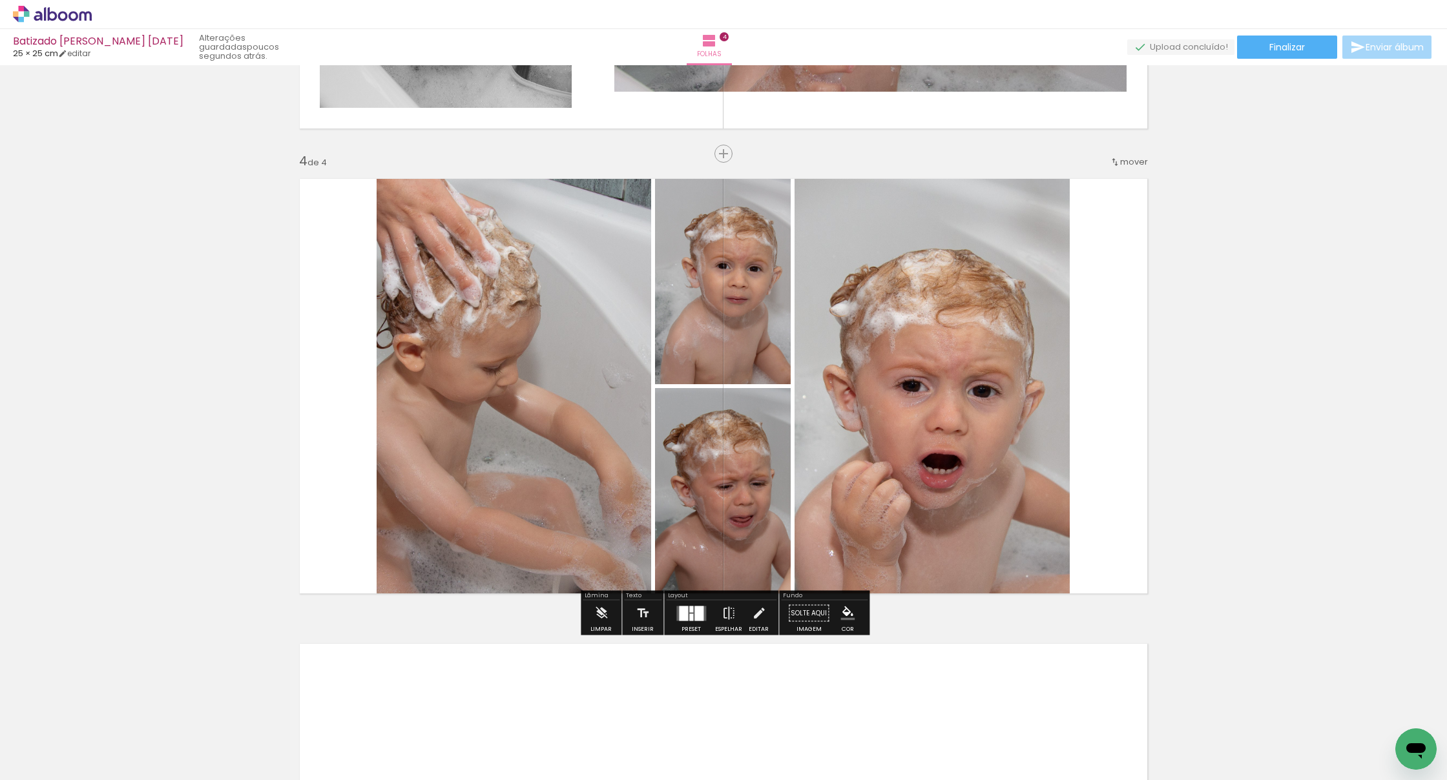
click at [694, 613] on div at bounding box center [698, 613] width 9 height 15
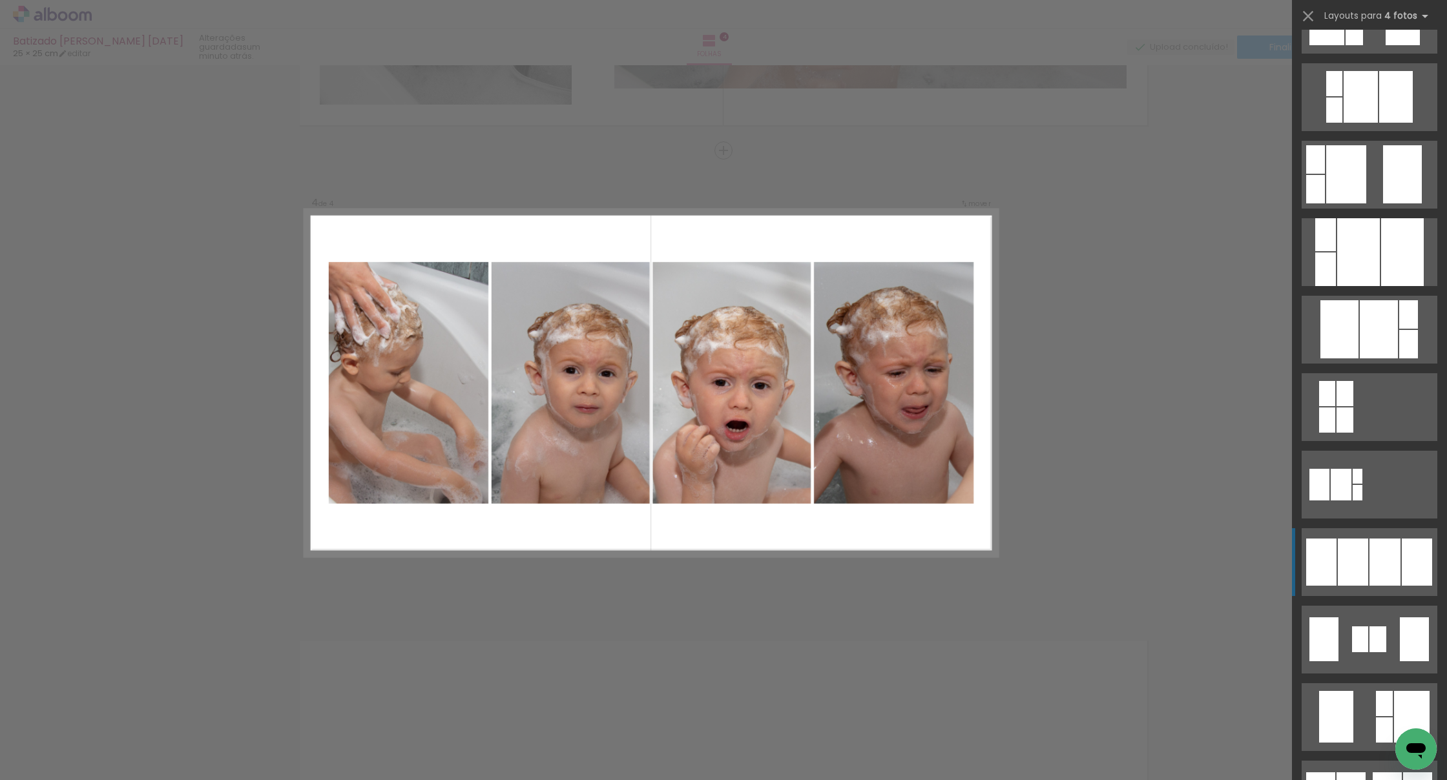
scroll to position [442, 0]
click at [955, 561] on div at bounding box center [1353, 561] width 30 height 47
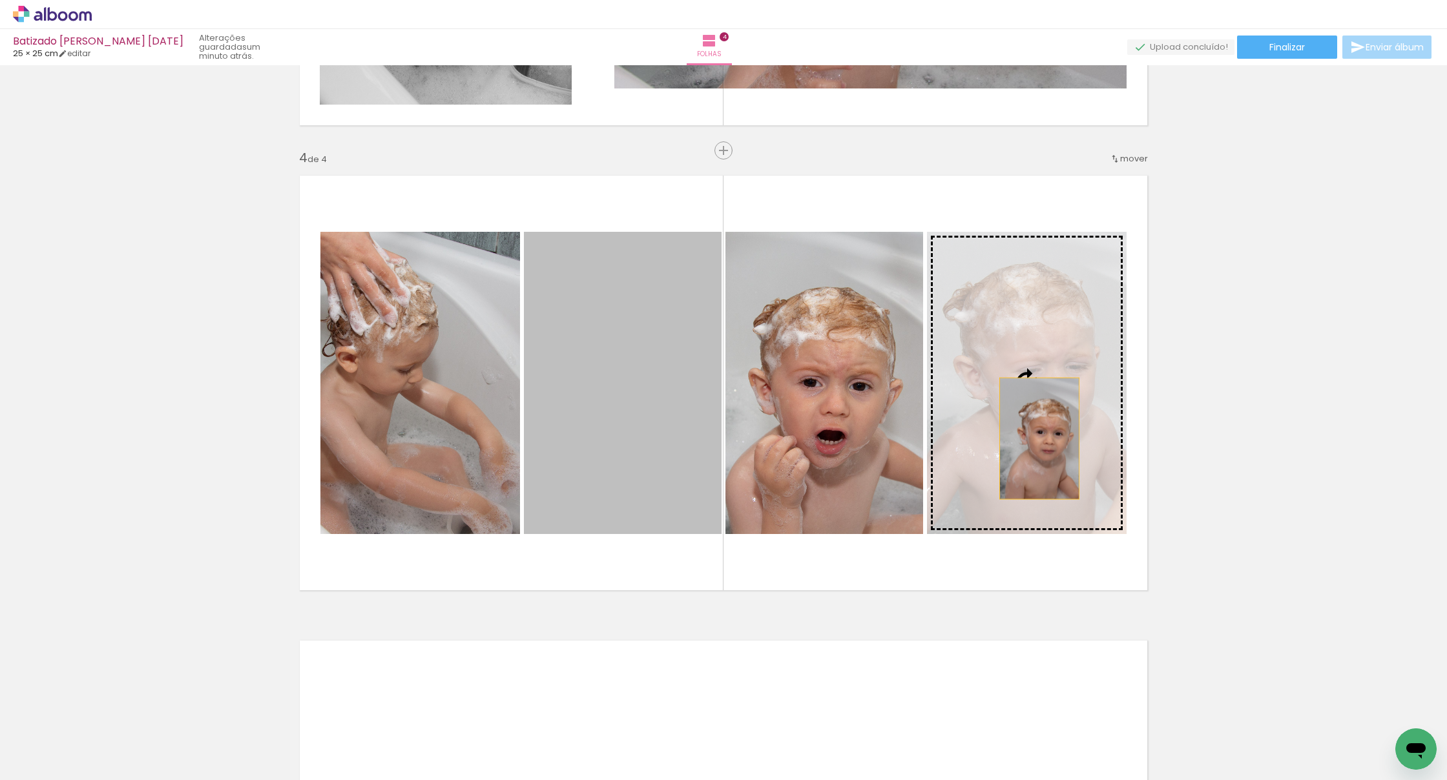
drag, startPoint x: 618, startPoint y: 441, endPoint x: 1049, endPoint y: 439, distance: 431.5
click at [0, 0] on slot at bounding box center [0, 0] width 0 height 0
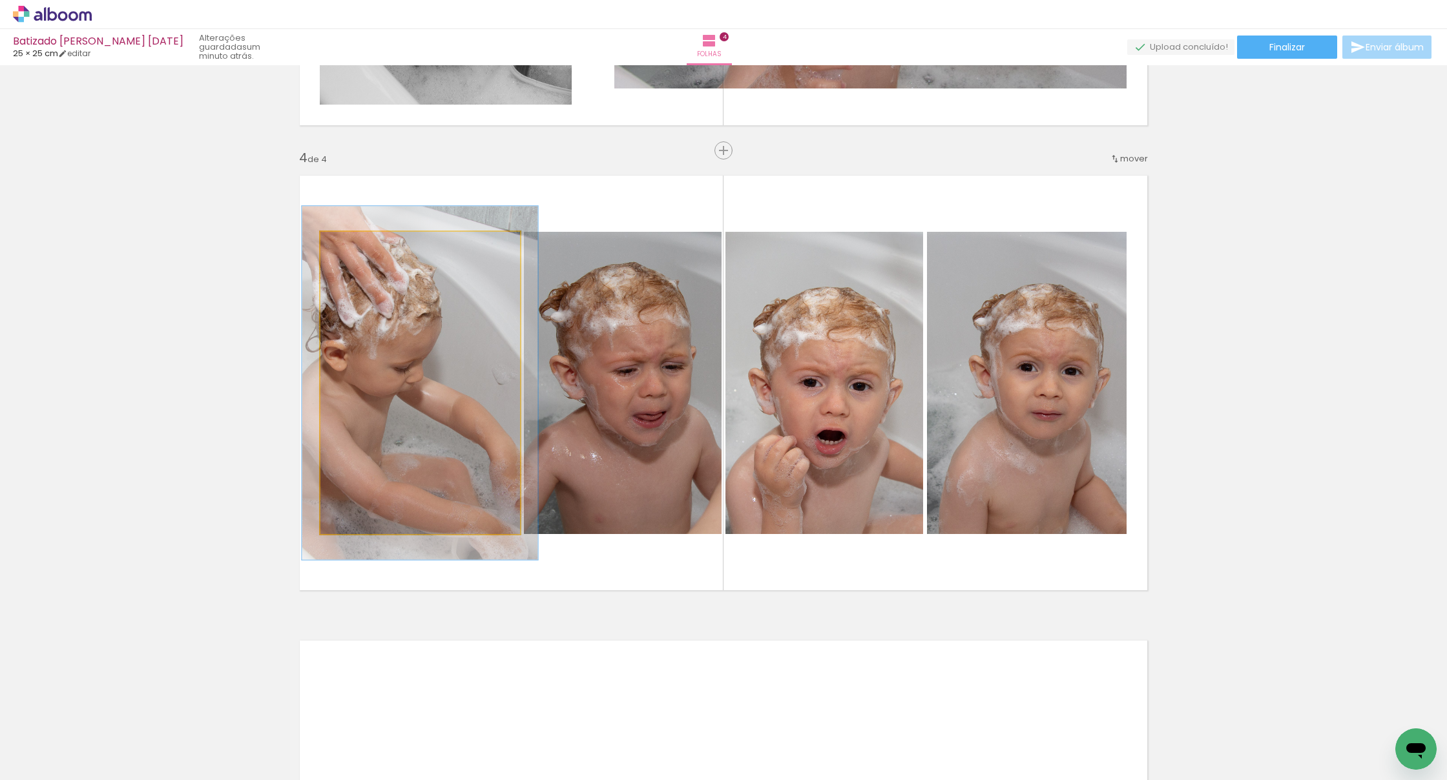
type paper-slider "116"
drag, startPoint x: 355, startPoint y: 245, endPoint x: 376, endPoint y: 283, distance: 43.1
click at [362, 245] on div at bounding box center [358, 245] width 21 height 21
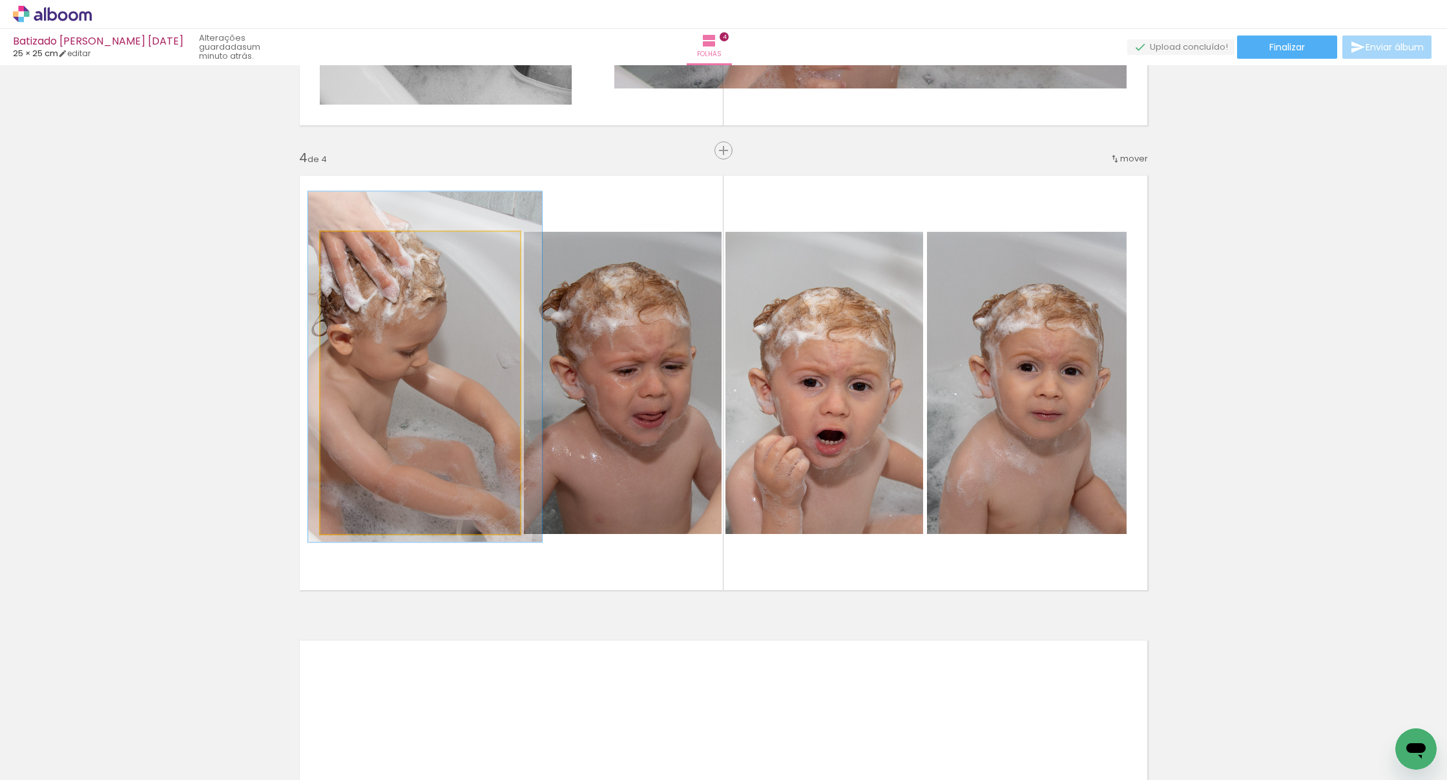
drag, startPoint x: 405, startPoint y: 348, endPoint x: 410, endPoint y: 331, distance: 17.0
click at [410, 331] on div at bounding box center [425, 367] width 234 height 351
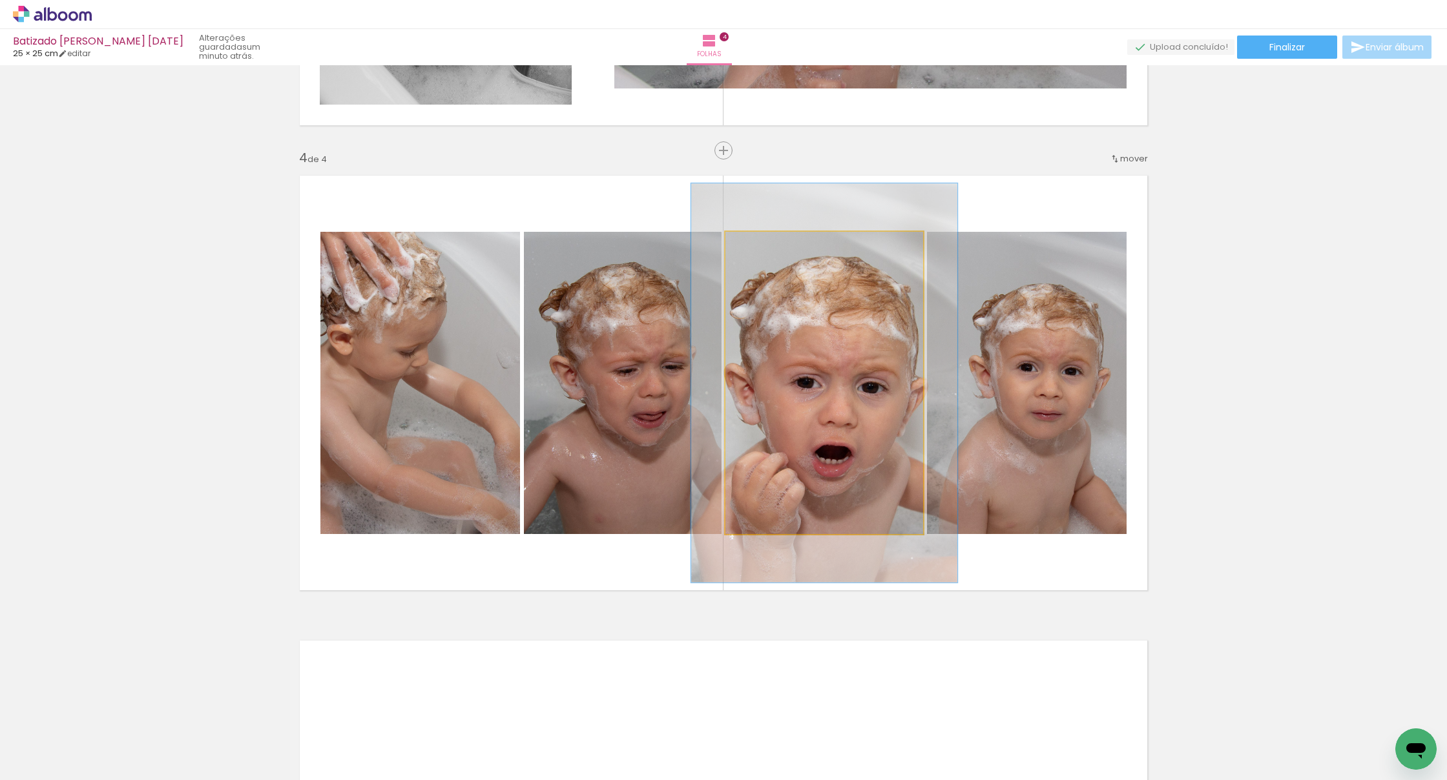
drag, startPoint x: 756, startPoint y: 246, endPoint x: 769, endPoint y: 246, distance: 13.6
click at [769, 246] on div at bounding box center [770, 246] width 12 height 12
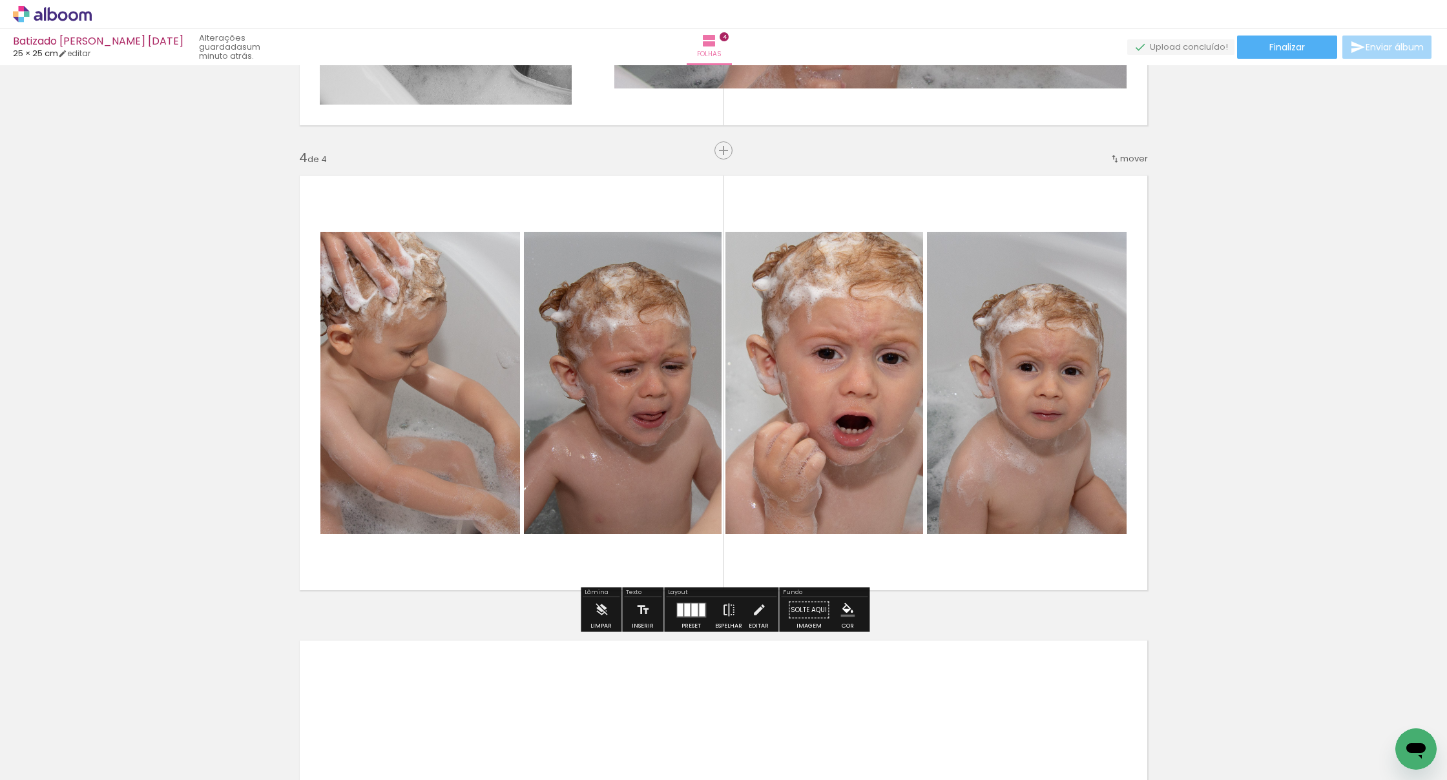
drag, startPoint x: 791, startPoint y: 328, endPoint x: 809, endPoint y: 303, distance: 30.5
click at [809, 303] on div at bounding box center [845, 354] width 262 height 393
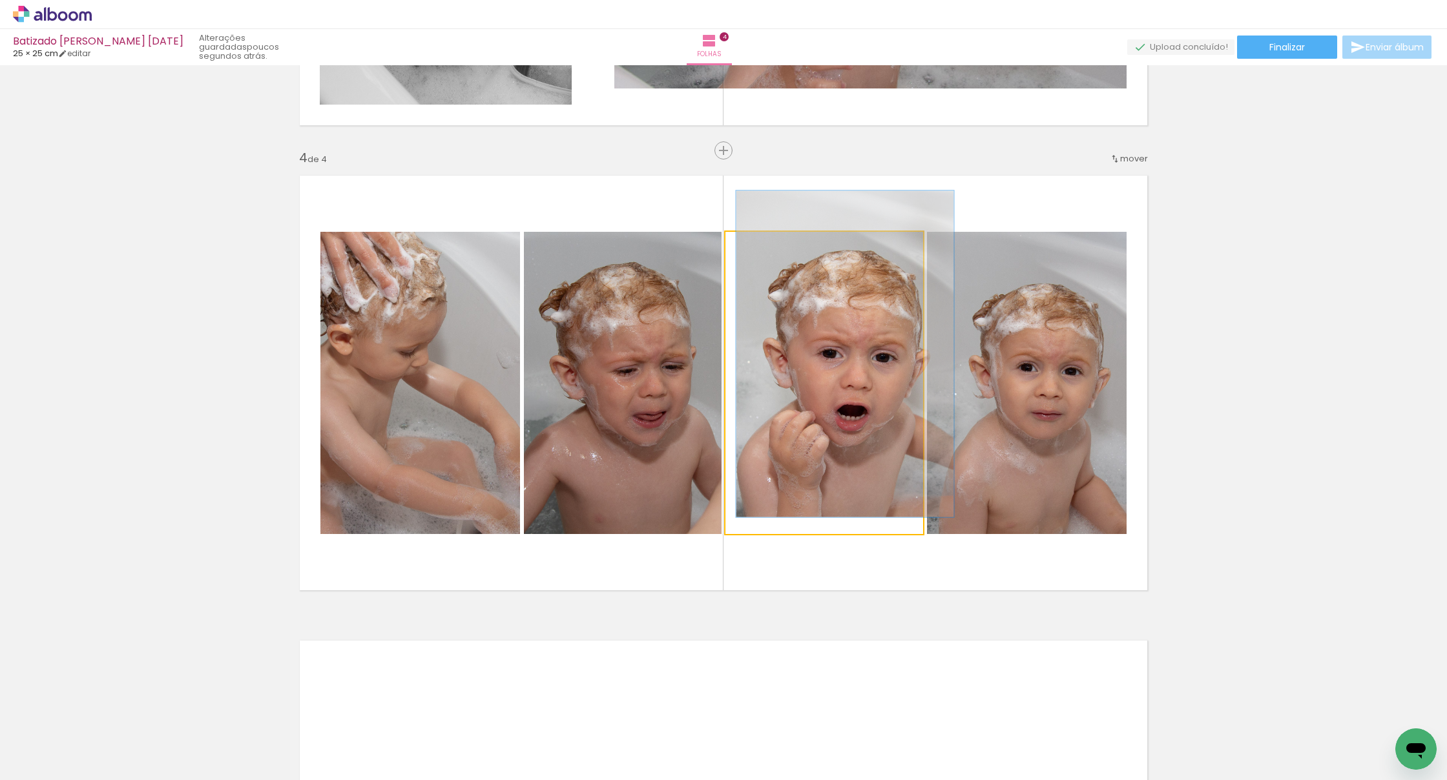
drag, startPoint x: 770, startPoint y: 247, endPoint x: 758, endPoint y: 251, distance: 12.7
click at [758, 251] on div at bounding box center [760, 246] width 12 height 12
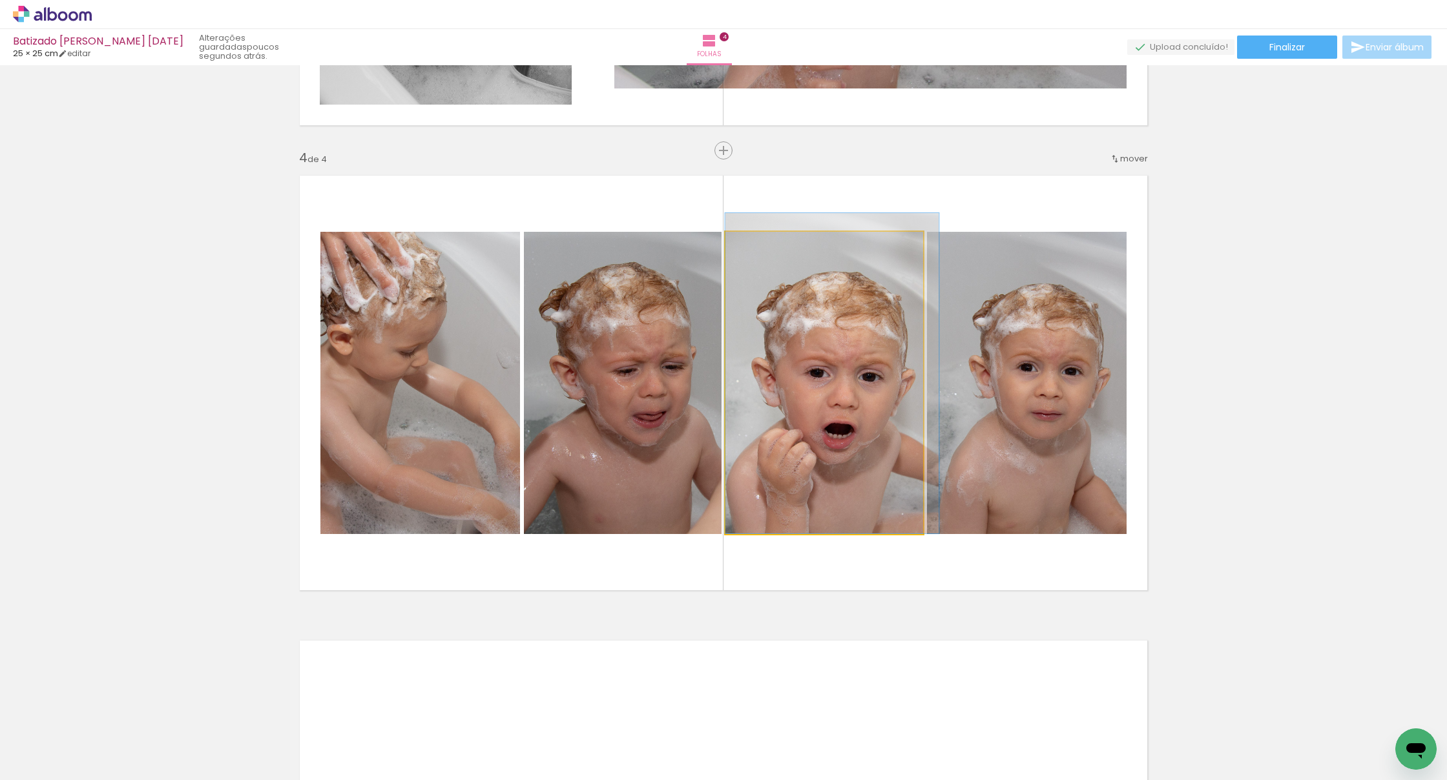
drag, startPoint x: 820, startPoint y: 318, endPoint x: 811, endPoint y: 333, distance: 17.9
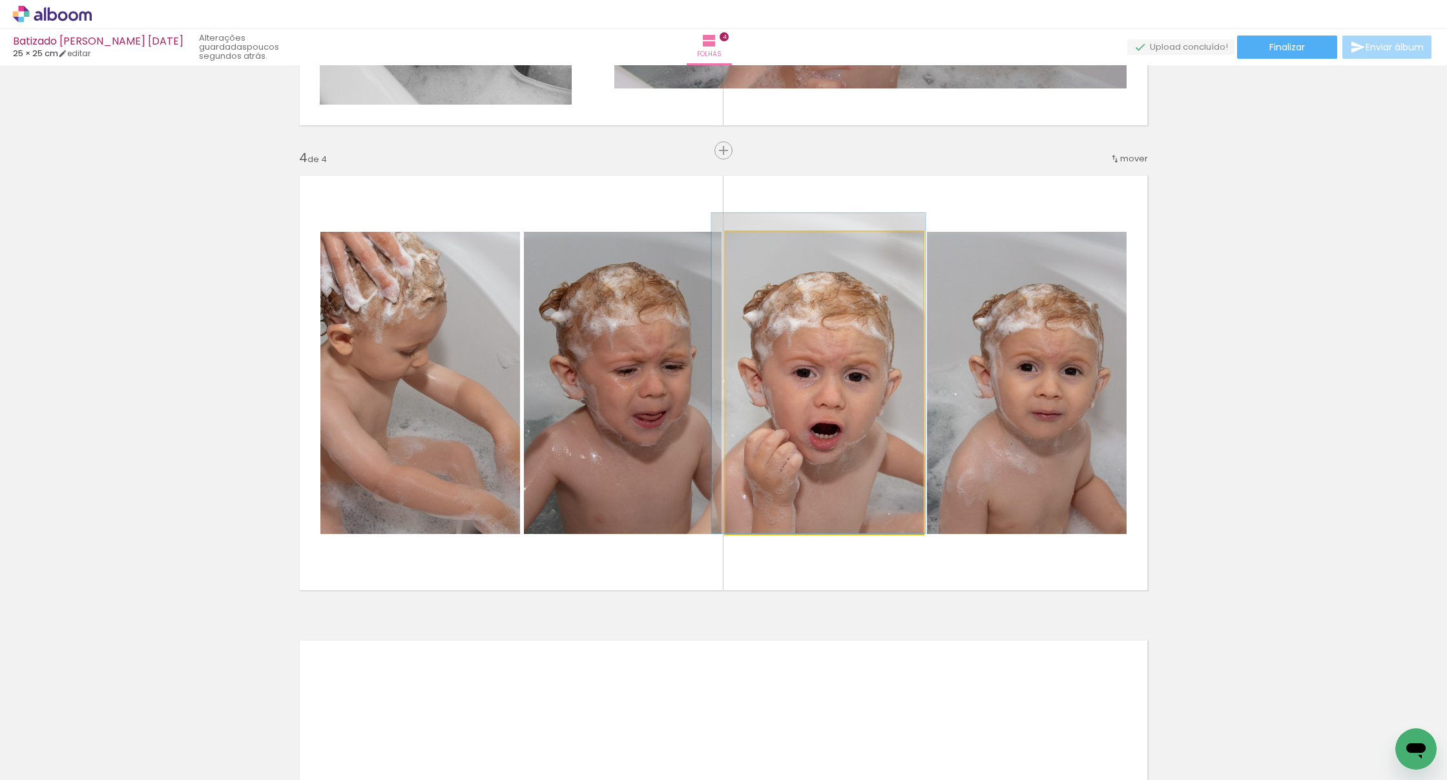
drag, startPoint x: 828, startPoint y: 333, endPoint x: 815, endPoint y: 333, distance: 13.6
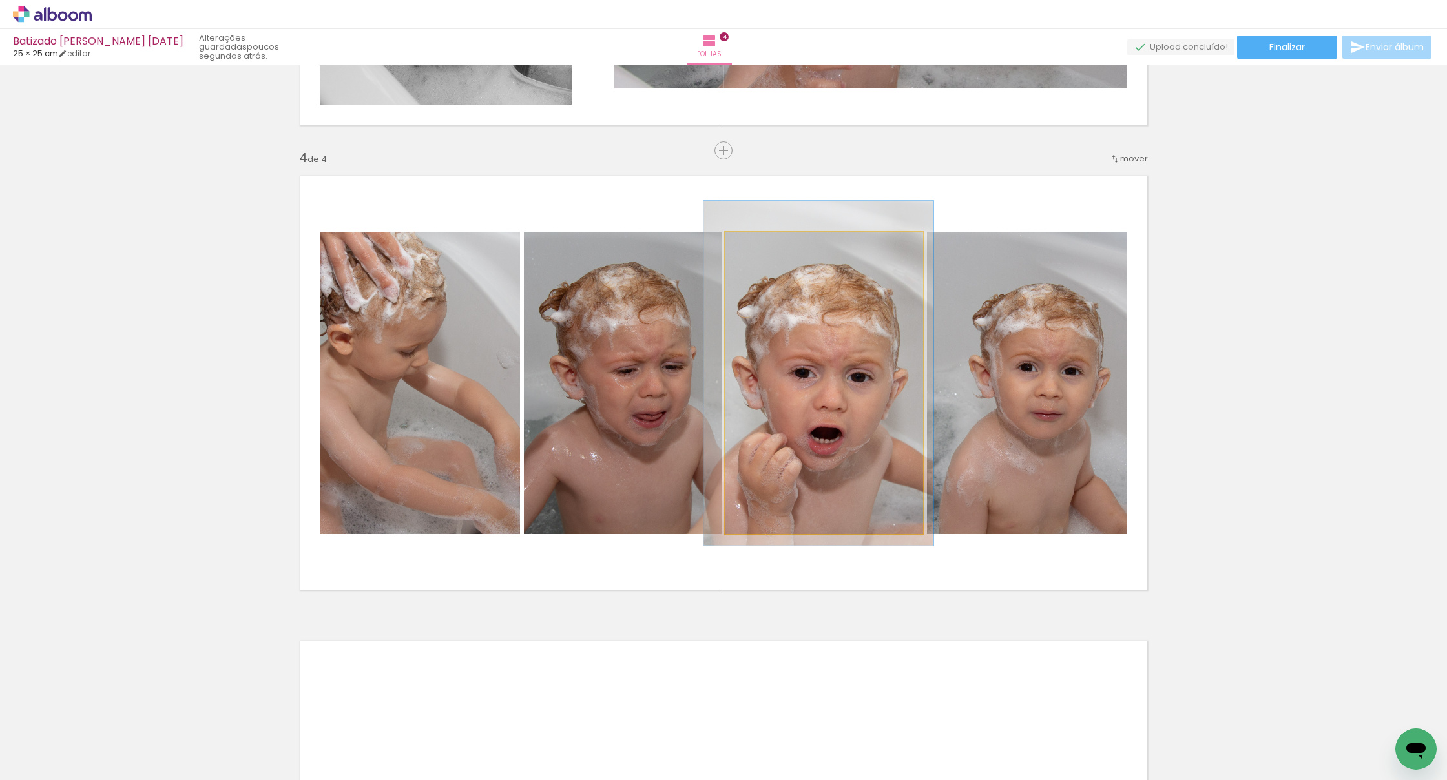
type paper-slider "114"
click at [768, 246] on div at bounding box center [763, 245] width 21 height 21
click at [802, 348] on quentale-photo at bounding box center [824, 383] width 198 height 302
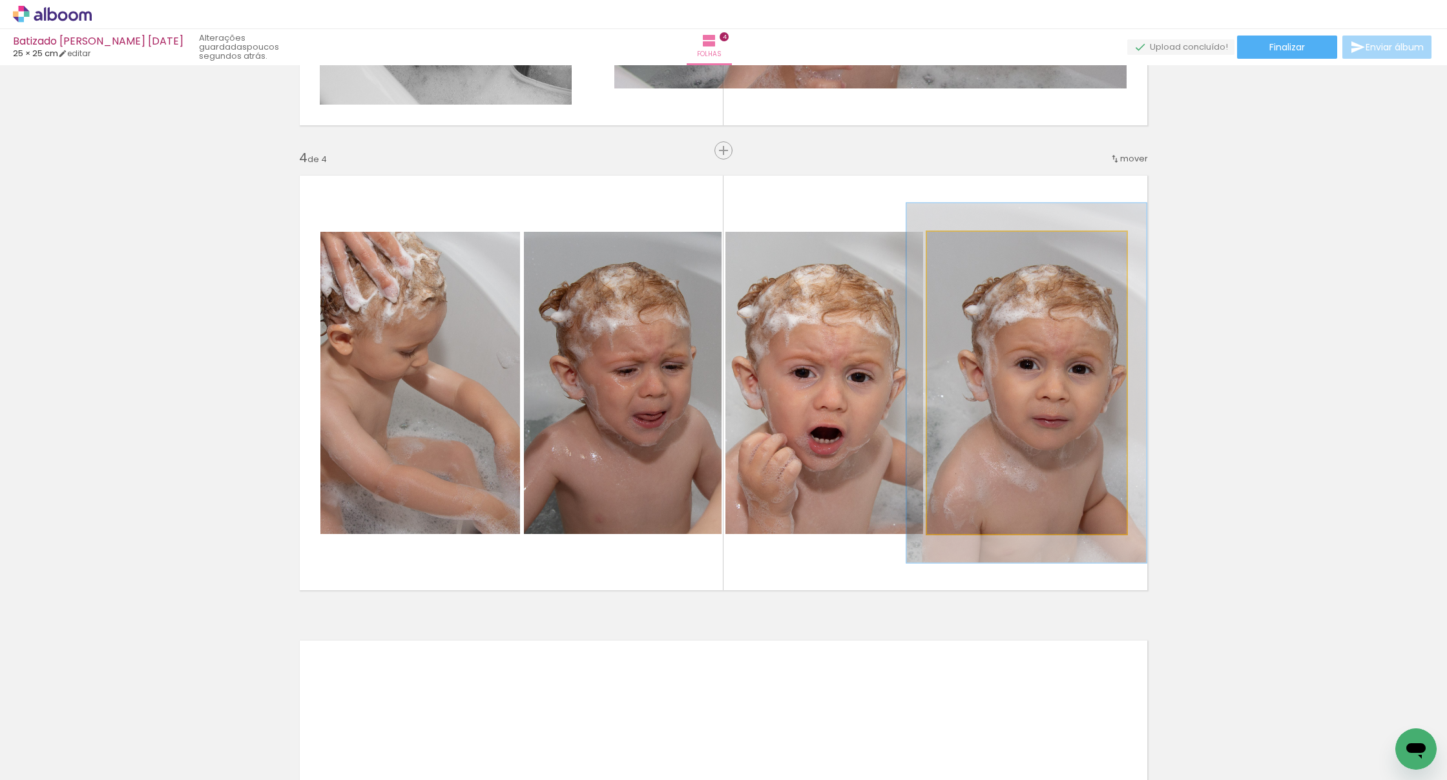
type paper-slider "120"
drag, startPoint x: 961, startPoint y: 247, endPoint x: 978, endPoint y: 260, distance: 21.6
click at [955, 246] on div at bounding box center [965, 245] width 21 height 21
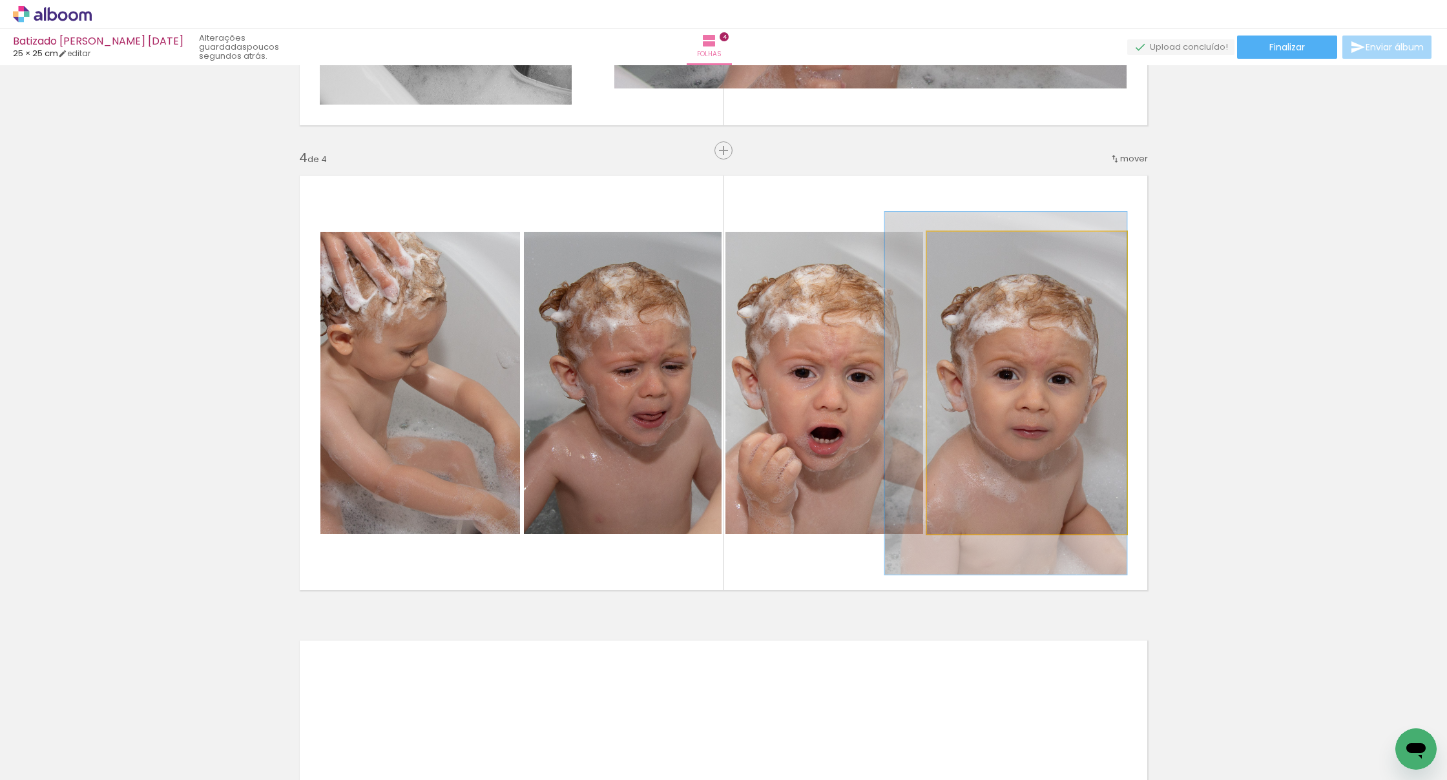
drag, startPoint x: 1045, startPoint y: 328, endPoint x: 1023, endPoint y: 337, distance: 23.4
click at [955, 338] on div at bounding box center [1006, 393] width 242 height 363
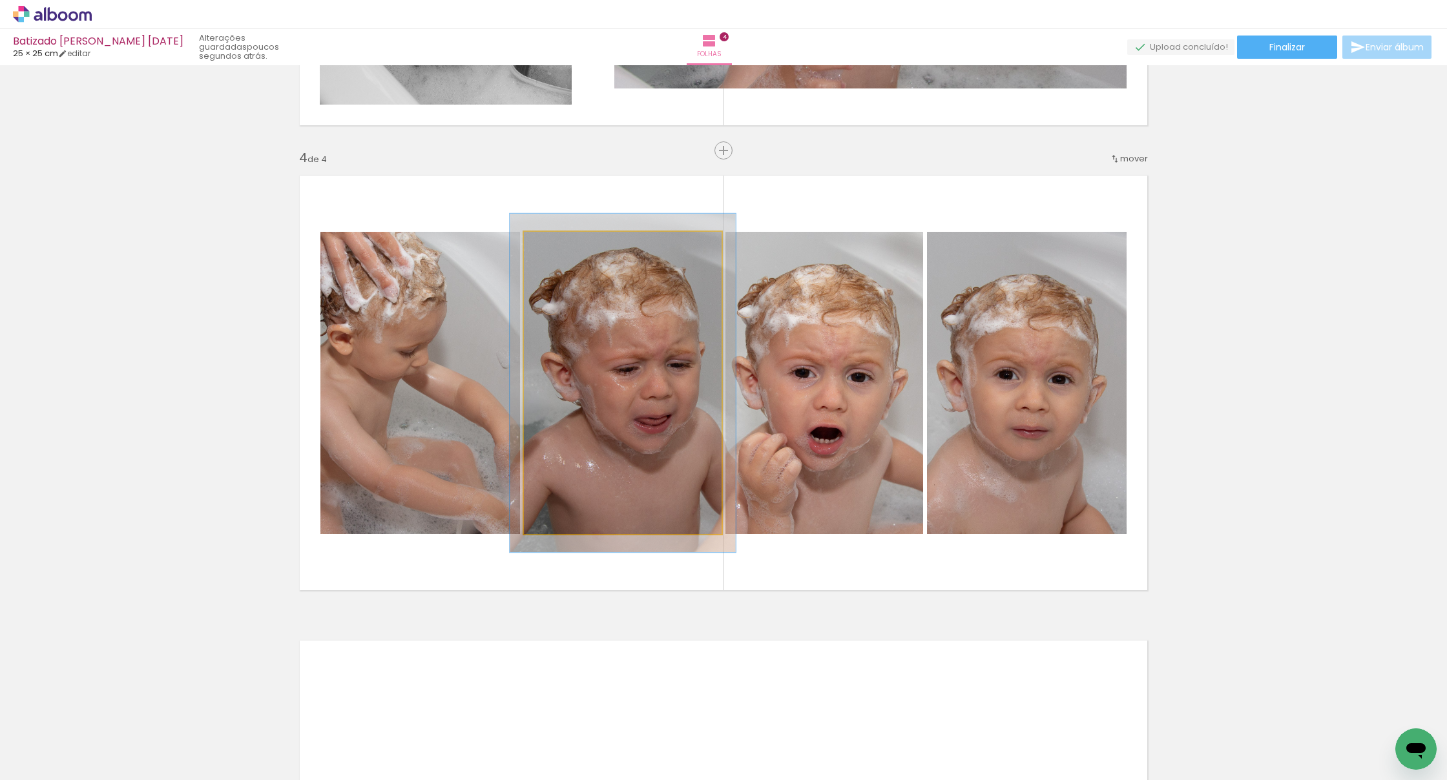
drag, startPoint x: 552, startPoint y: 244, endPoint x: 558, endPoint y: 247, distance: 6.7
type paper-slider "117"
click at [558, 242] on div at bounding box center [559, 245] width 21 height 21
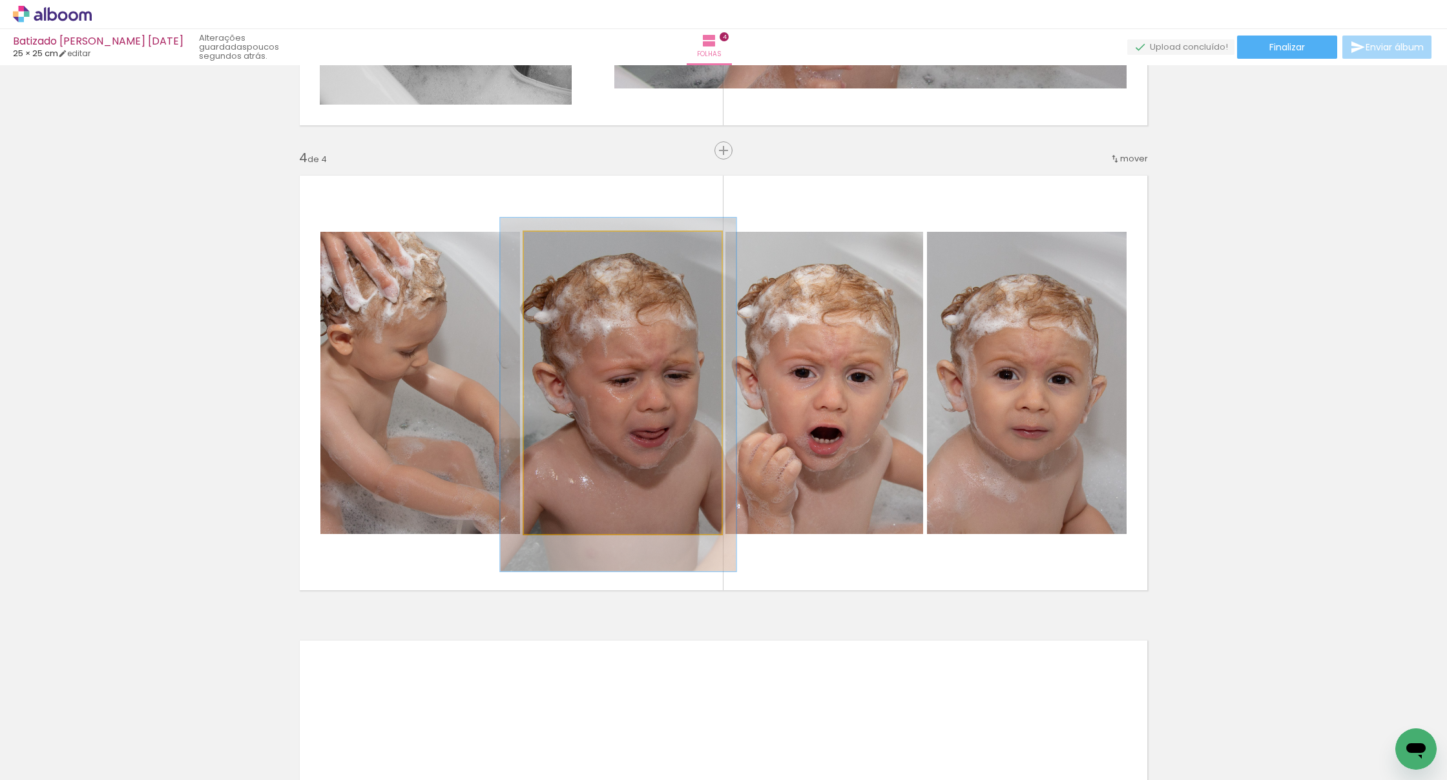
drag, startPoint x: 609, startPoint y: 302, endPoint x: 605, endPoint y: 311, distance: 10.7
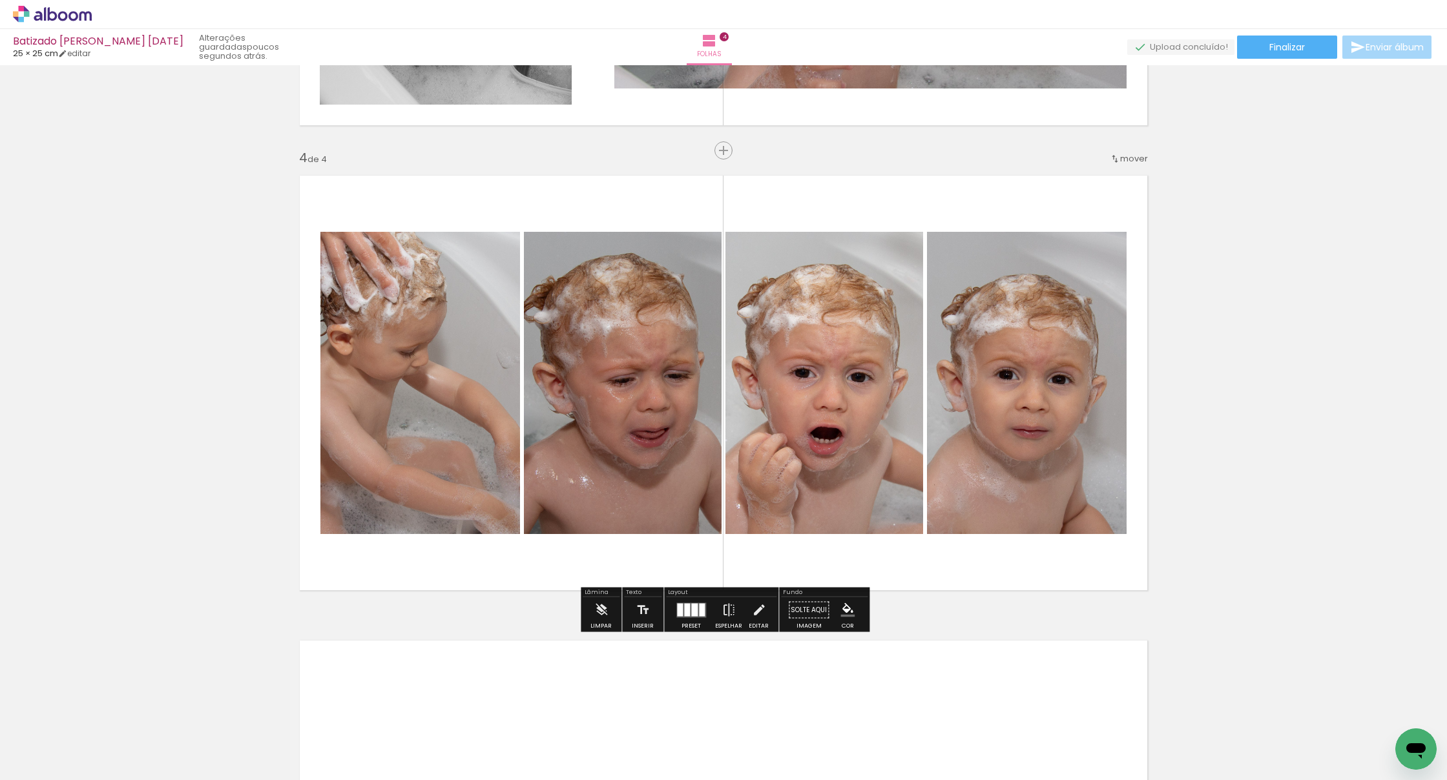
click at [0, 0] on slot "P&B" at bounding box center [0, 0] width 0 height 0
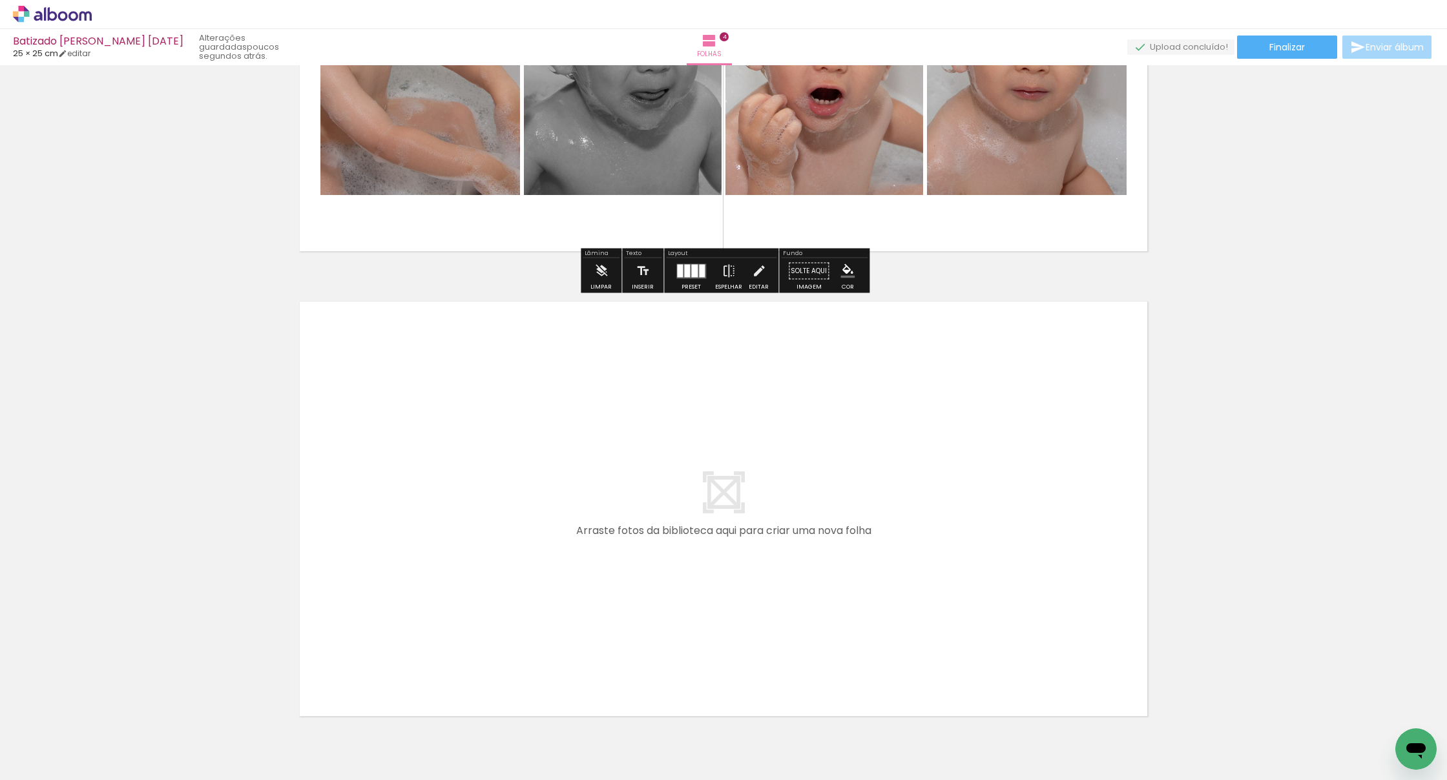
scroll to position [1671, 0]
drag, startPoint x: 777, startPoint y: 730, endPoint x: 822, endPoint y: 573, distance: 163.4
click at [822, 573] on quentale-workspace at bounding box center [723, 390] width 1447 height 780
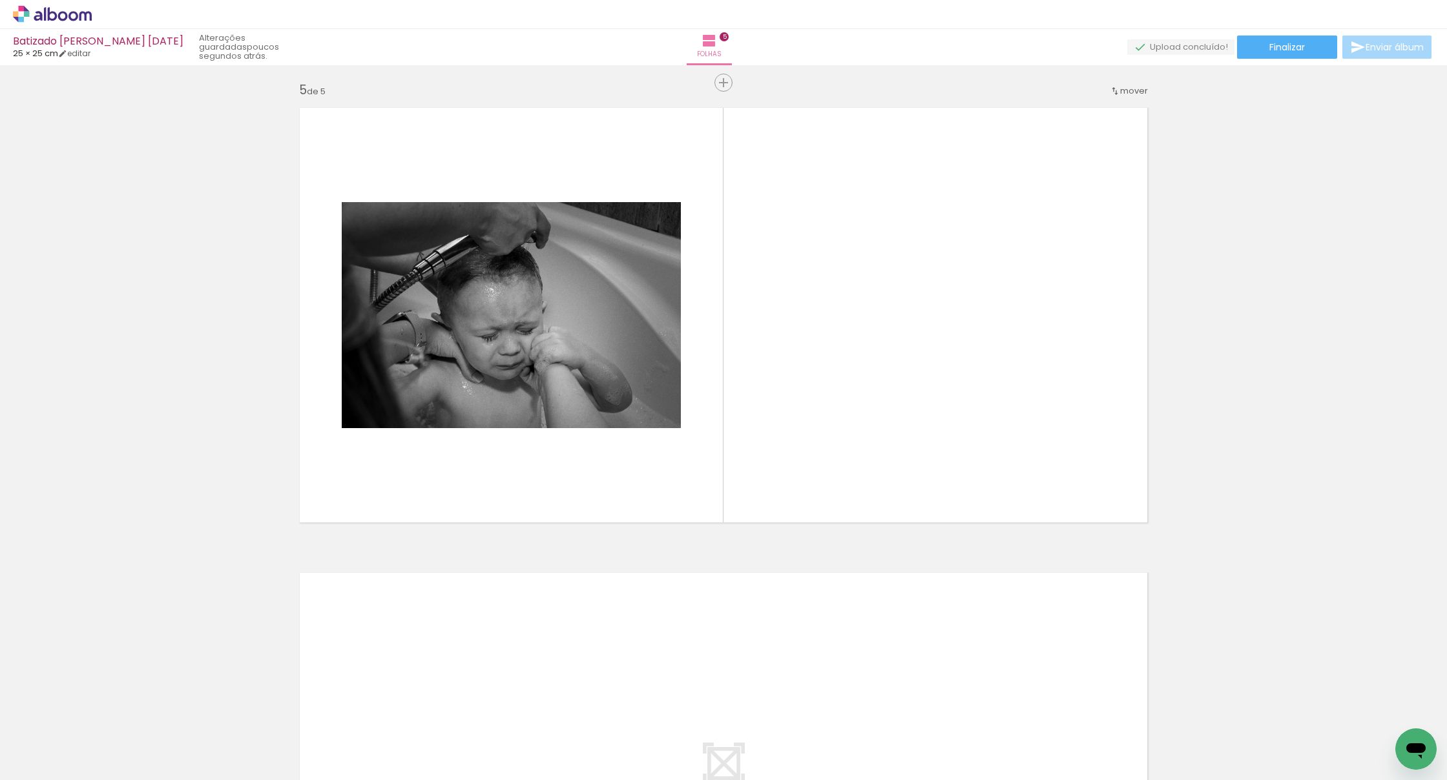
scroll to position [1880, 0]
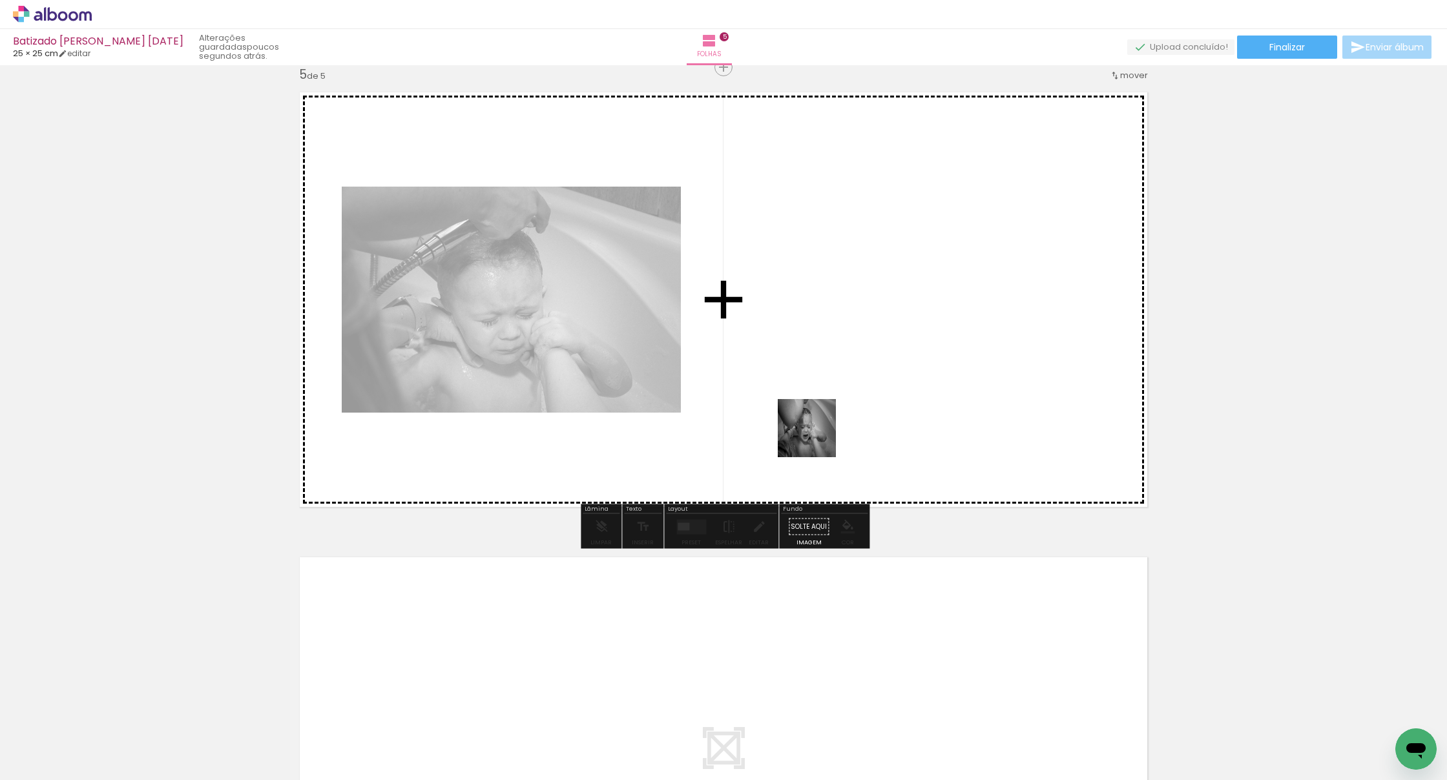
drag, startPoint x: 700, startPoint y: 744, endPoint x: 843, endPoint y: 369, distance: 401.8
click at [843, 369] on quentale-workspace at bounding box center [723, 390] width 1447 height 780
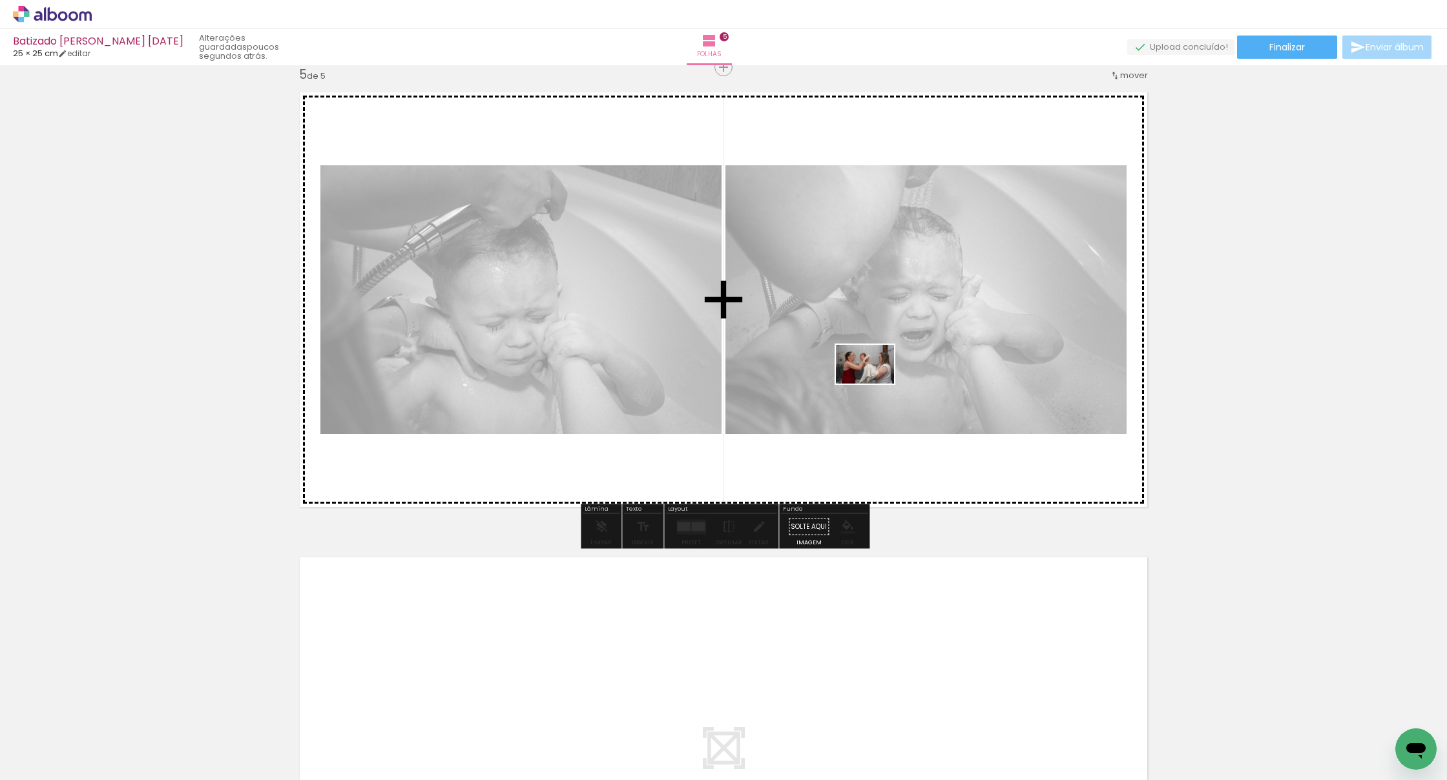
drag, startPoint x: 868, startPoint y: 744, endPoint x: 874, endPoint y: 377, distance: 367.0
click at [874, 377] on quentale-workspace at bounding box center [723, 390] width 1447 height 780
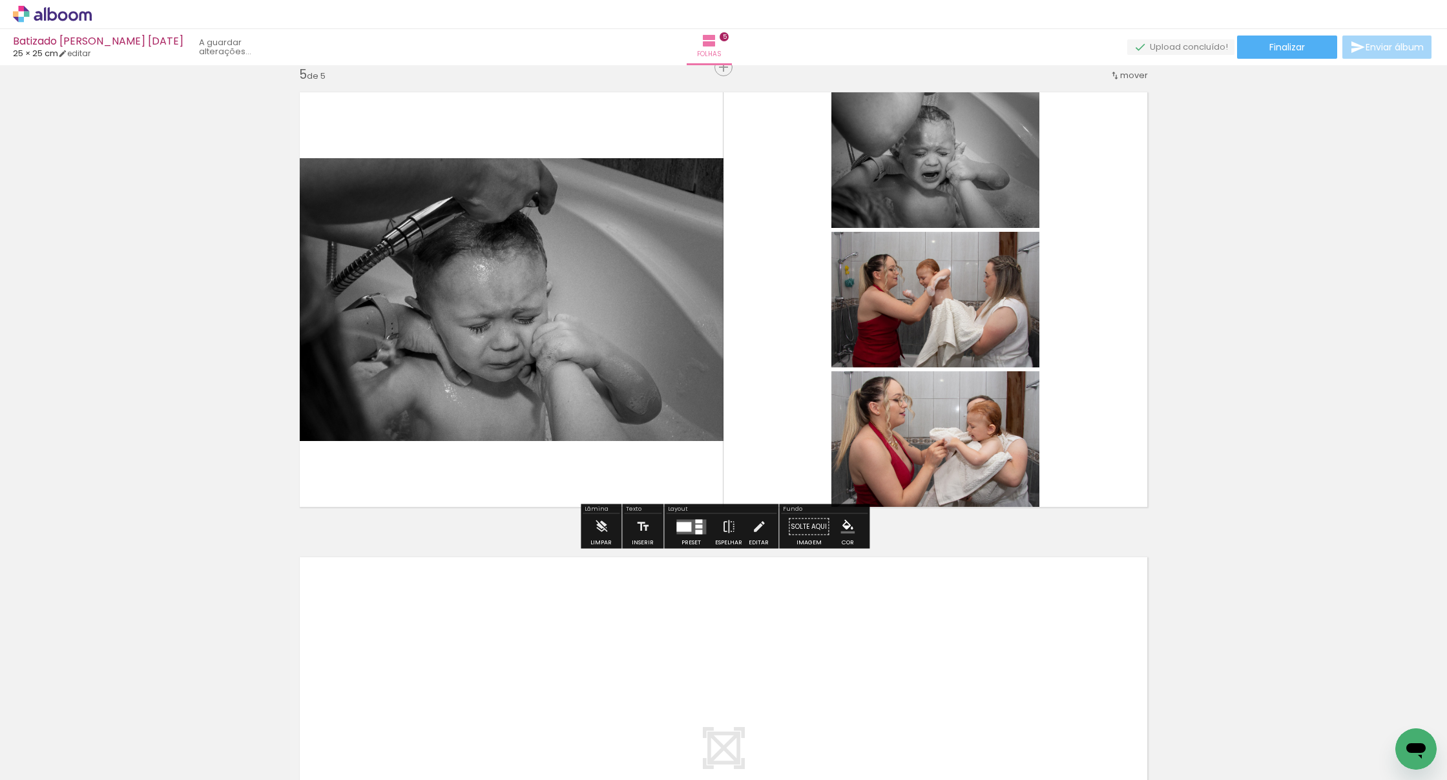
drag, startPoint x: 926, startPoint y: 668, endPoint x: 916, endPoint y: 329, distance: 338.7
click at [916, 329] on quentale-workspace at bounding box center [723, 390] width 1447 height 780
click at [702, 530] on quentale-layouter at bounding box center [691, 526] width 30 height 15
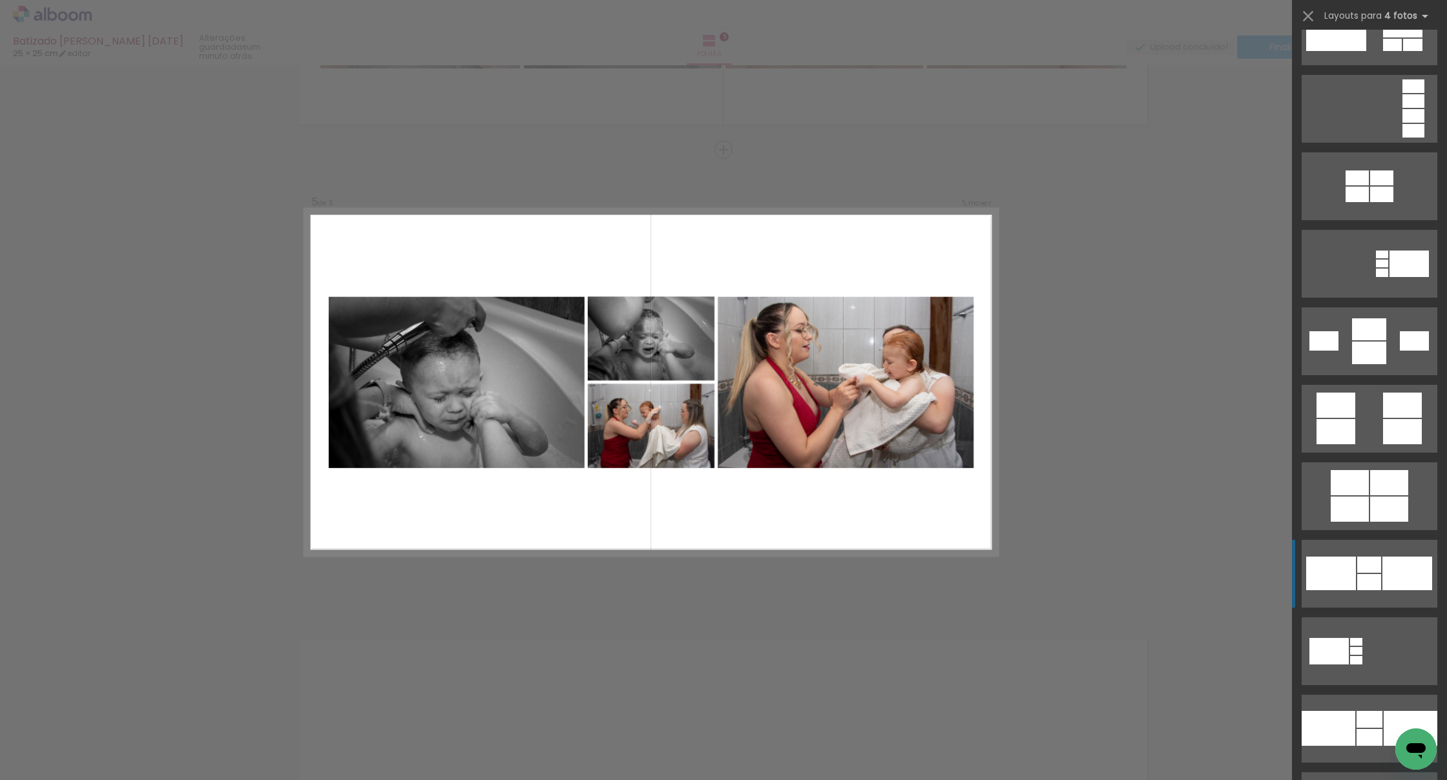
scroll to position [1206, 0]
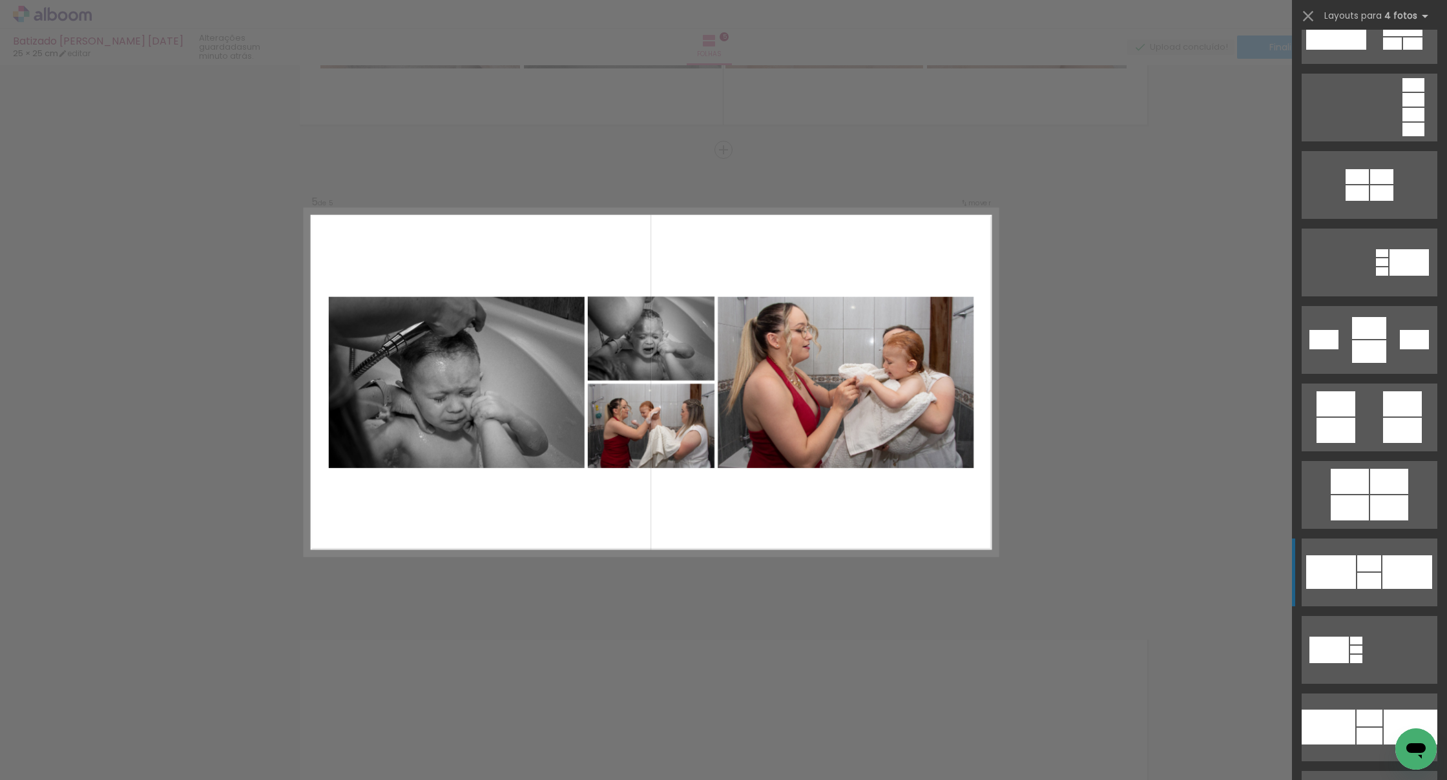
click at [955, 563] on div at bounding box center [1369, 564] width 24 height 16
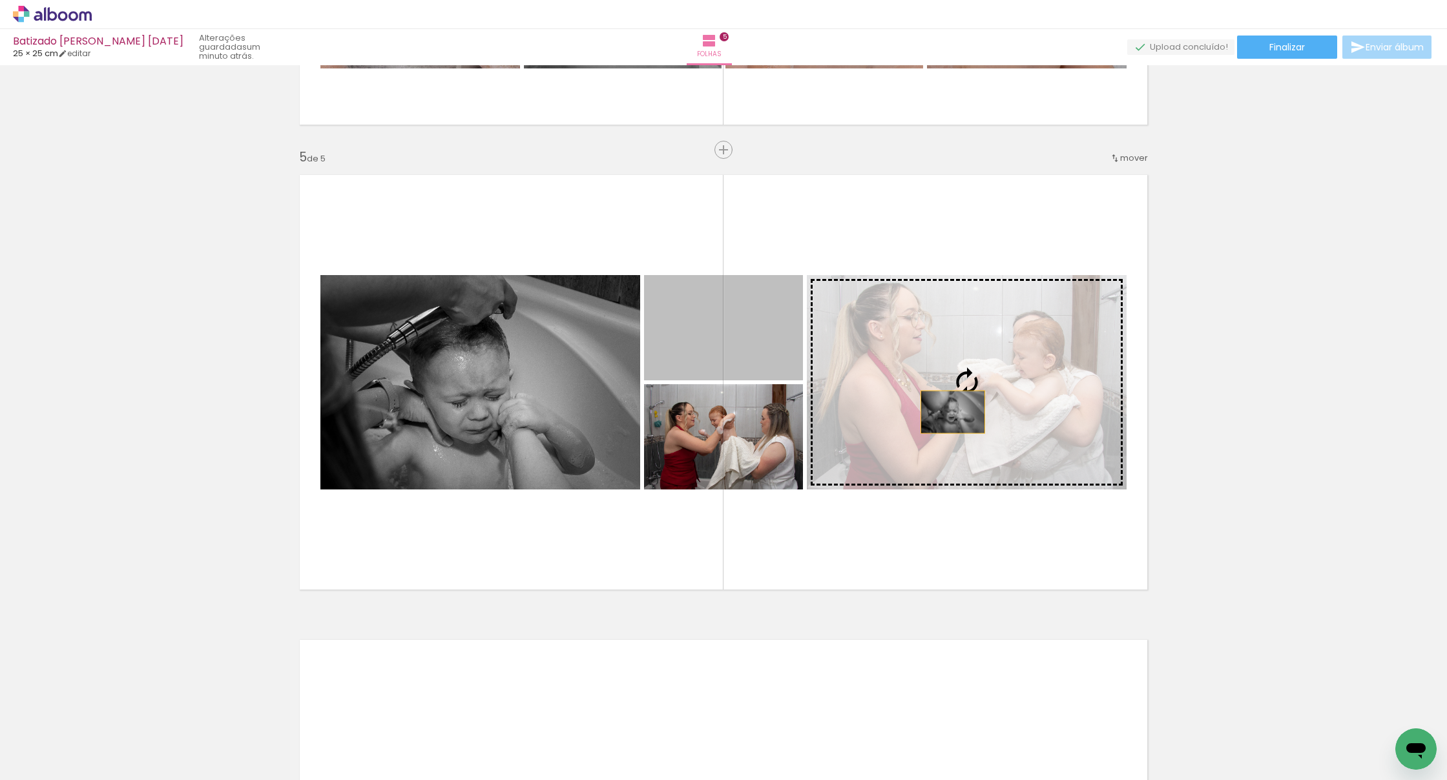
drag, startPoint x: 754, startPoint y: 349, endPoint x: 974, endPoint y: 415, distance: 229.9
click at [0, 0] on slot at bounding box center [0, 0] width 0 height 0
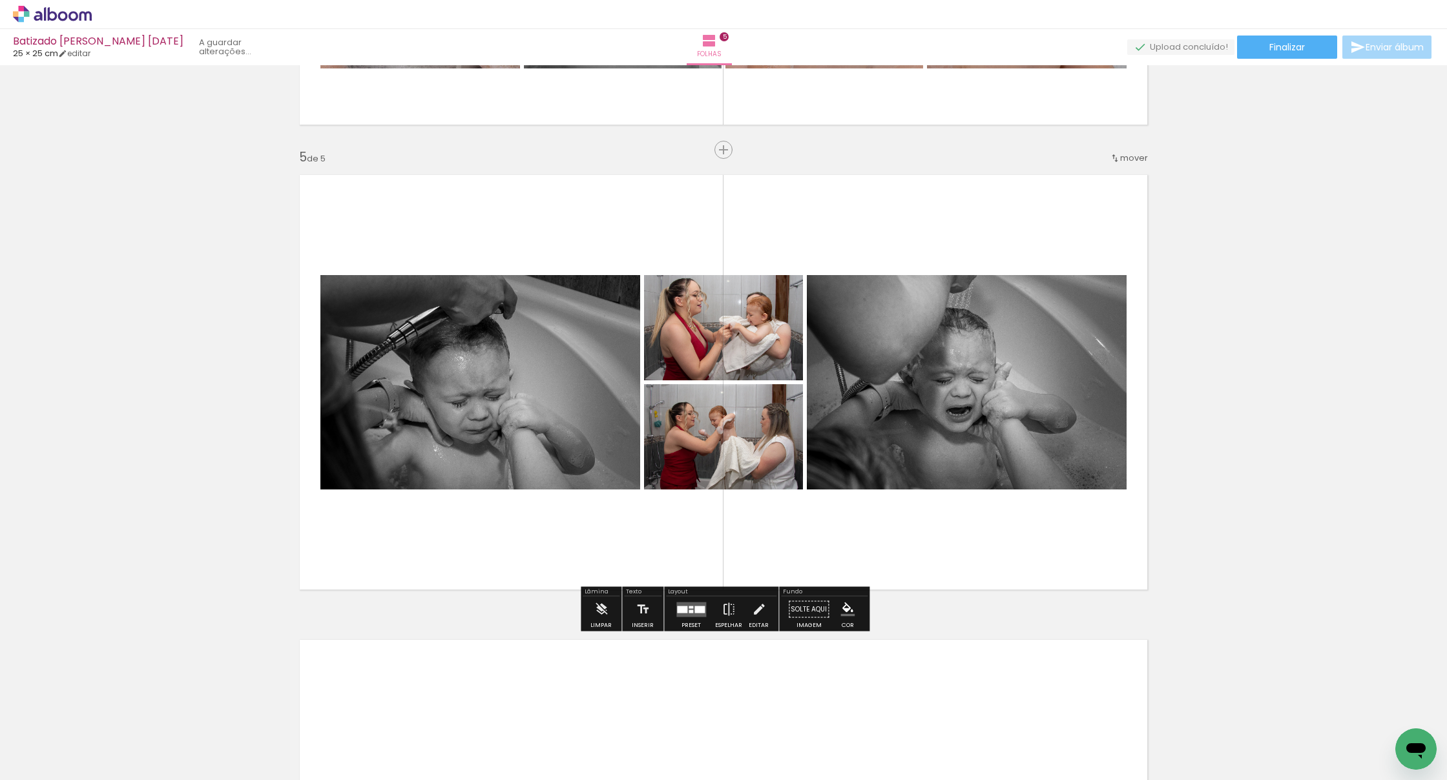
scroll to position [1798, 0]
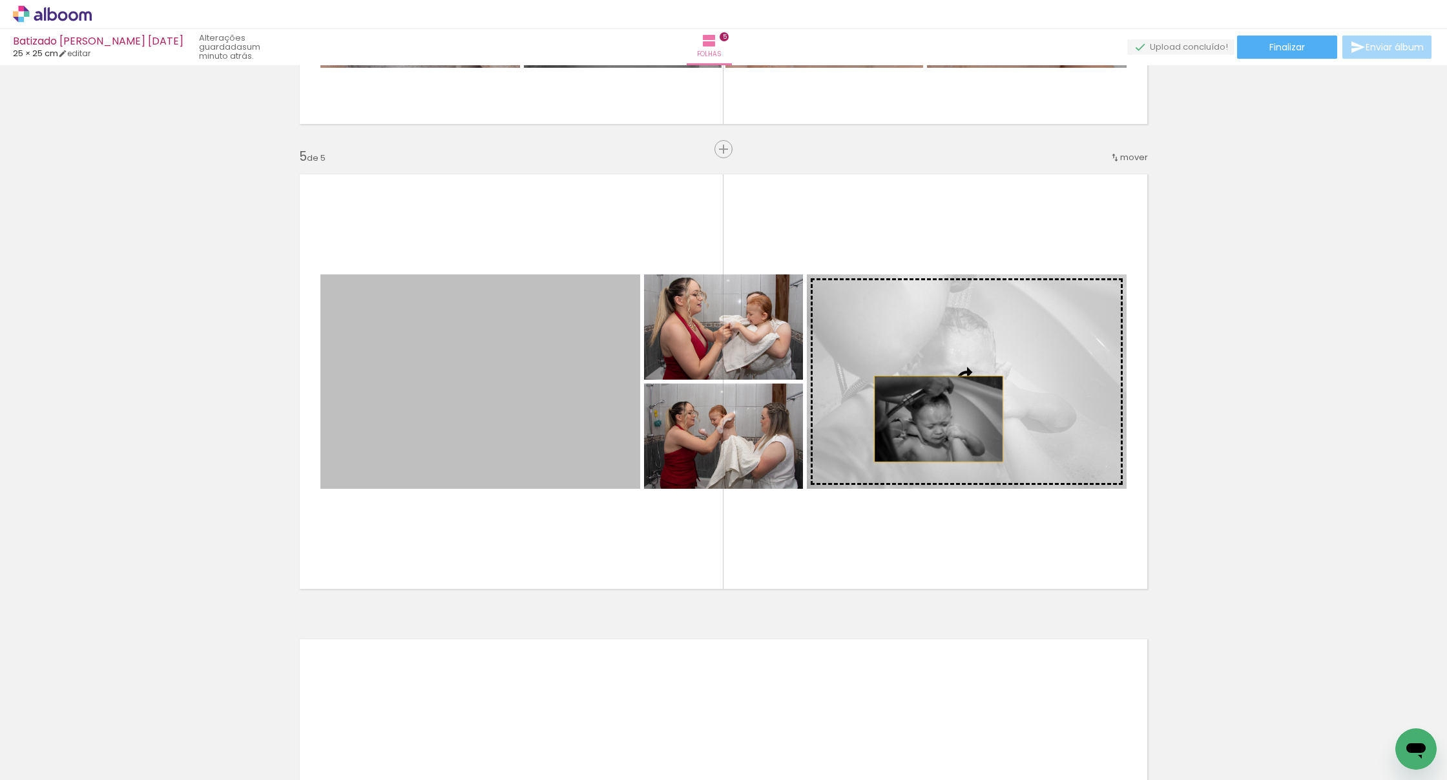
drag, startPoint x: 502, startPoint y: 416, endPoint x: 939, endPoint y: 419, distance: 436.7
click at [0, 0] on slot at bounding box center [0, 0] width 0 height 0
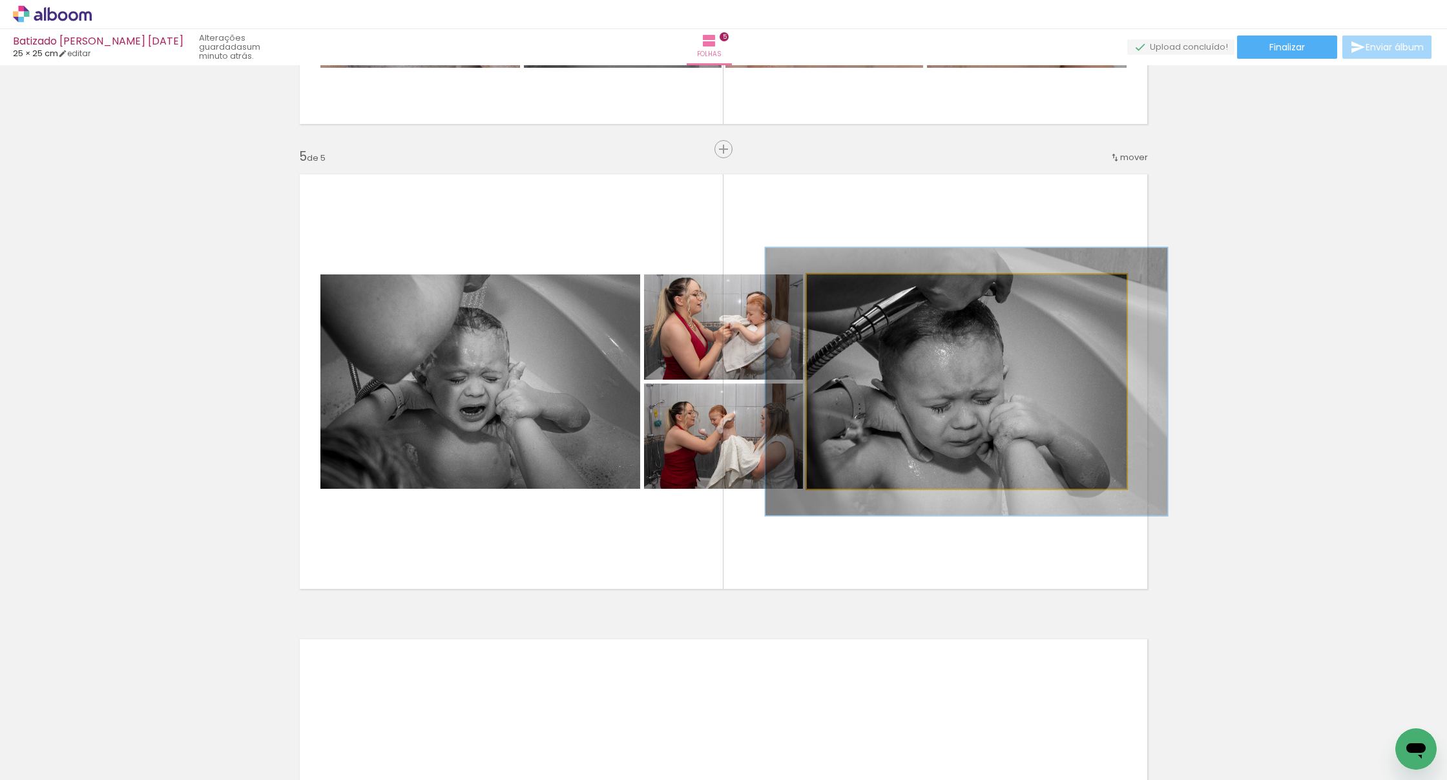
drag, startPoint x: 844, startPoint y: 291, endPoint x: 871, endPoint y: 337, distance: 54.2
type paper-slider "123"
click at [852, 289] on div at bounding box center [848, 288] width 21 height 21
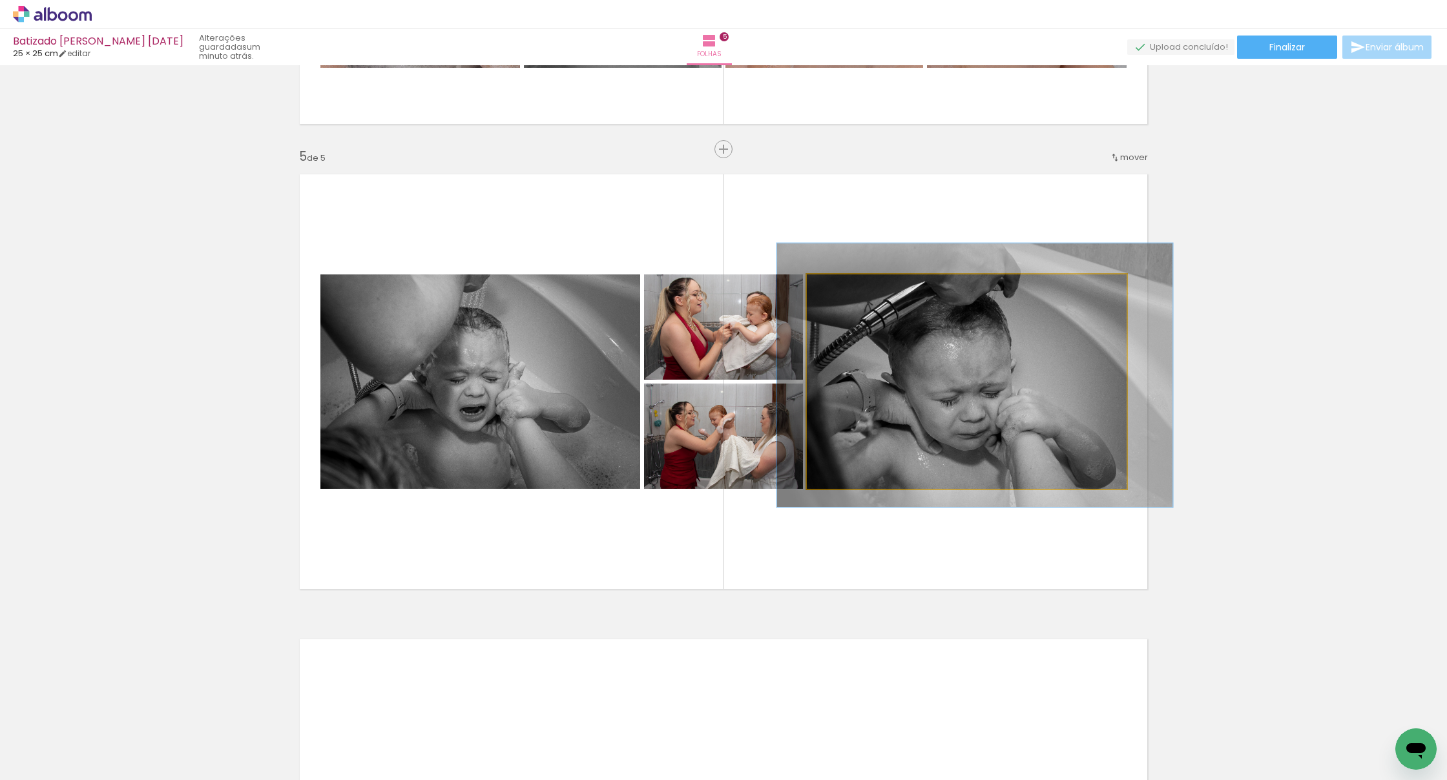
drag, startPoint x: 915, startPoint y: 408, endPoint x: 921, endPoint y: 405, distance: 6.7
click at [921, 405] on div at bounding box center [975, 376] width 396 height 264
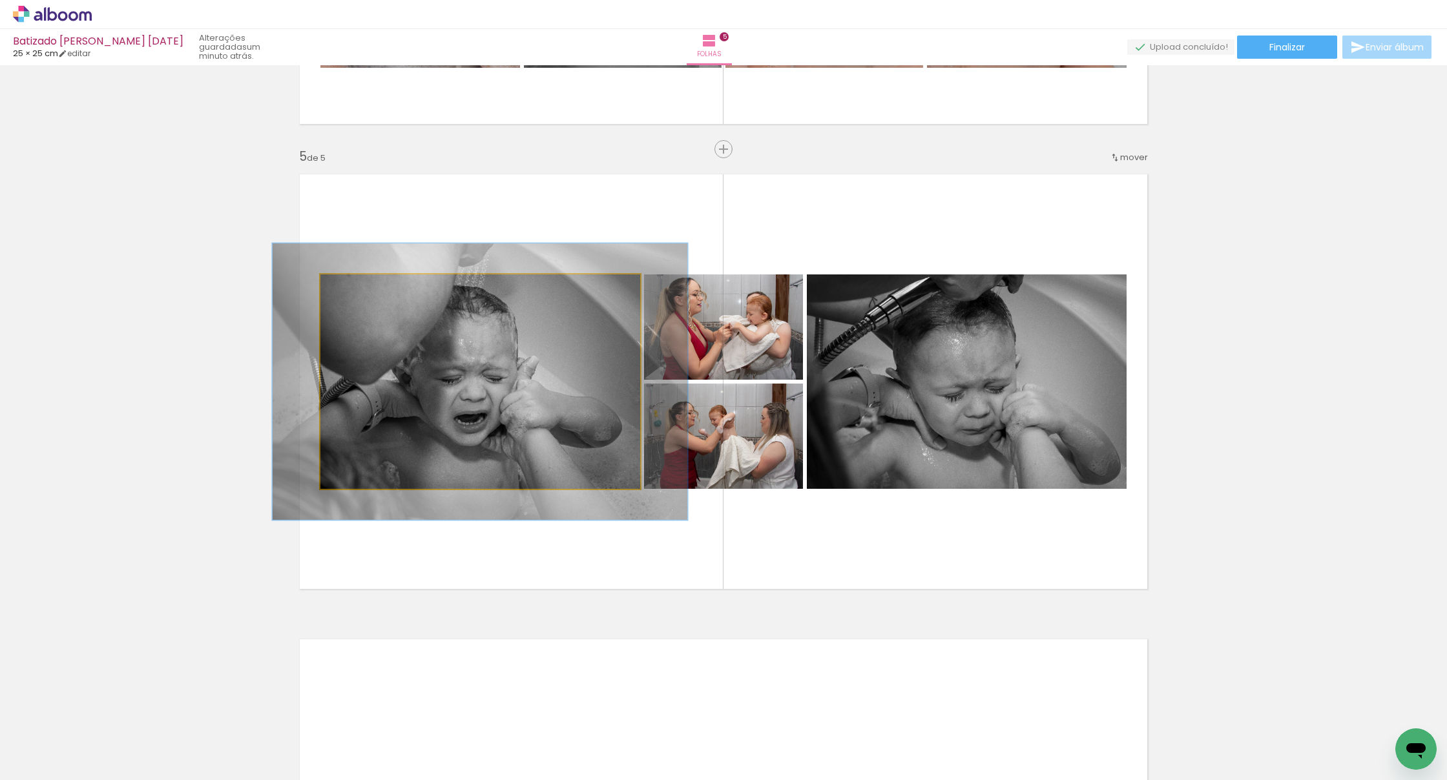
drag, startPoint x: 356, startPoint y: 288, endPoint x: 370, endPoint y: 289, distance: 13.6
type paper-slider "130"
click at [370, 288] on div at bounding box center [363, 288] width 21 height 21
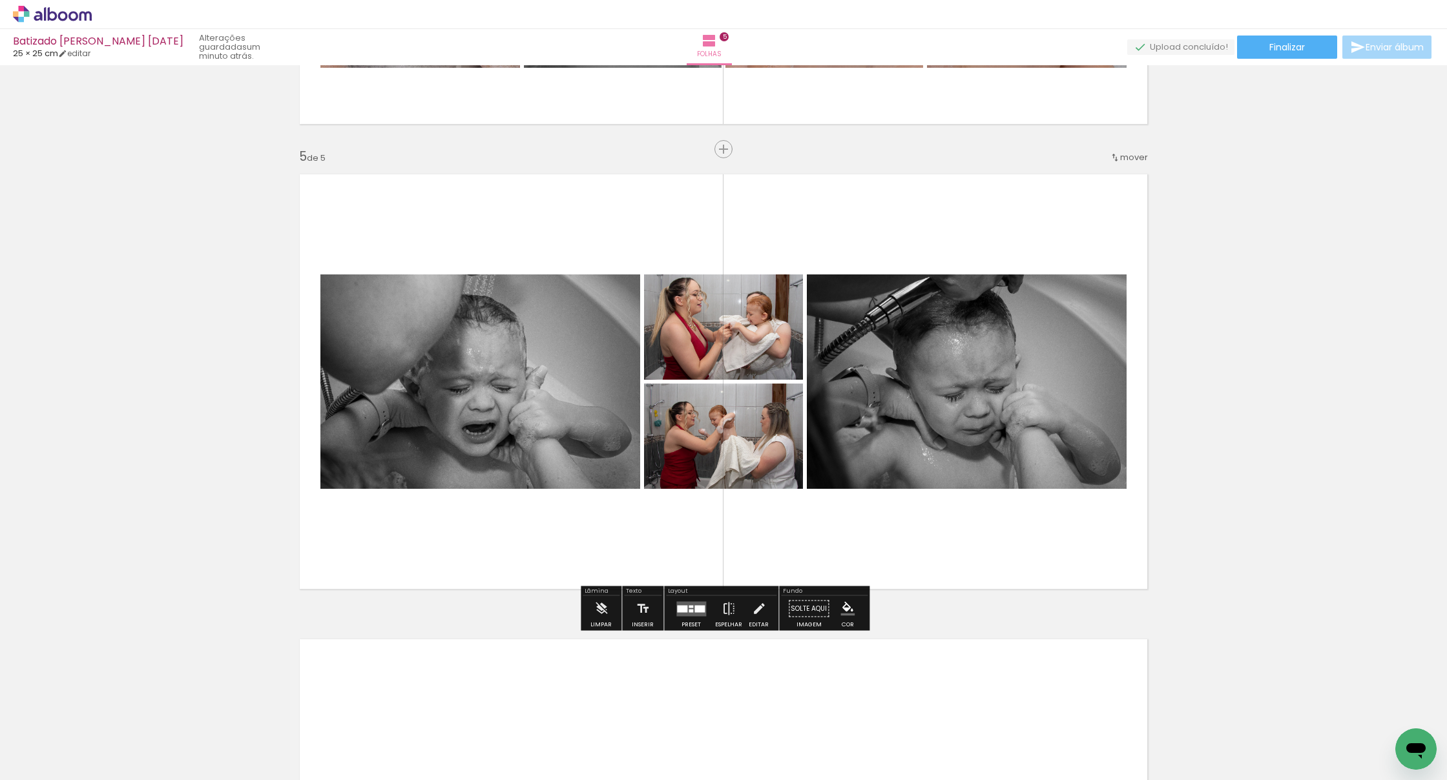
drag, startPoint x: 456, startPoint y: 401, endPoint x: 459, endPoint y: 408, distance: 8.2
click at [459, 408] on div at bounding box center [488, 391] width 418 height 279
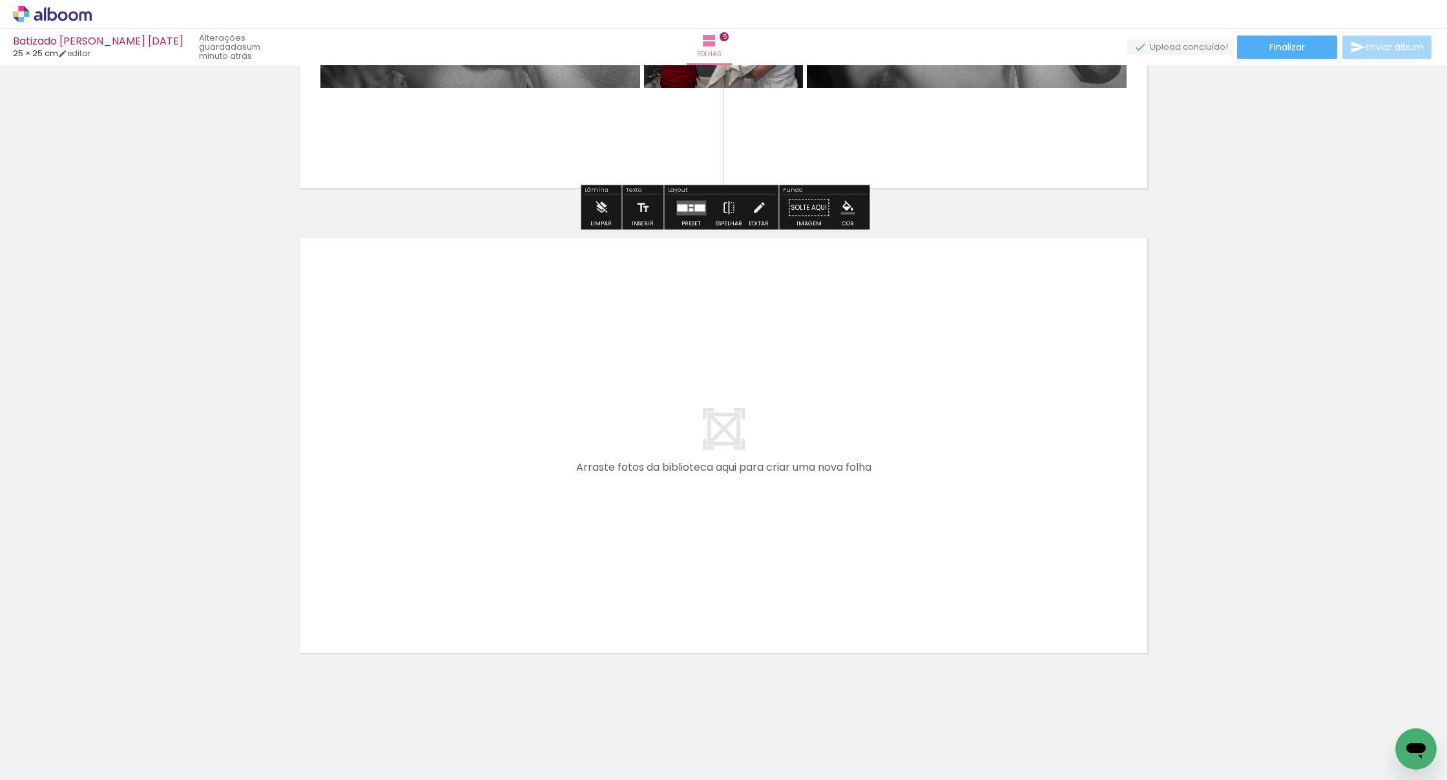
scroll to position [2200, 0]
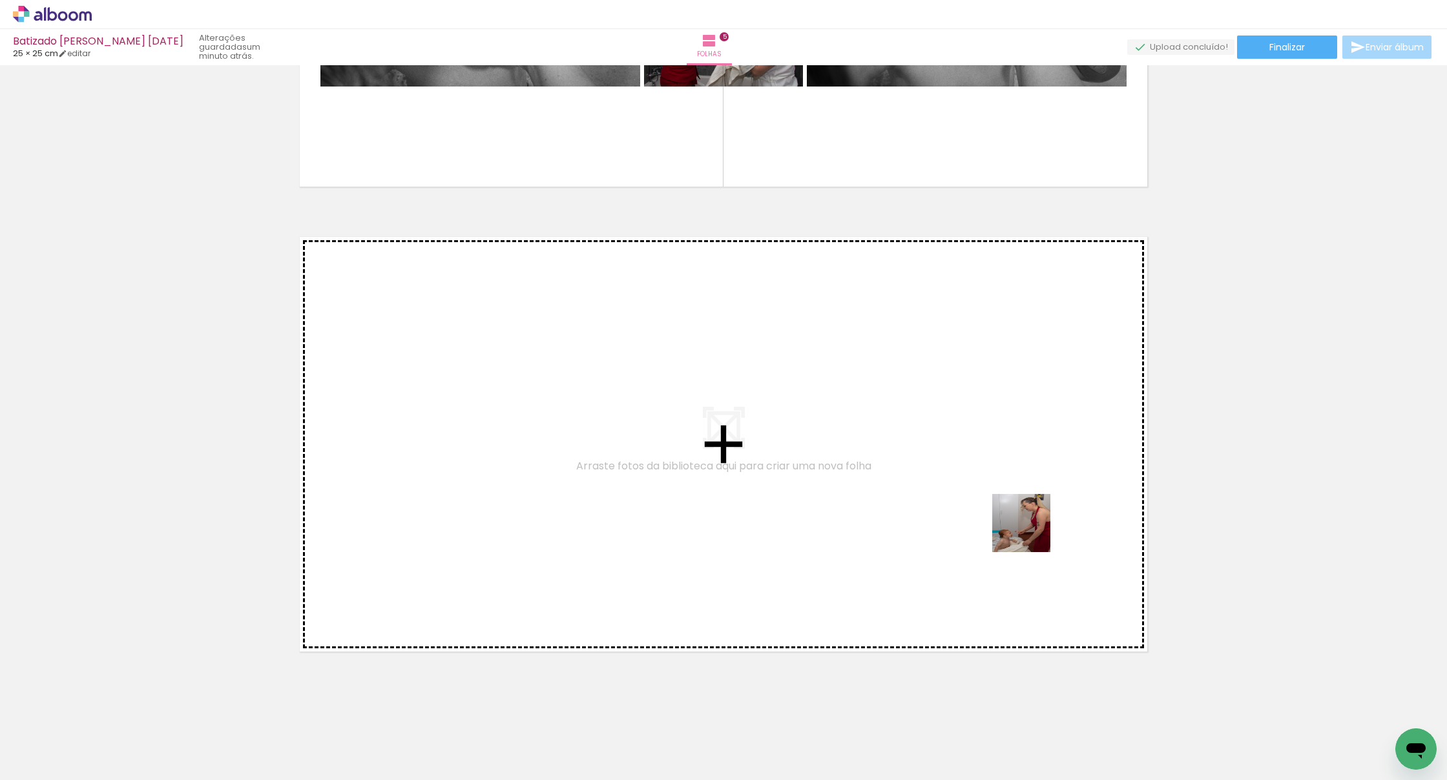
drag, startPoint x: 1035, startPoint y: 567, endPoint x: 1027, endPoint y: 516, distance: 51.1
click at [955, 516] on quentale-workspace at bounding box center [723, 390] width 1447 height 780
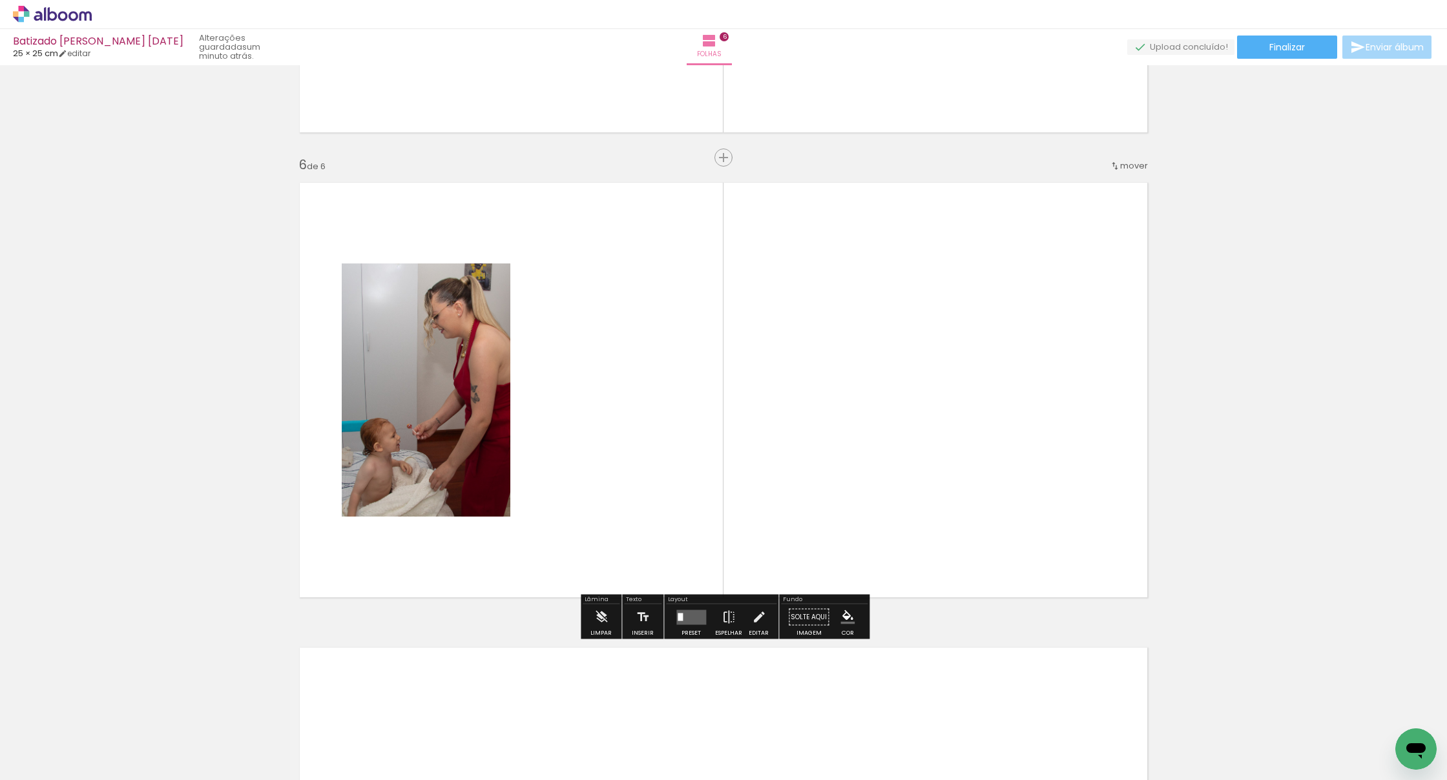
scroll to position [2262, 0]
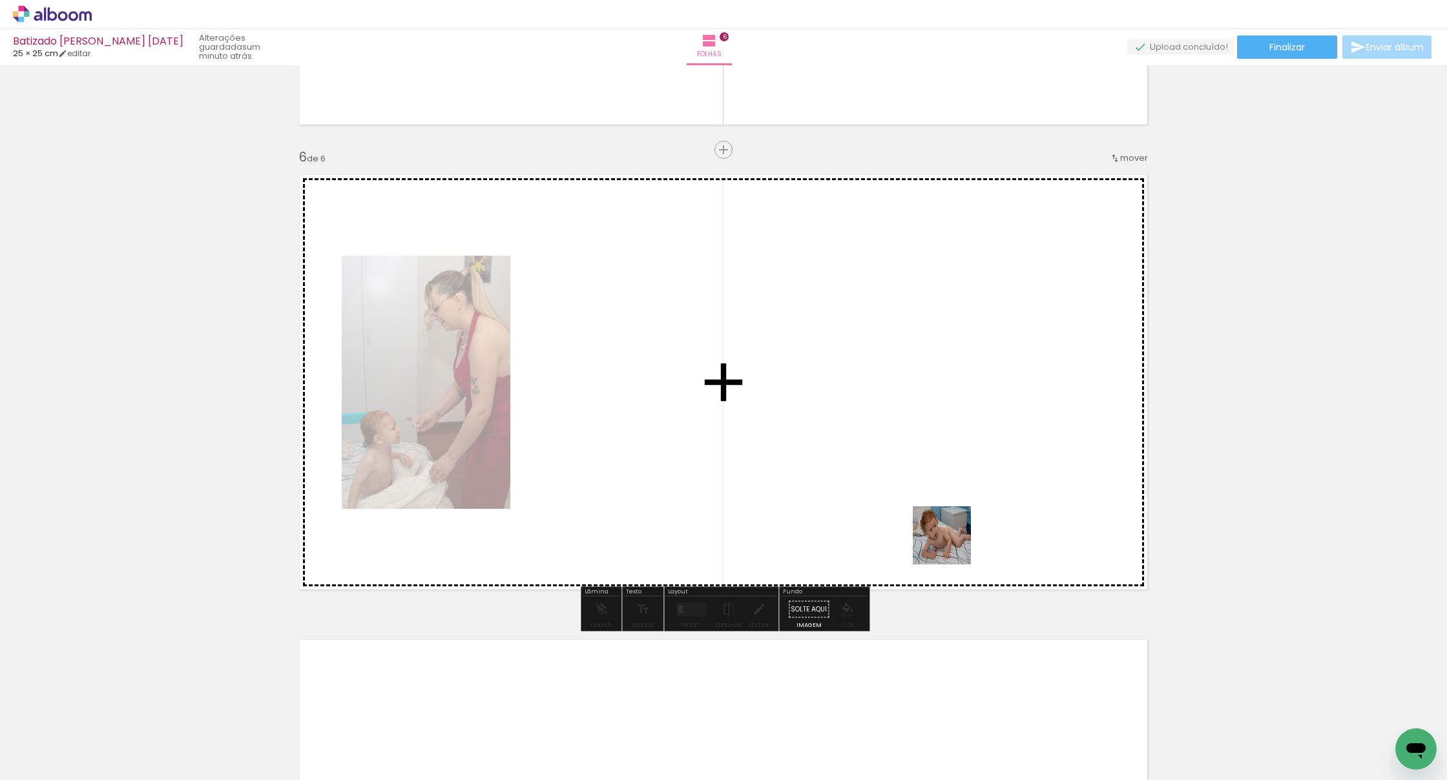
drag, startPoint x: 1066, startPoint y: 743, endPoint x: 932, endPoint y: 530, distance: 251.1
click at [932, 530] on quentale-workspace at bounding box center [723, 390] width 1447 height 780
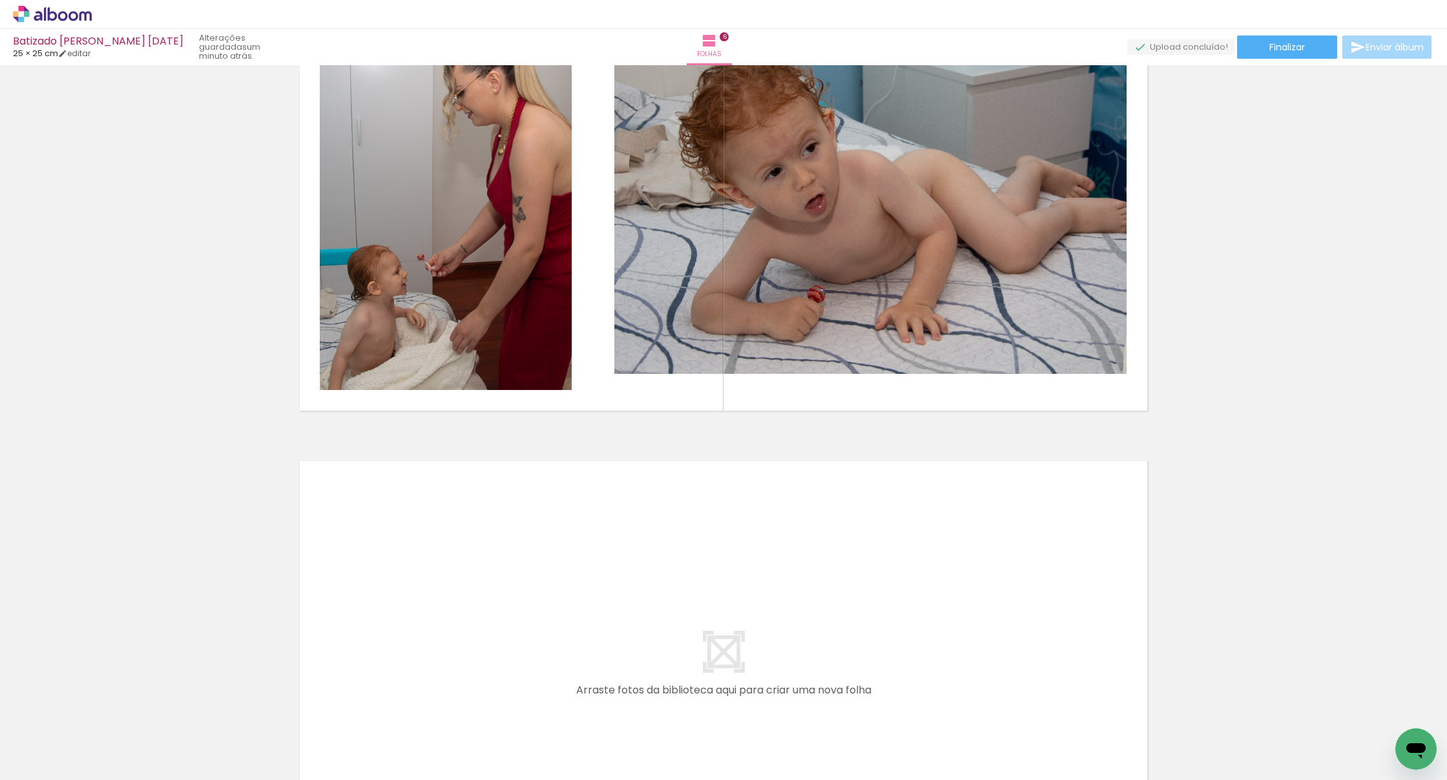
scroll to position [2442, 0]
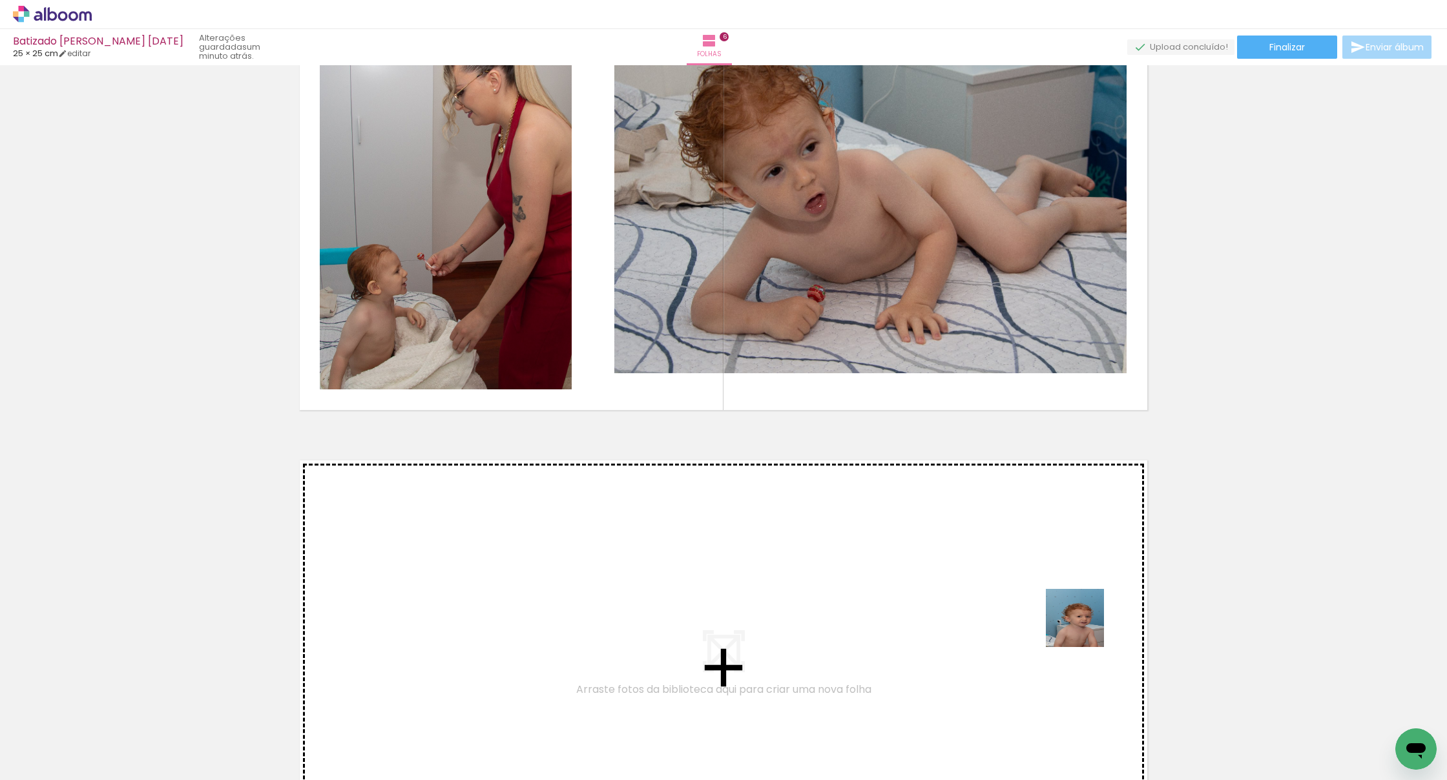
click at [955, 594] on quentale-workspace at bounding box center [723, 390] width 1447 height 780
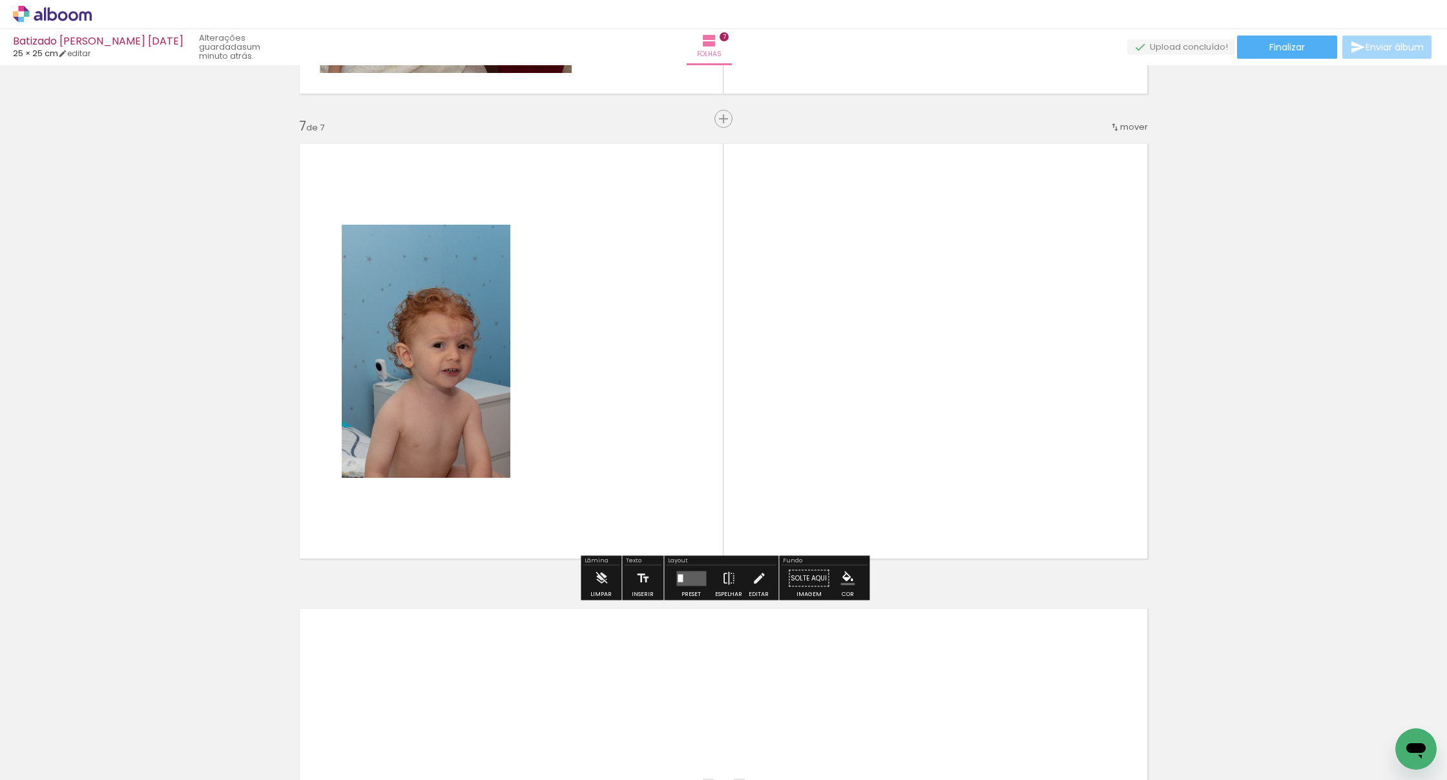
scroll to position [2760, 0]
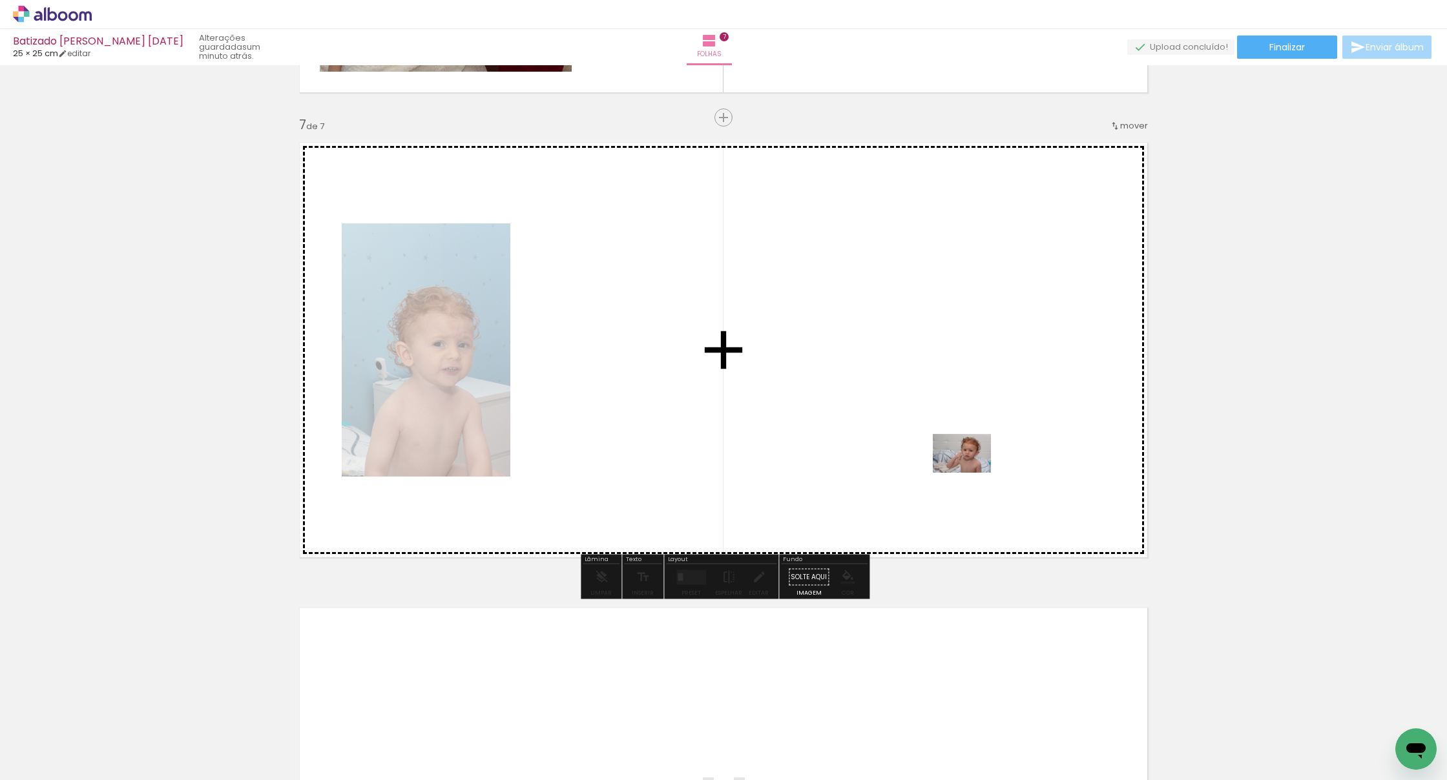
click at [955, 473] on quentale-workspace at bounding box center [723, 390] width 1447 height 780
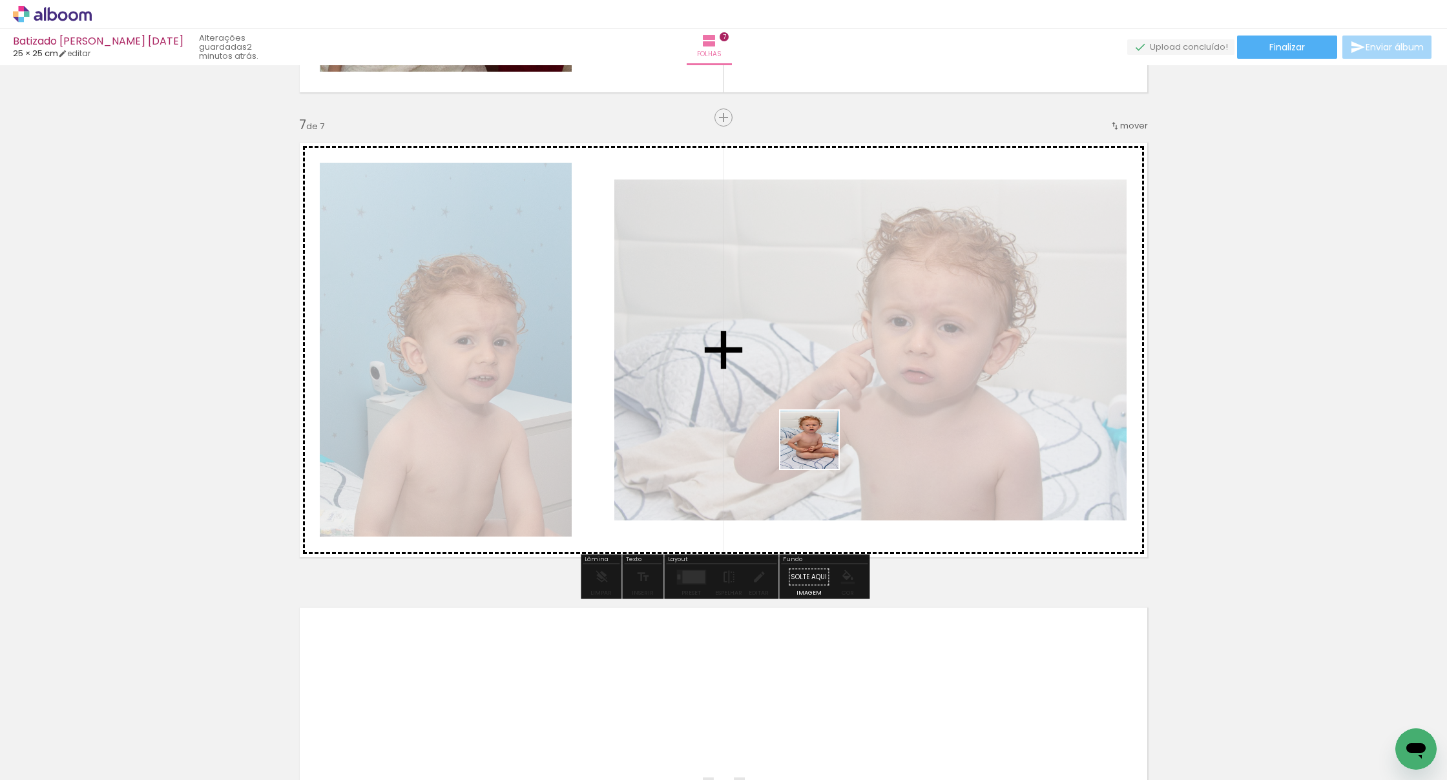
drag, startPoint x: 871, startPoint y: 488, endPoint x: 809, endPoint y: 443, distance: 77.3
click at [809, 443] on quentale-workspace at bounding box center [723, 390] width 1447 height 780
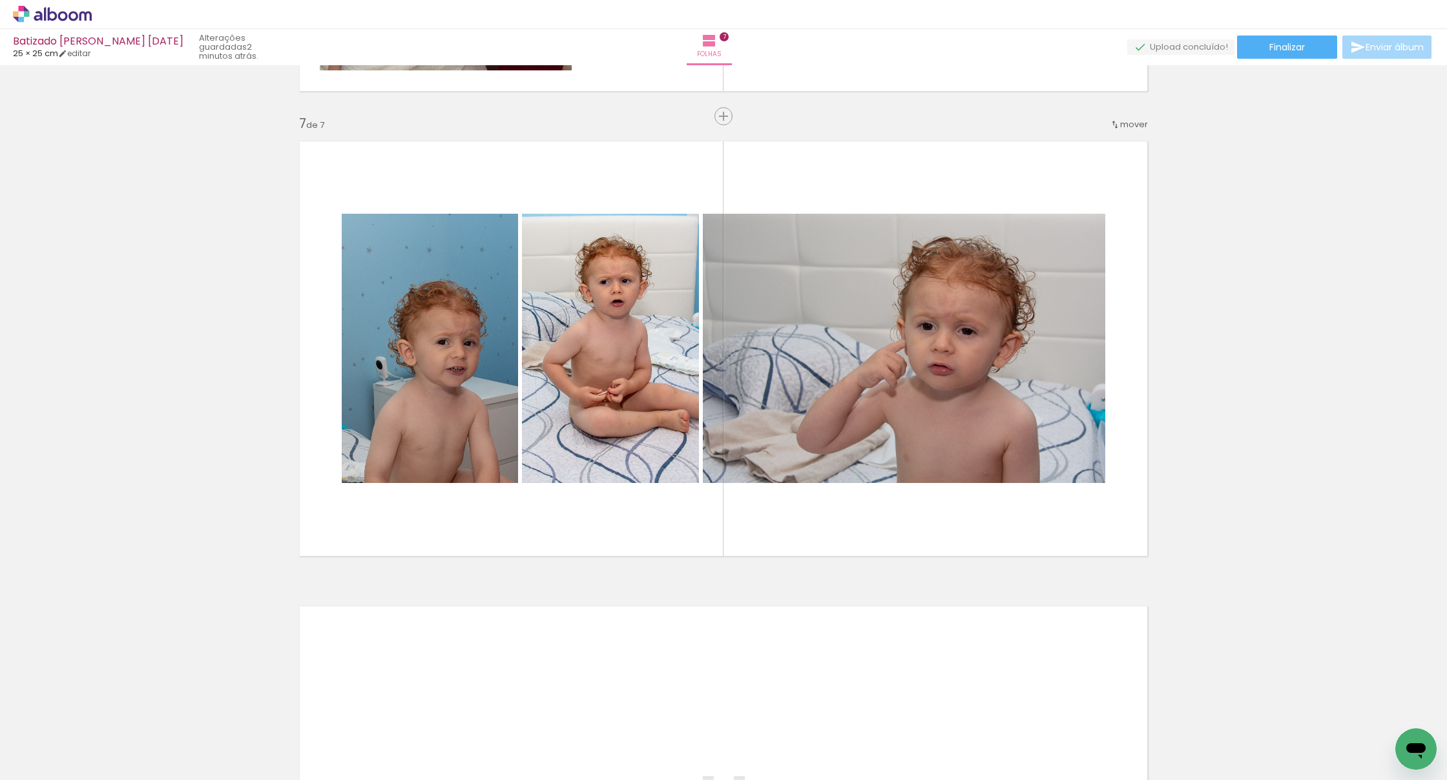
scroll to position [0, 1253]
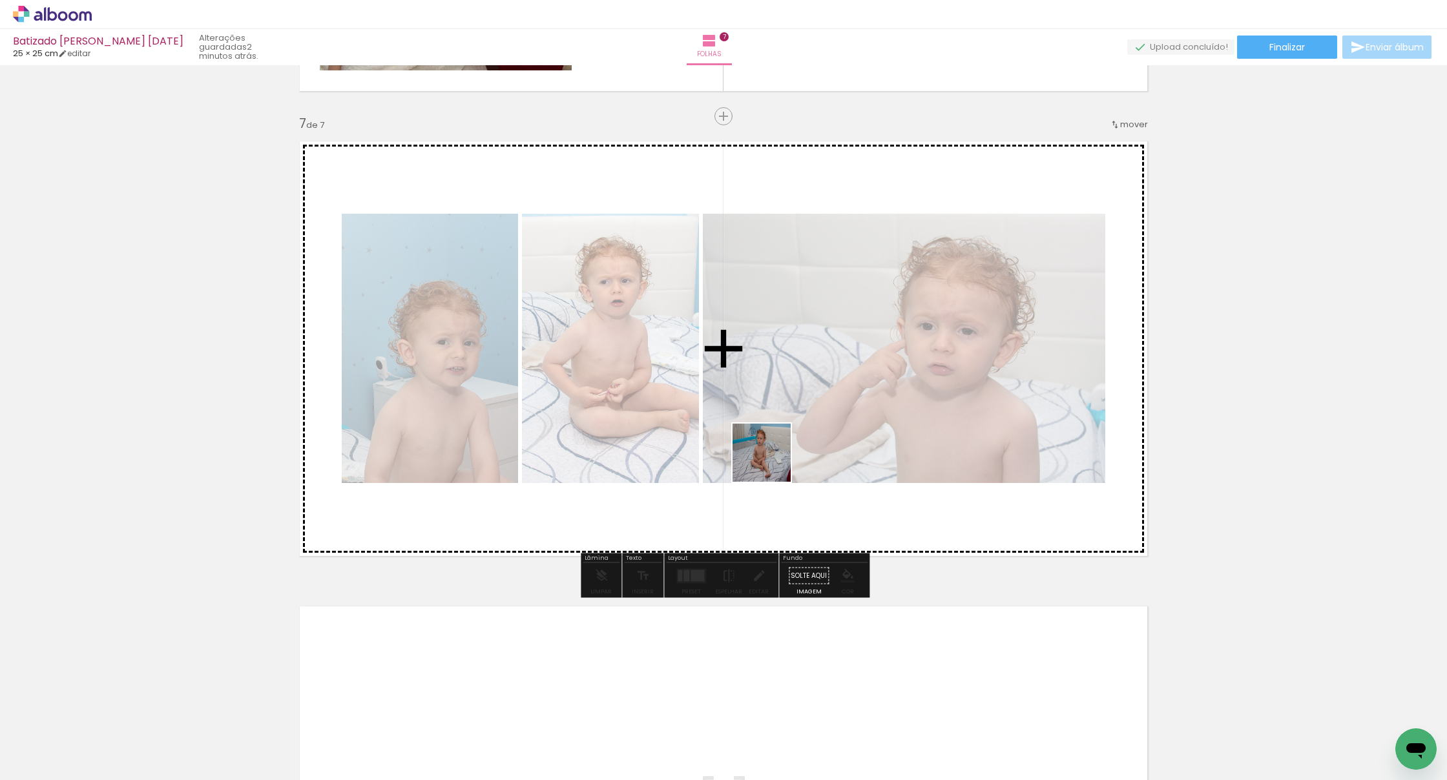
drag, startPoint x: 778, startPoint y: 596, endPoint x: 773, endPoint y: 427, distance: 169.3
click at [771, 426] on quentale-workspace at bounding box center [723, 390] width 1447 height 780
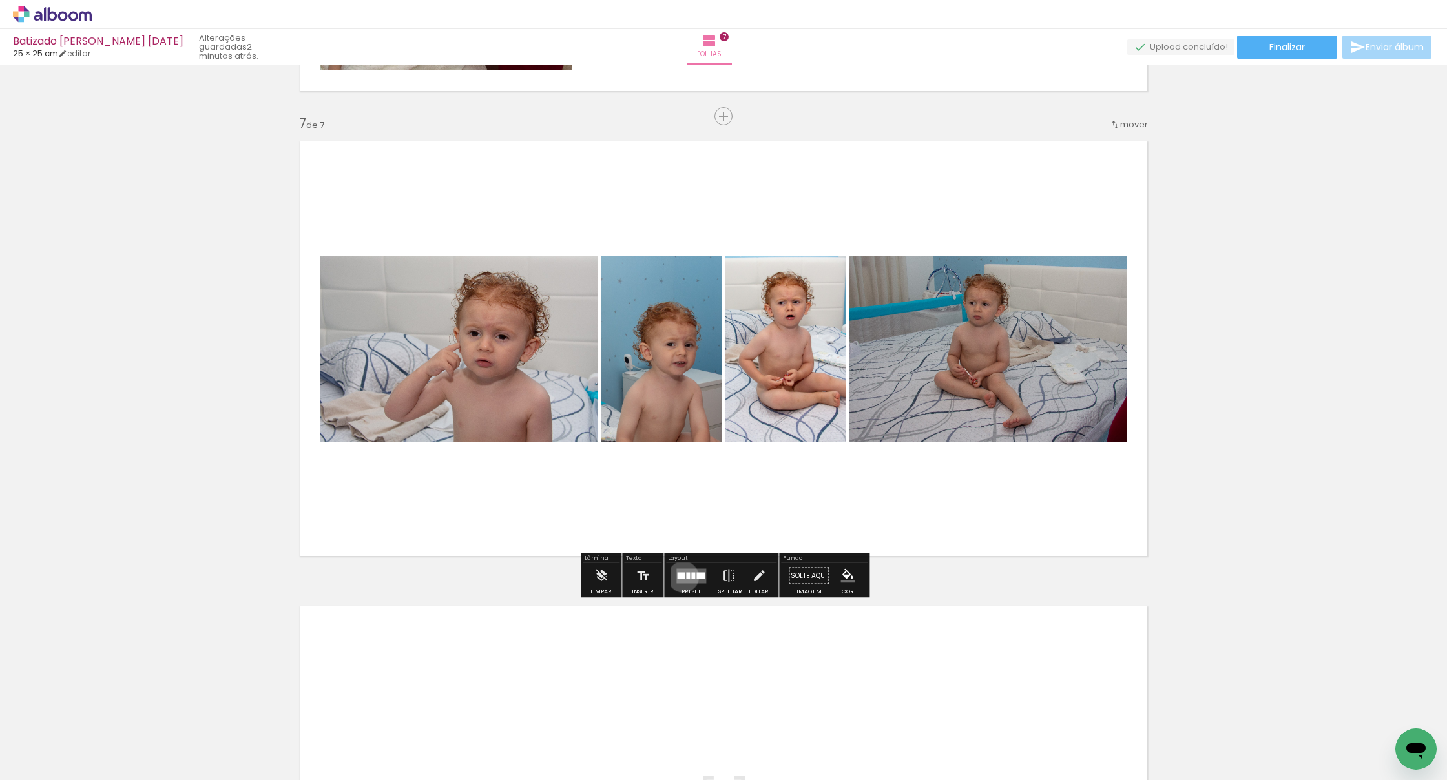
click at [680, 577] on div at bounding box center [681, 575] width 8 height 6
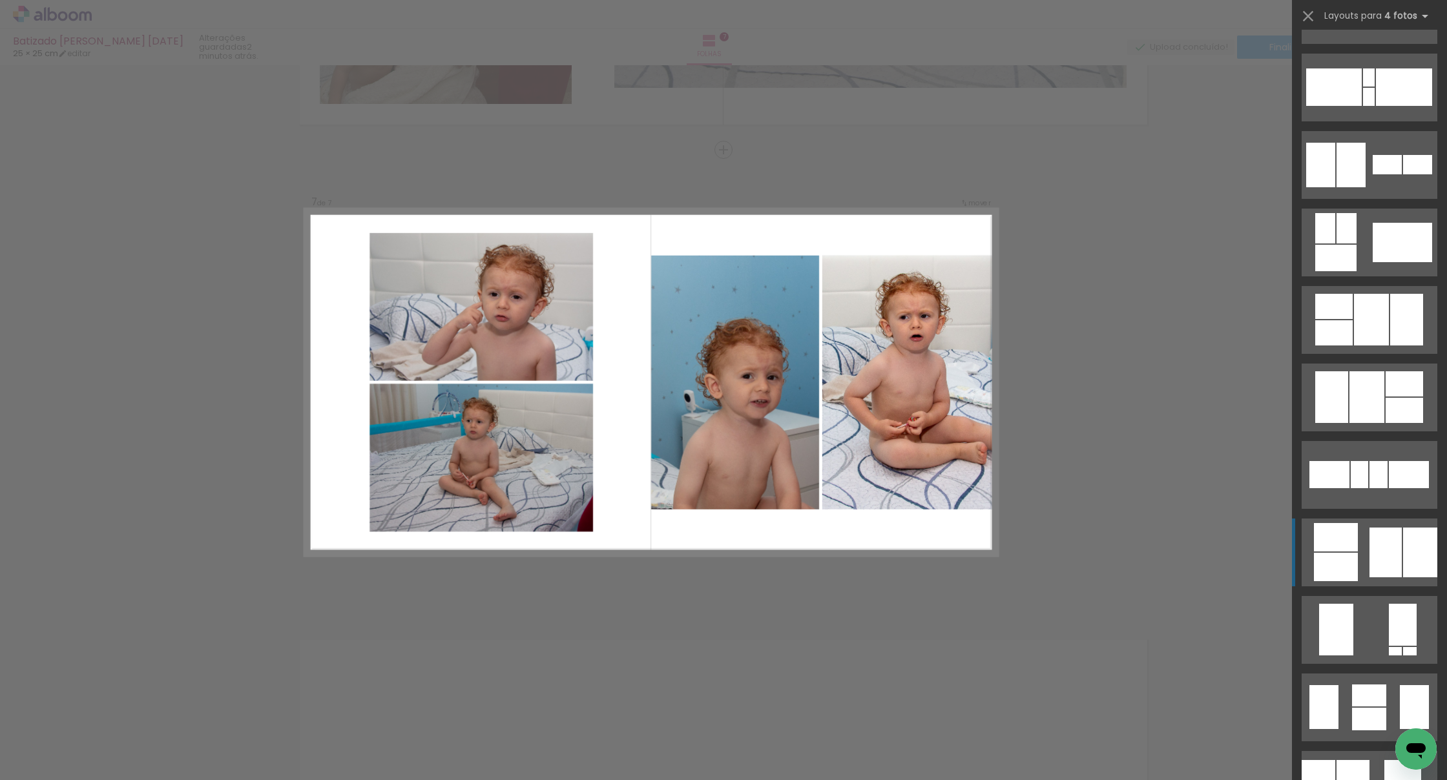
scroll to position [374, 0]
